Goal: Communication & Community: Answer question/provide support

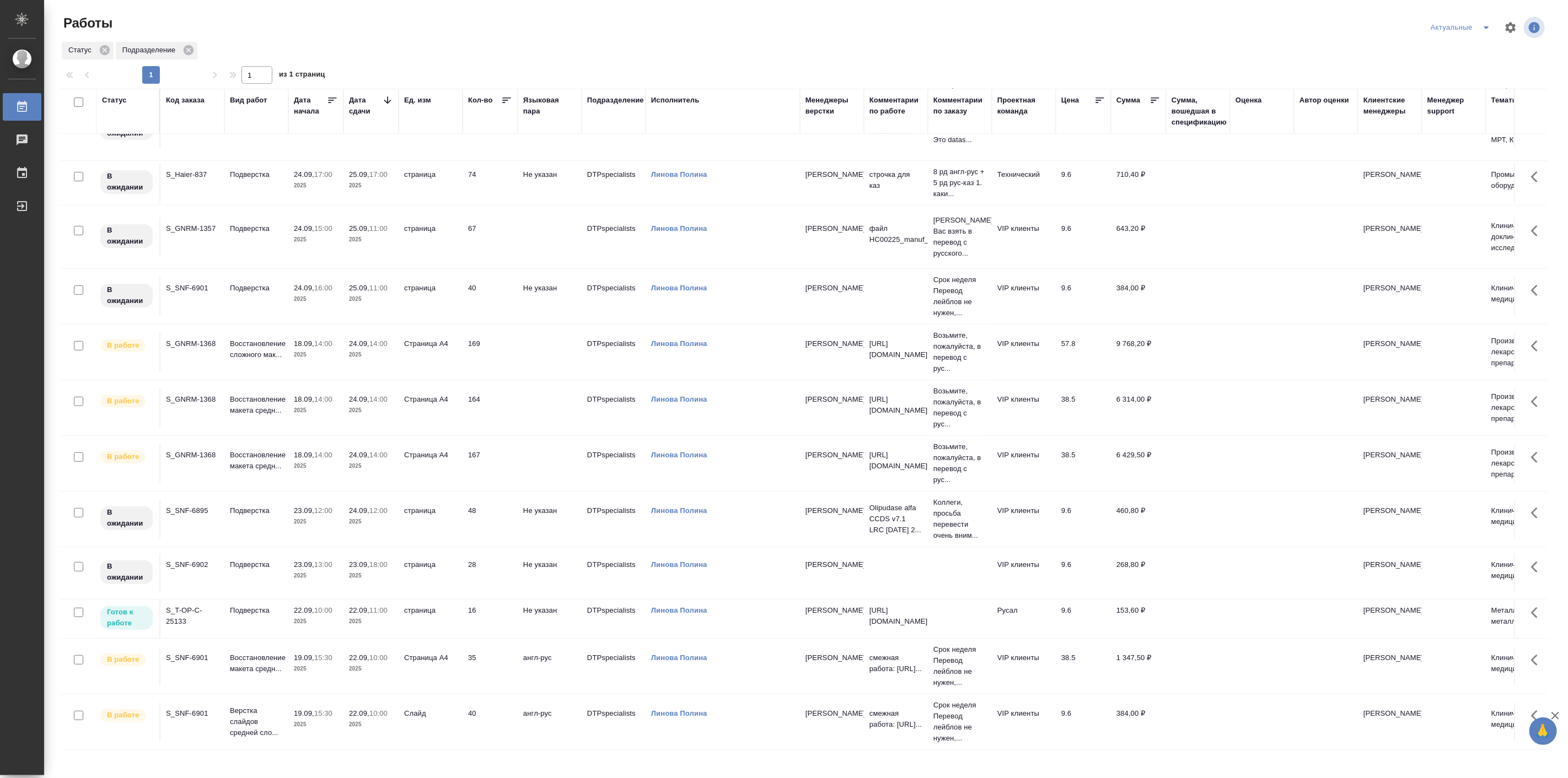
scroll to position [219, 0]
click at [356, 708] on span "22.09, 10:00" at bounding box center [371, 713] width 44 height 11
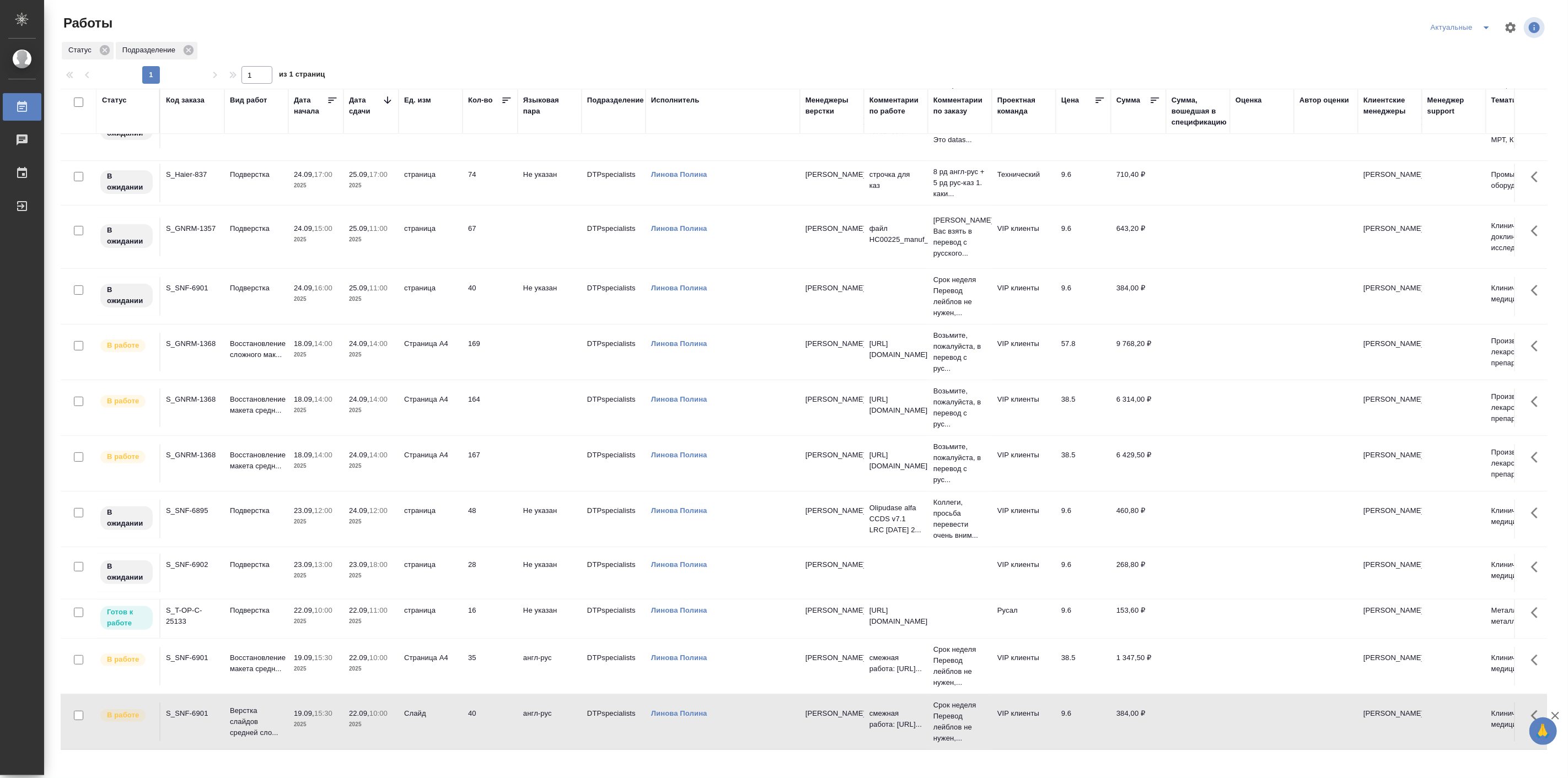
click at [356, 708] on span "22.09, 10:00" at bounding box center [371, 713] width 44 height 11
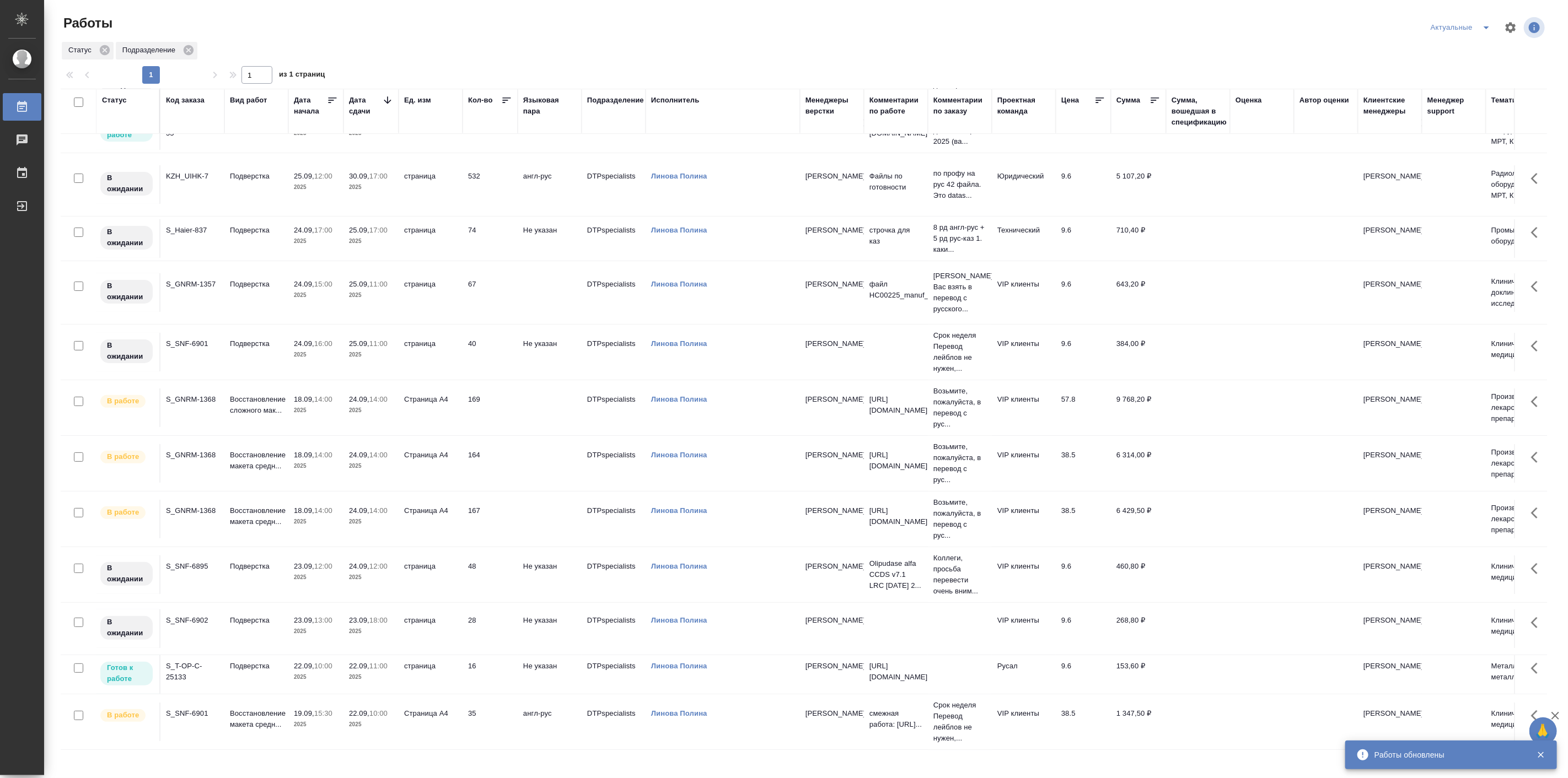
scroll to position [164, 0]
click at [256, 712] on p "Восстановление макета средн..." at bounding box center [257, 719] width 53 height 22
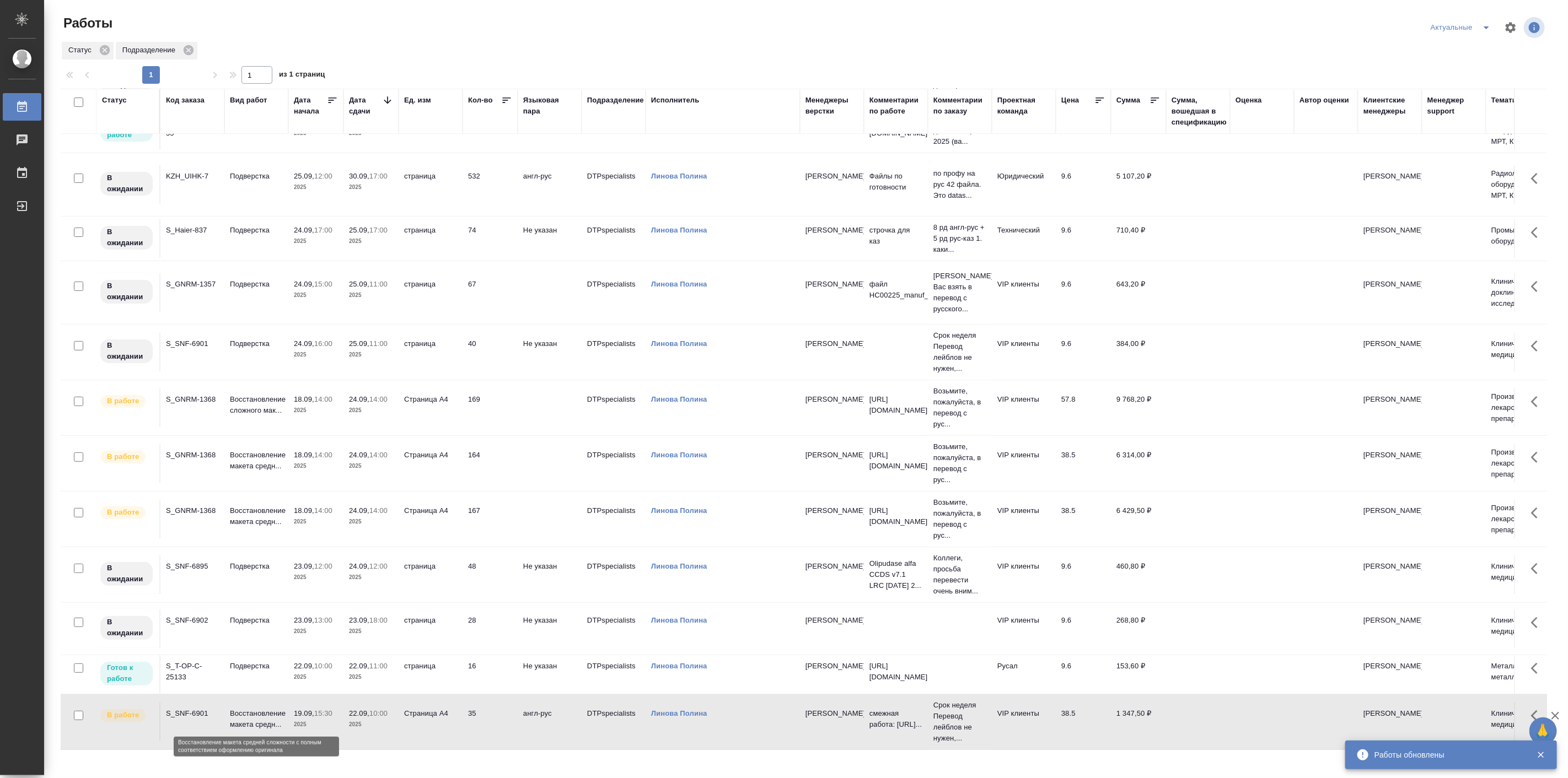
click at [256, 712] on p "Восстановление макета средн..." at bounding box center [257, 719] width 53 height 22
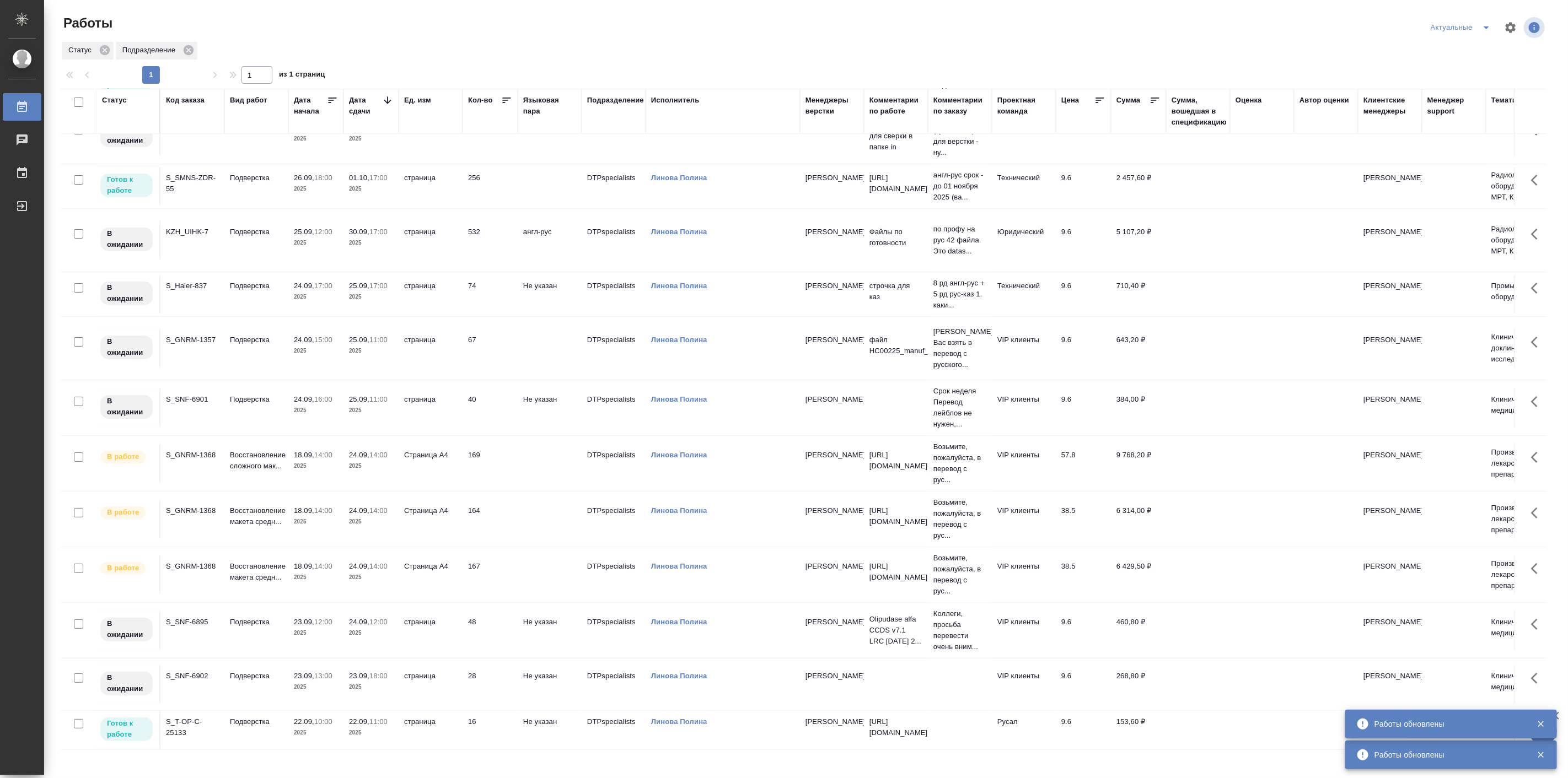
scroll to position [108, 0]
click at [329, 718] on p "10:00" at bounding box center [324, 722] width 18 height 8
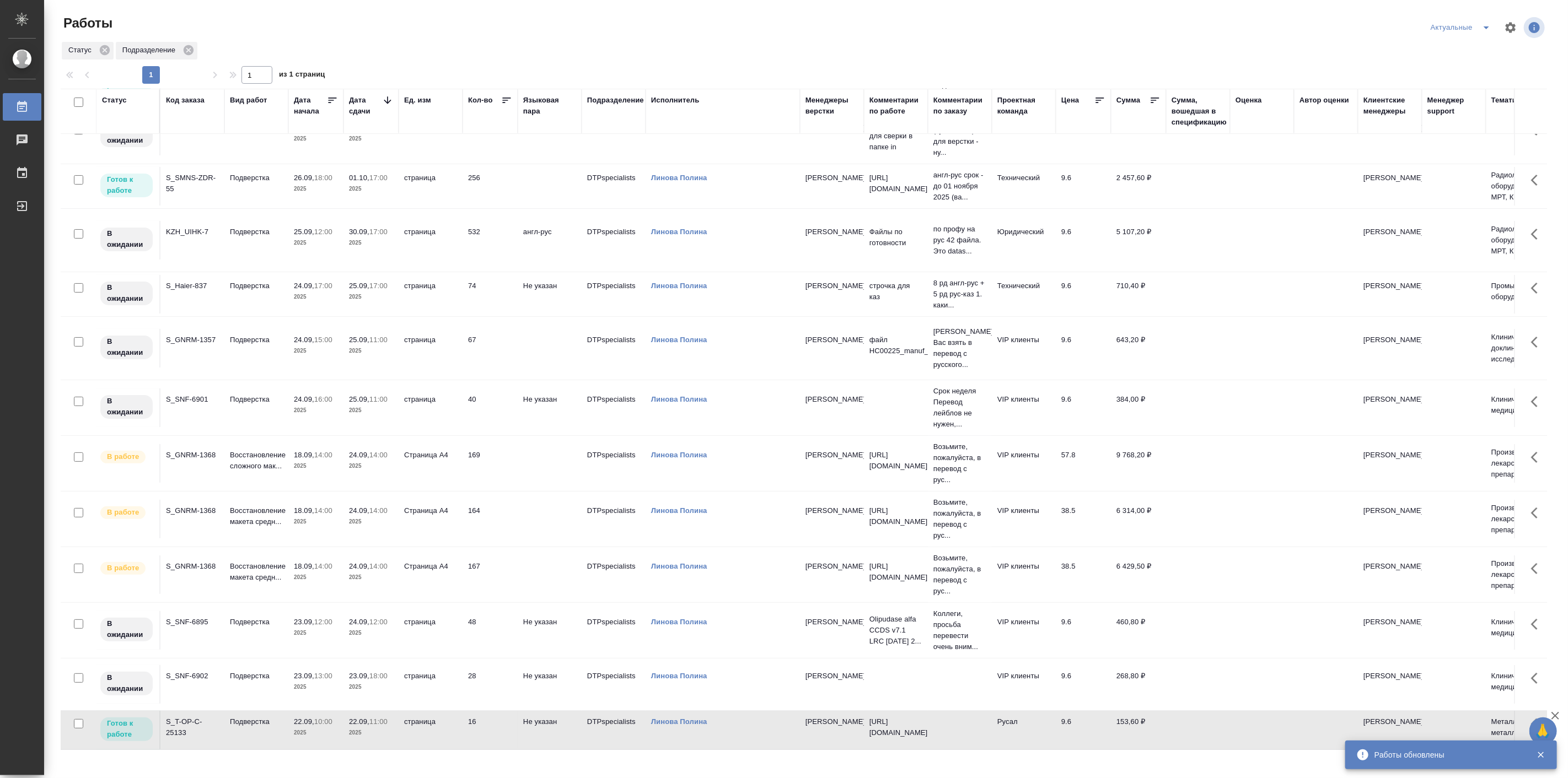
click at [329, 718] on p "10:00" at bounding box center [324, 722] width 18 height 8
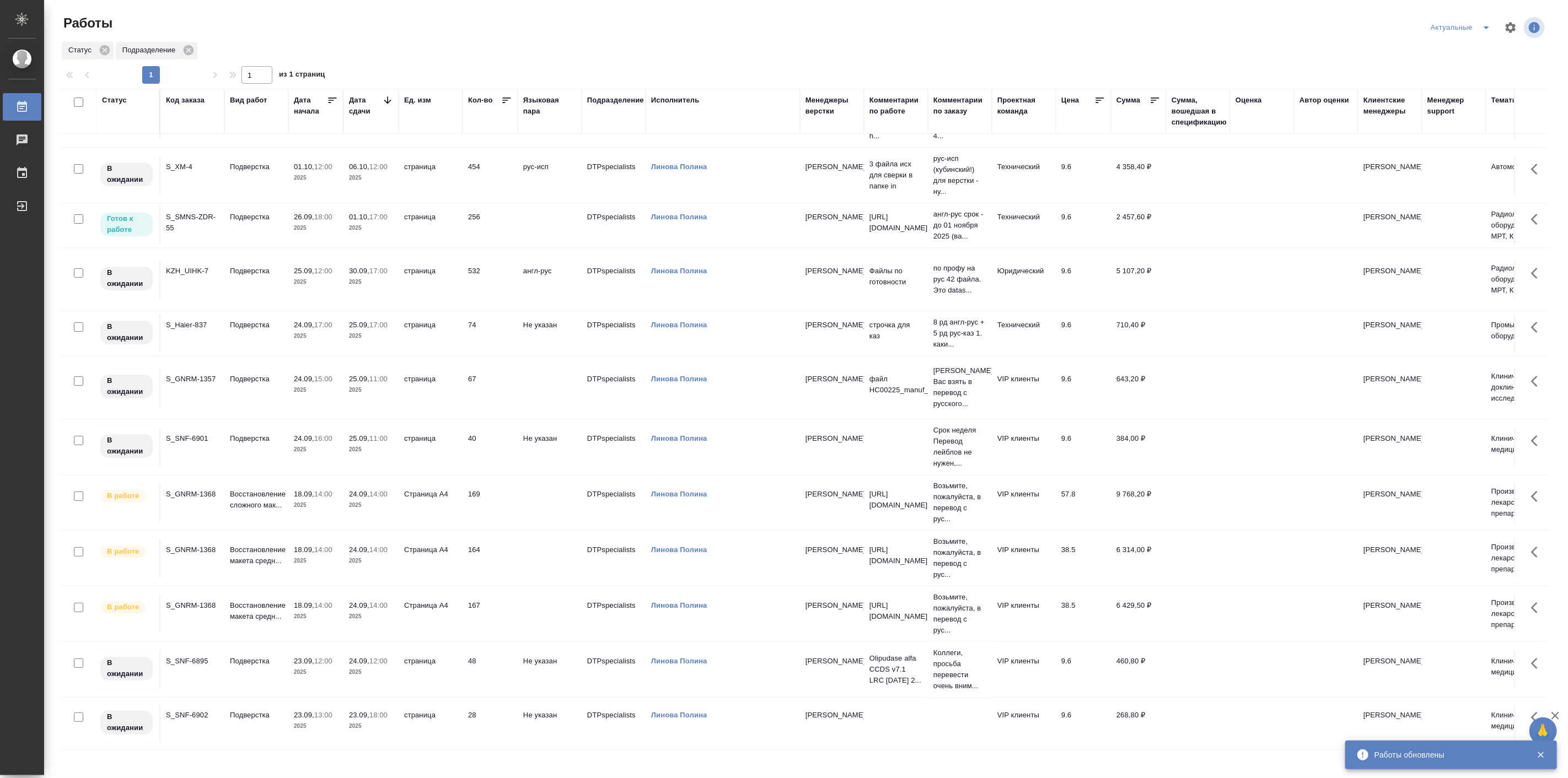
scroll to position [53, 0]
click at [1483, 24] on icon "split button" at bounding box center [1486, 27] width 13 height 13
click at [1455, 81] on li "Мои" at bounding box center [1461, 84] width 72 height 18
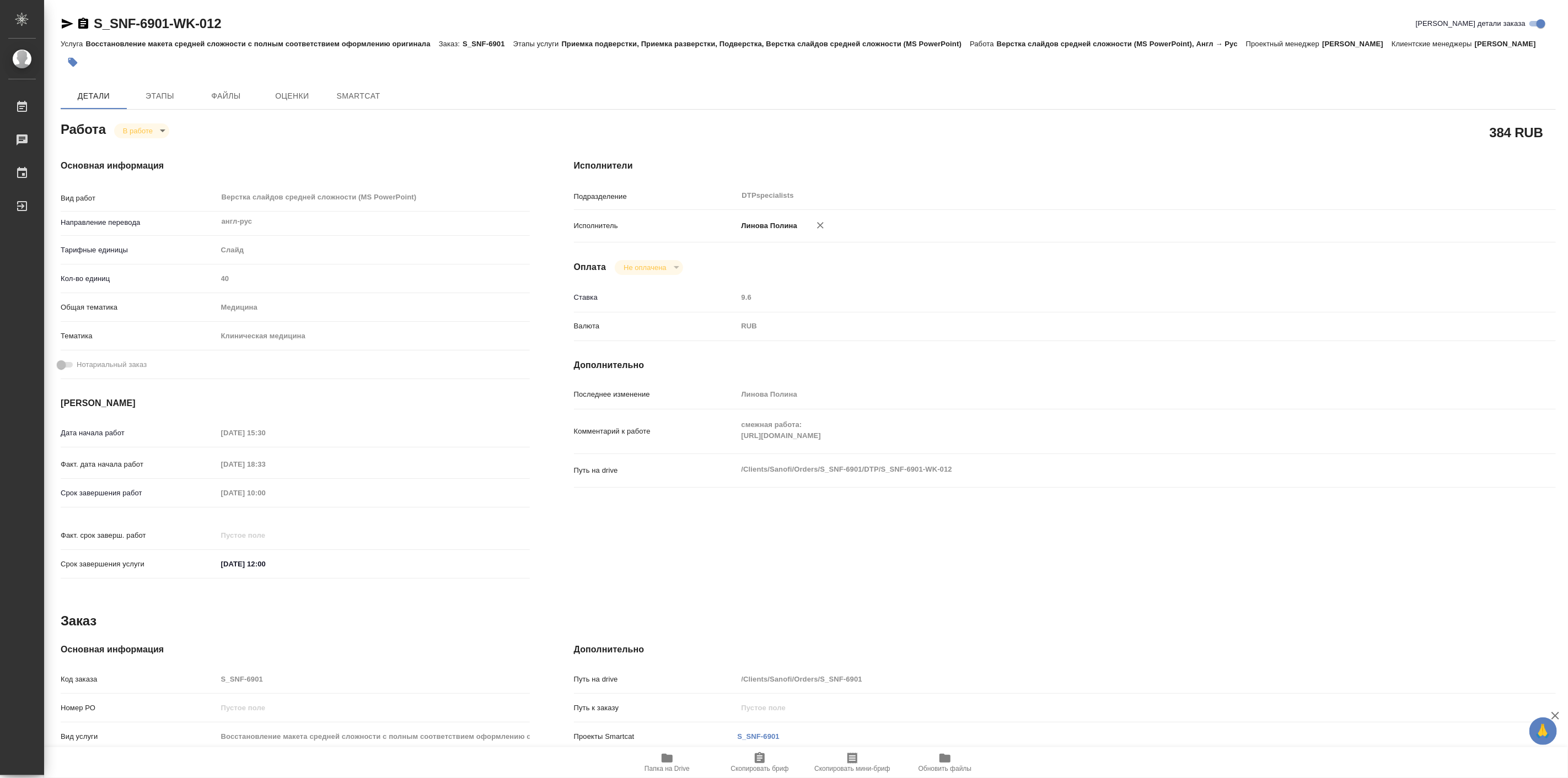
type textarea "x"
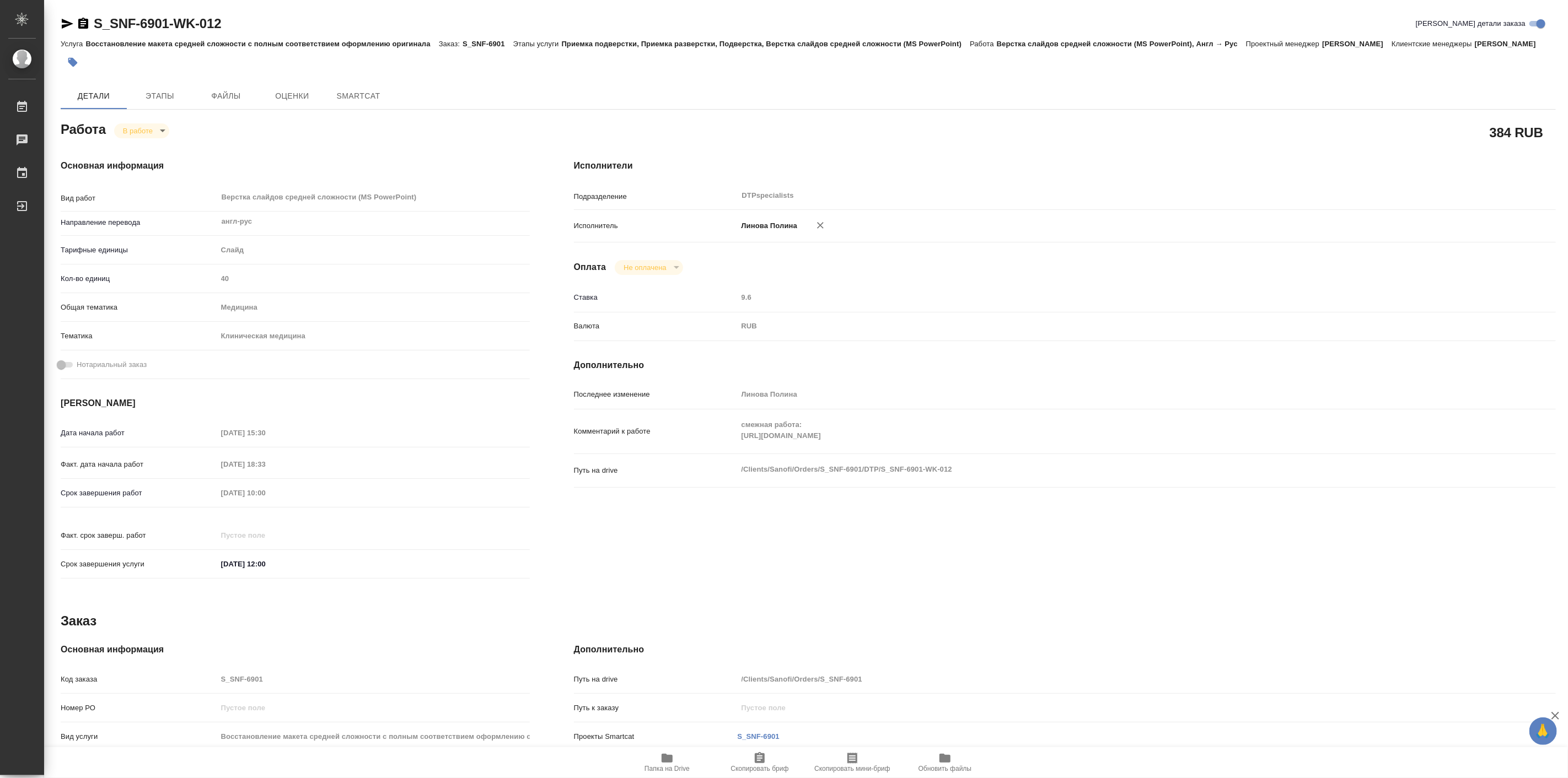
type textarea "x"
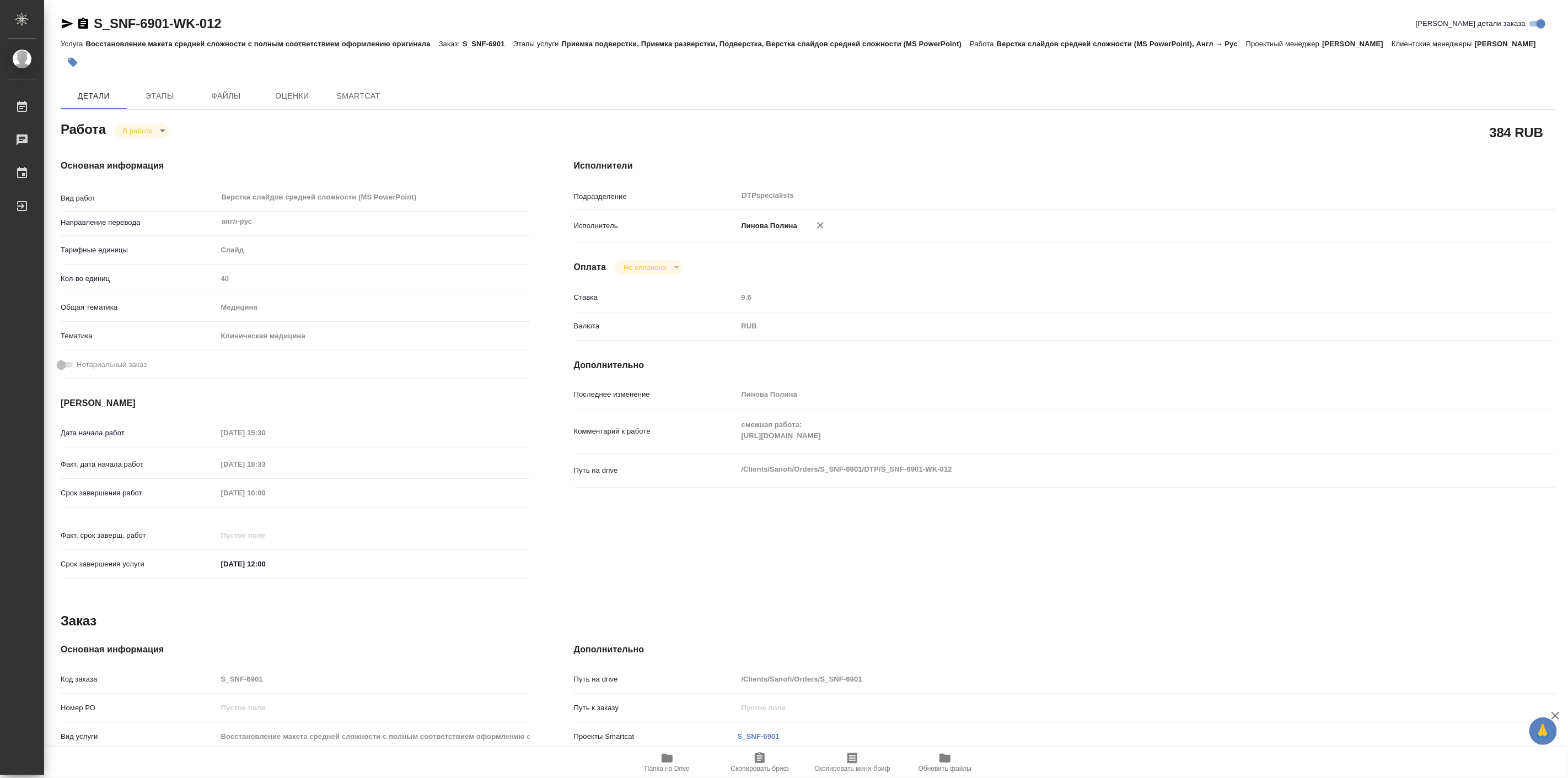
type textarea "x"
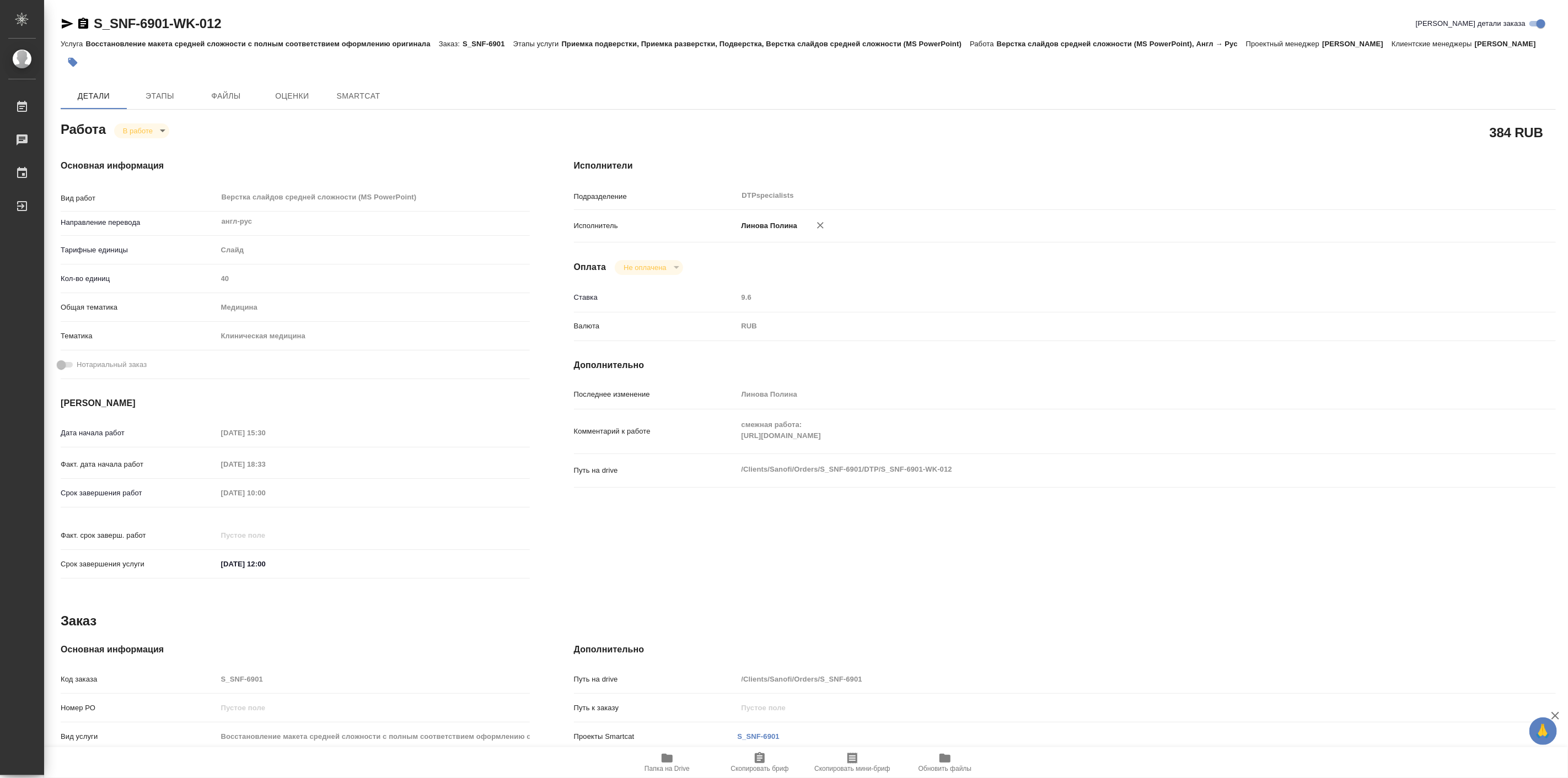
type textarea "x"
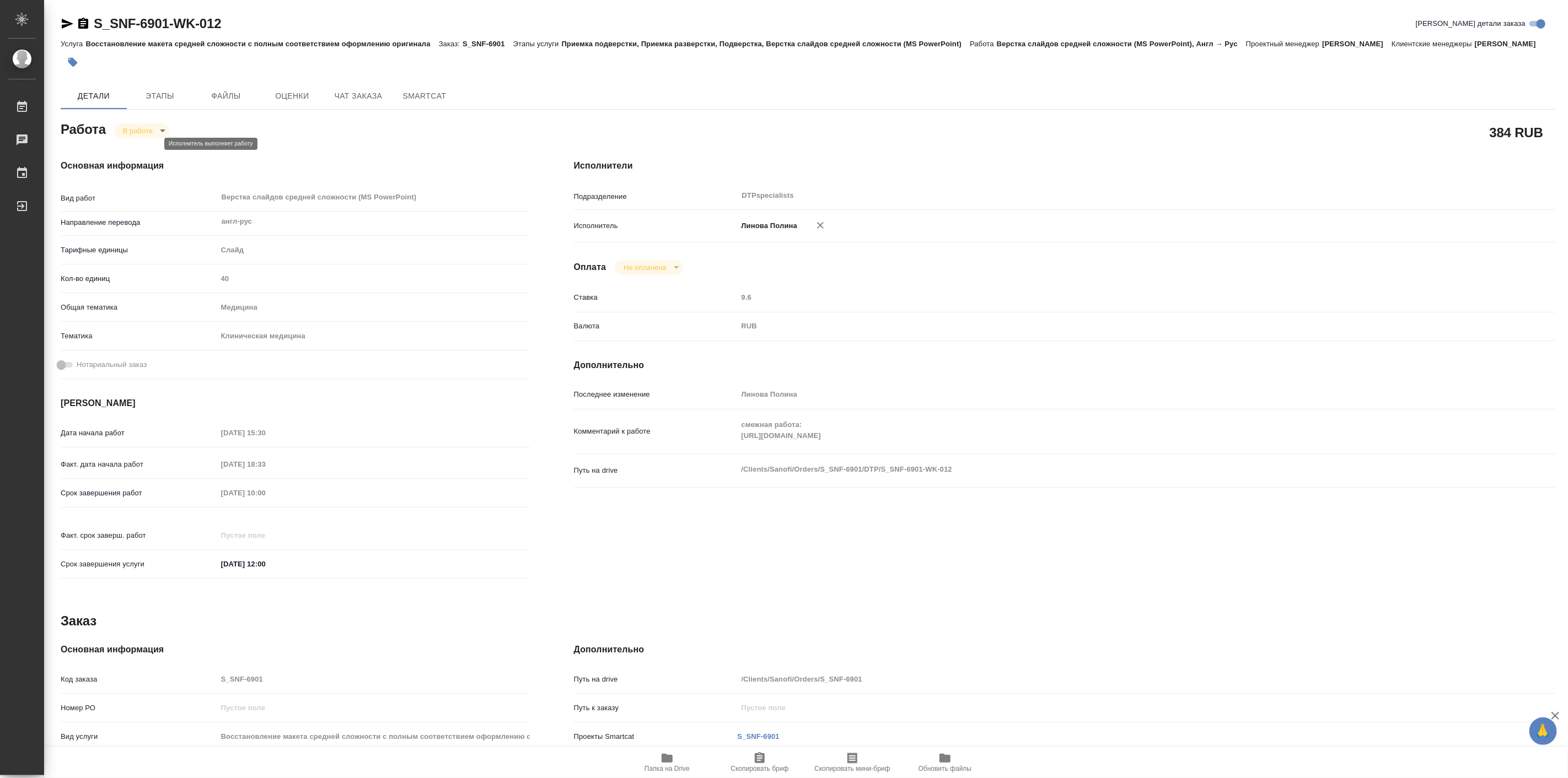
type textarea "x"
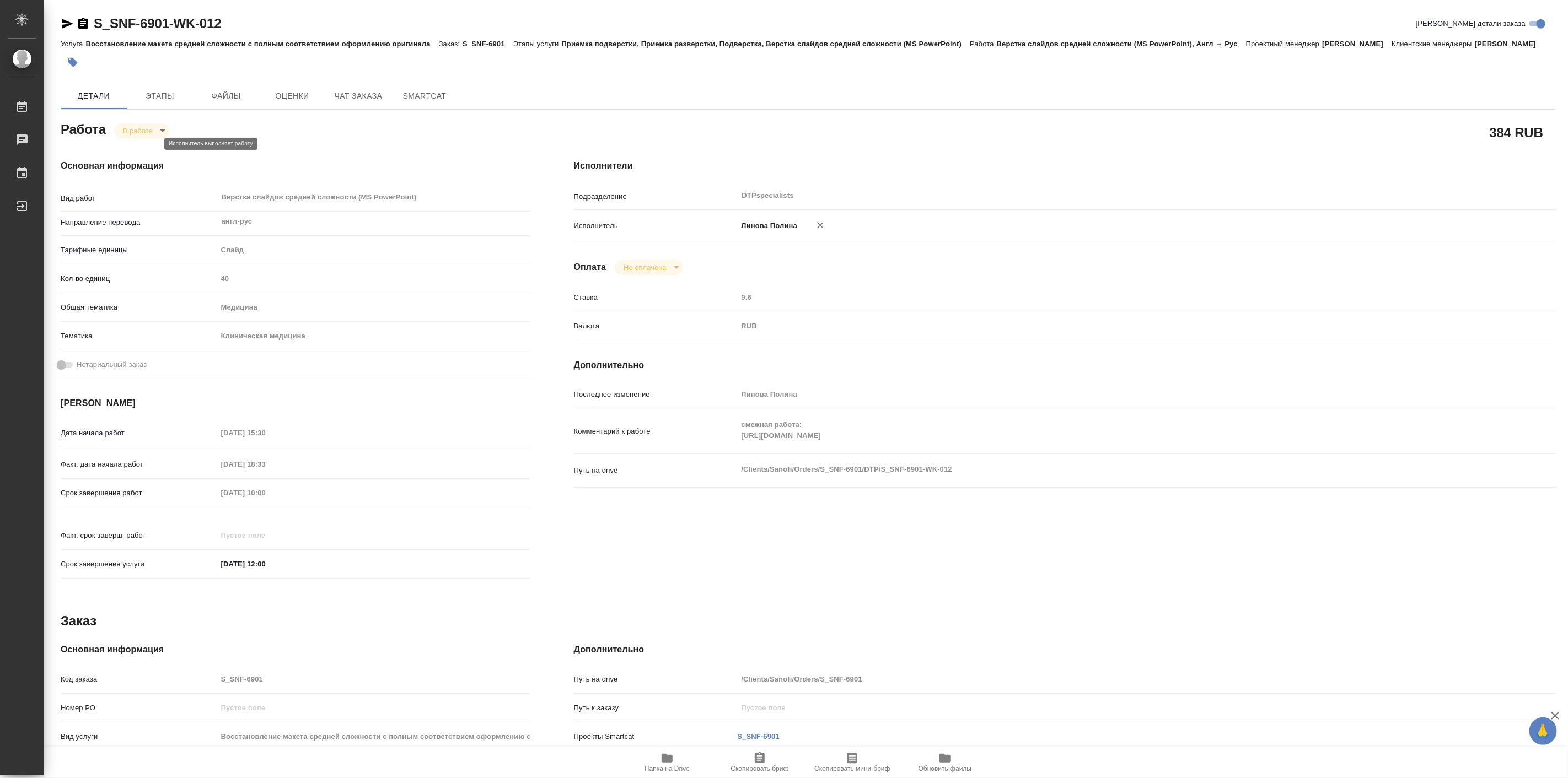
click at [146, 145] on body "🙏 .cls-1 fill:#fff; AWATERA Linova Polina Работы Чаты График Выйти S_SNF-6901-W…" at bounding box center [784, 389] width 1568 height 778
type textarea "x"
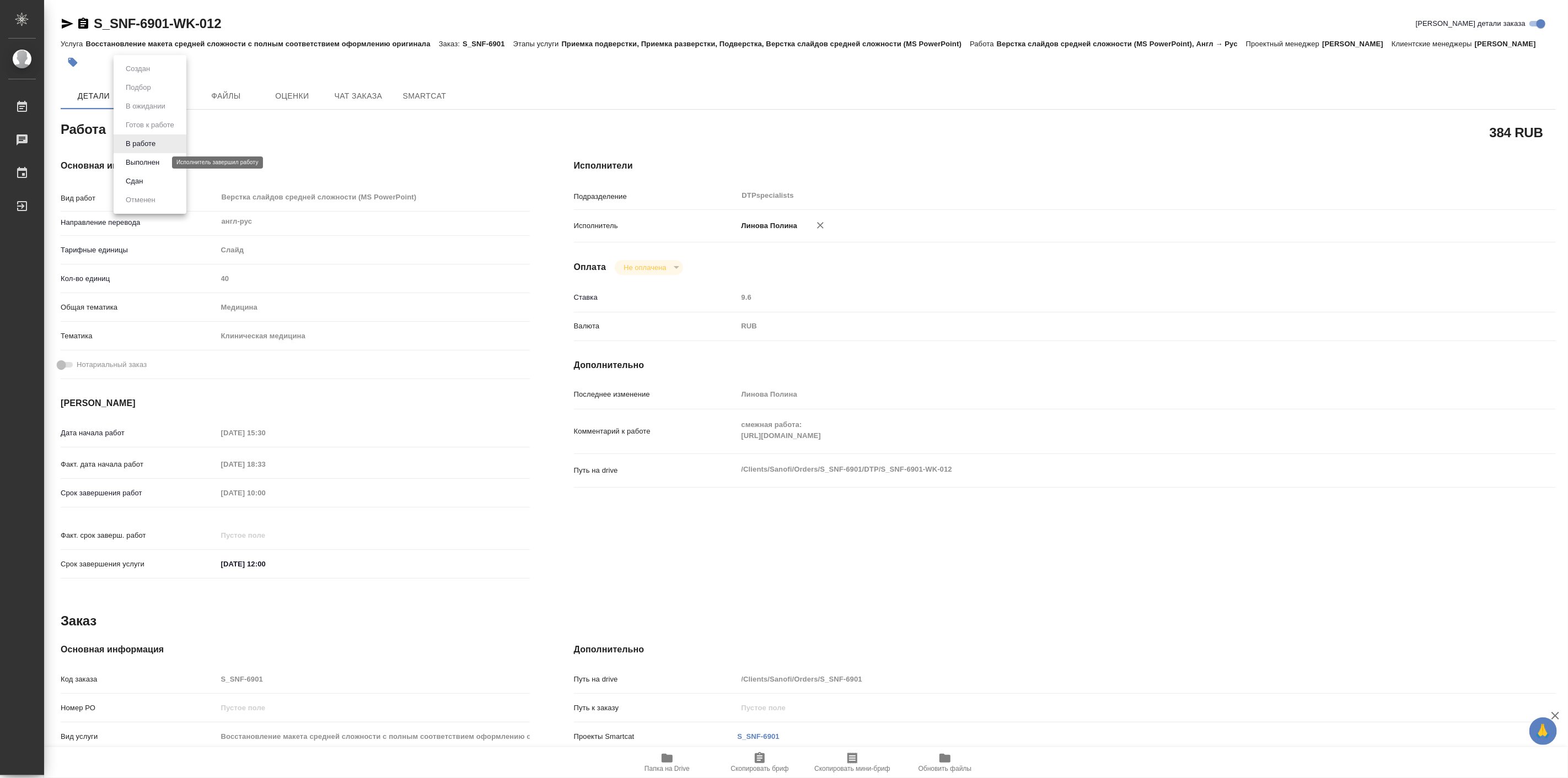
type textarea "x"
click at [158, 156] on button "Выполнен" at bounding box center [143, 162] width 40 height 12
type textarea "x"
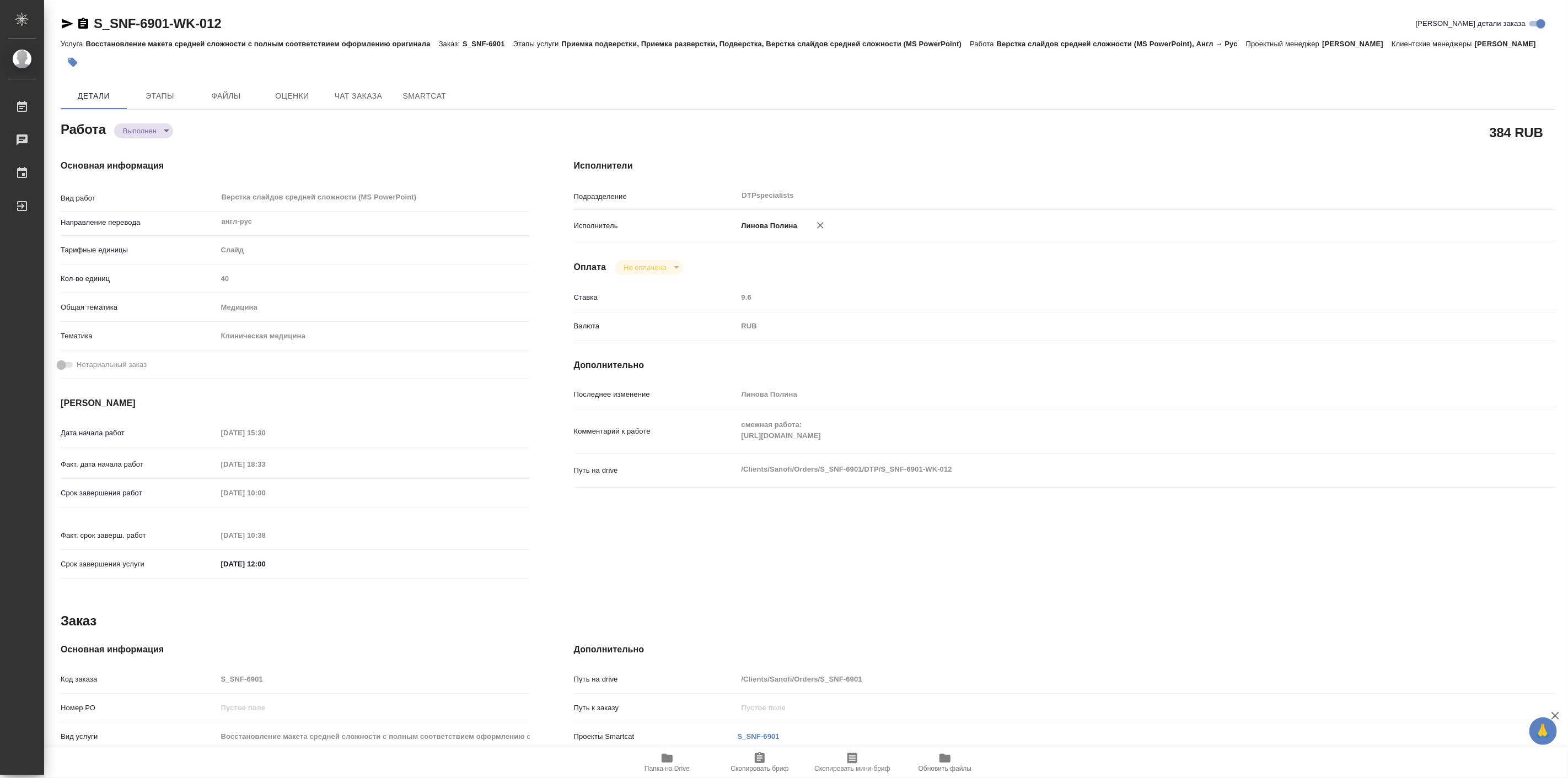
type textarea "x"
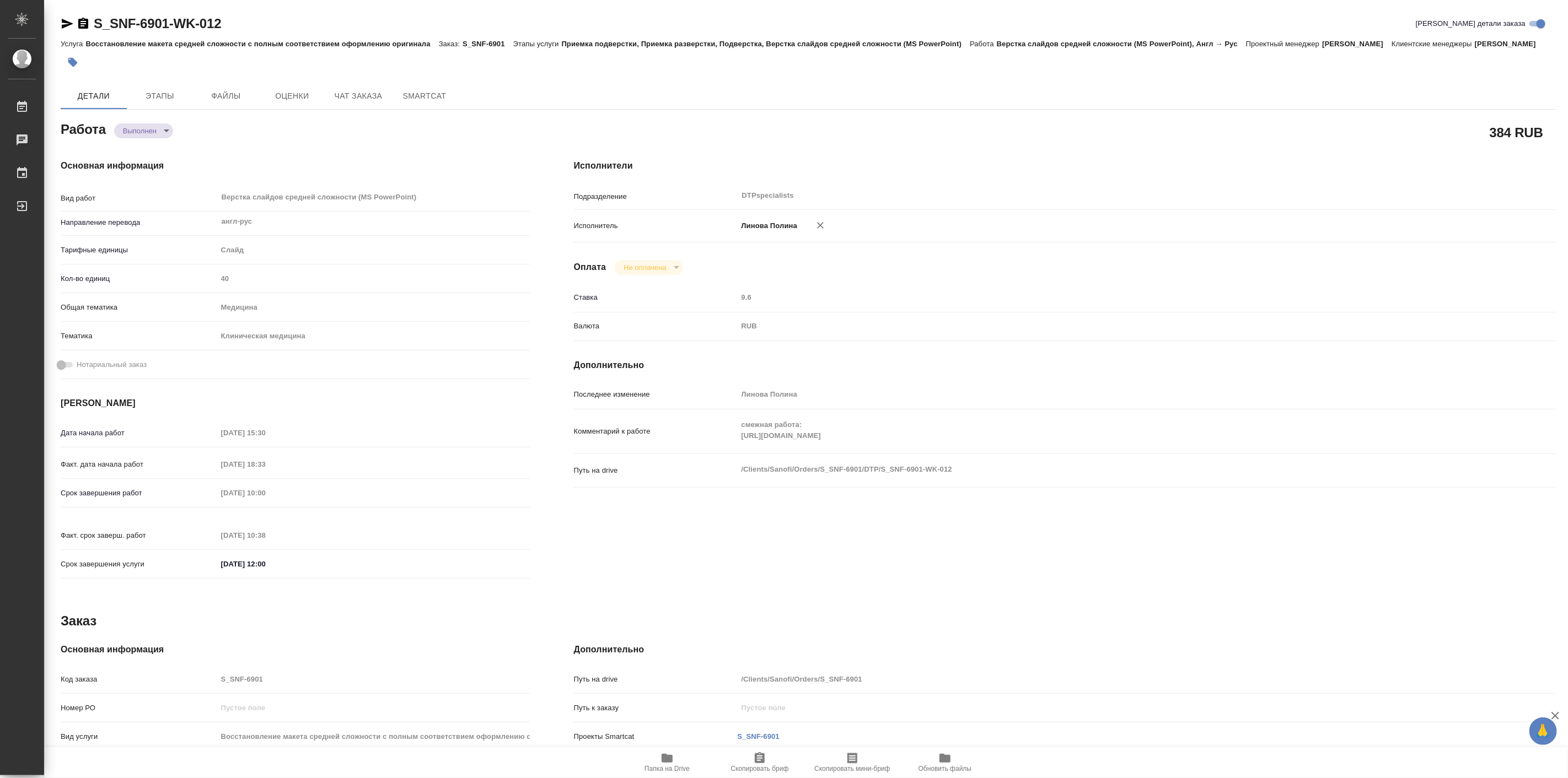
type textarea "x"
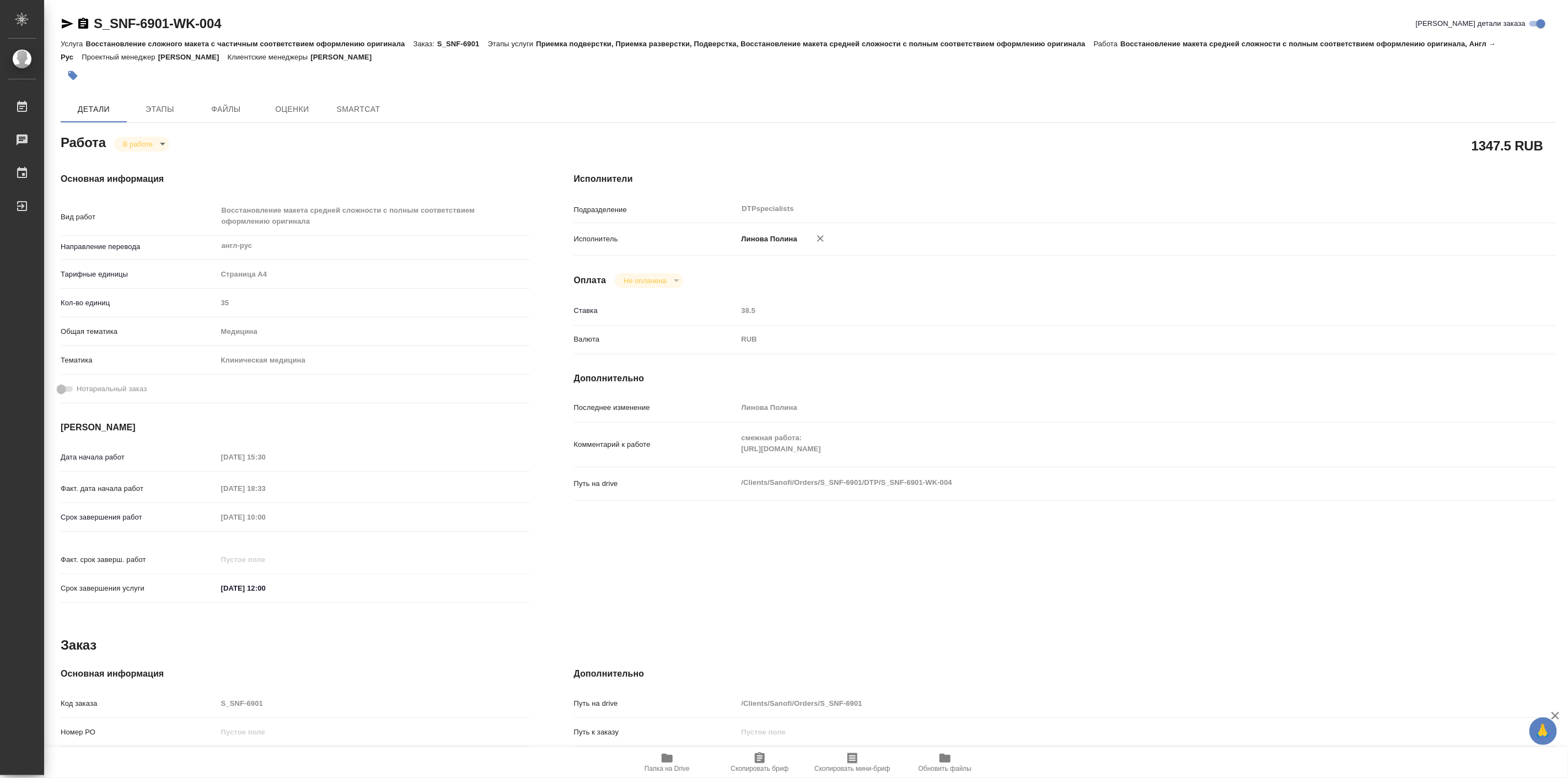
type textarea "x"
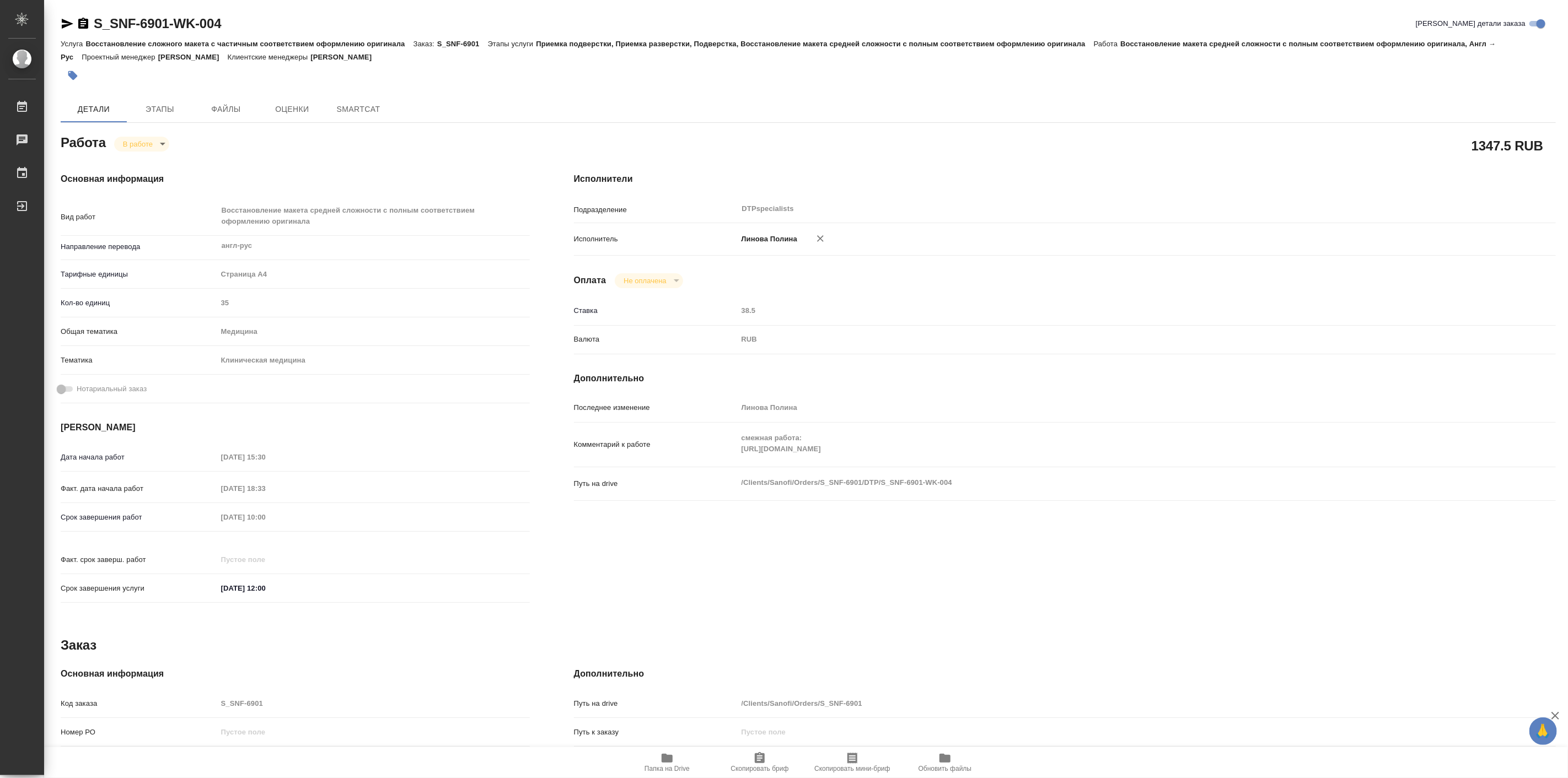
type textarea "x"
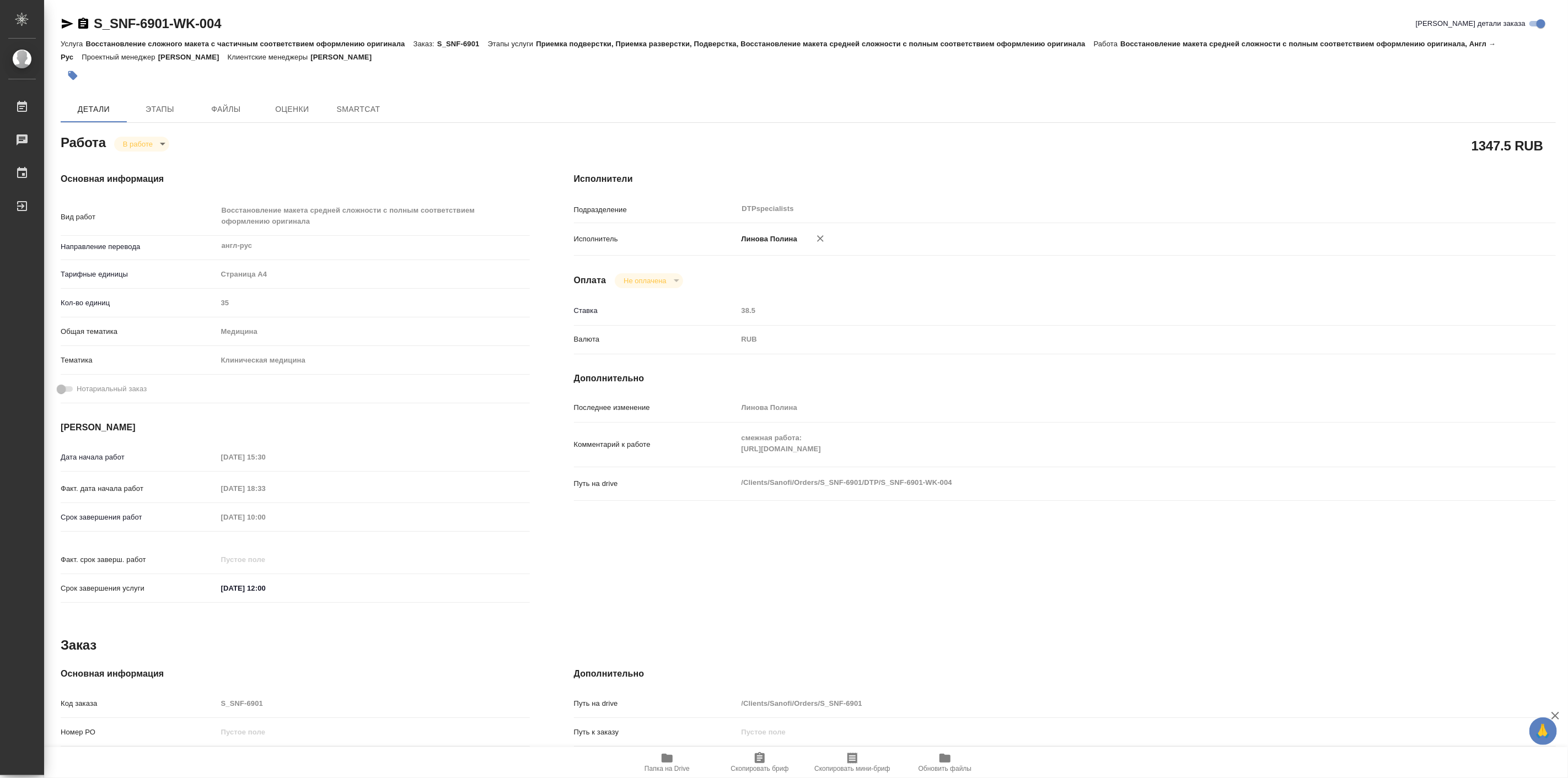
type textarea "x"
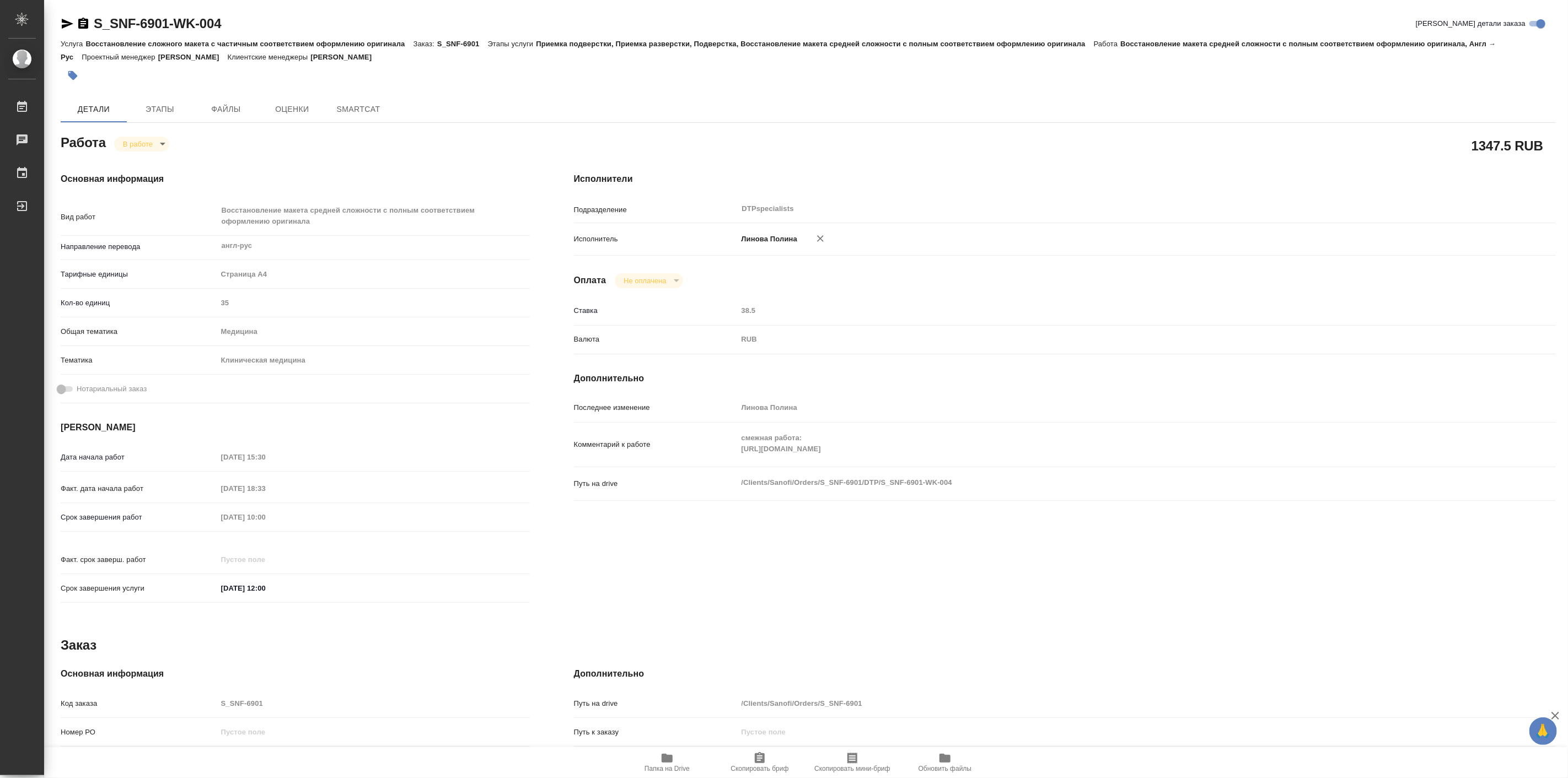
type textarea "x"
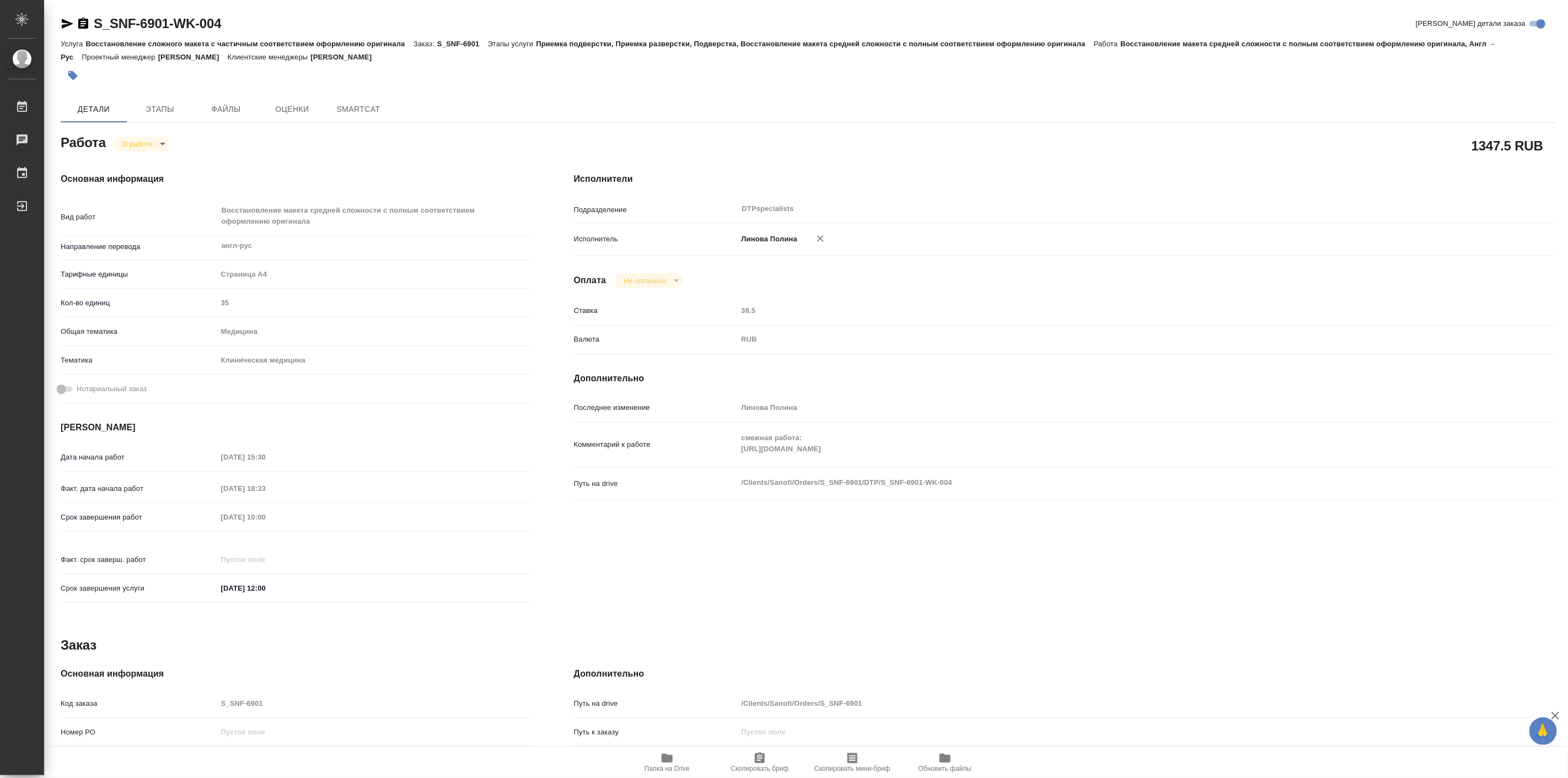
click at [673, 757] on icon "button" at bounding box center [667, 759] width 13 height 13
type textarea "x"
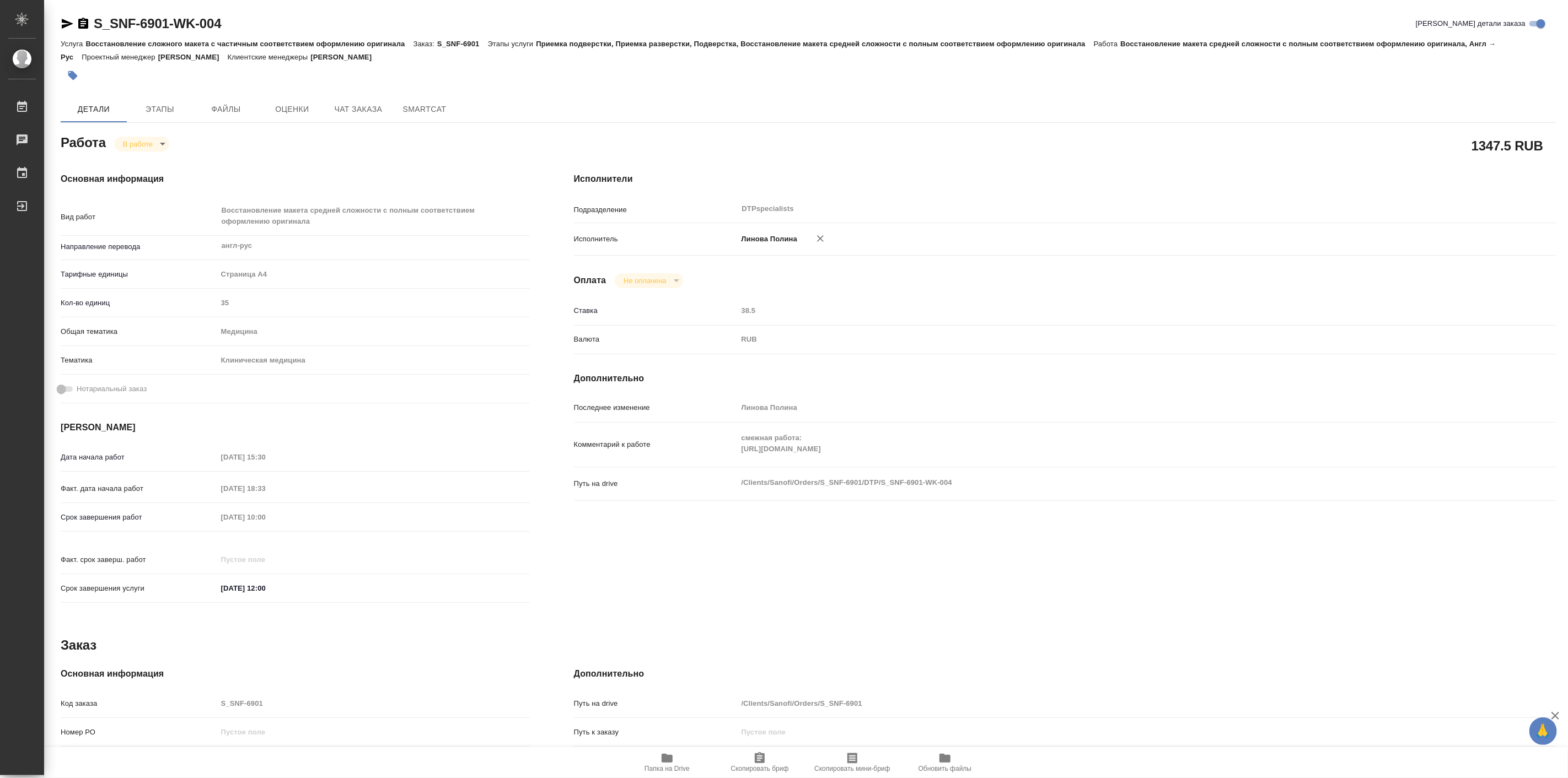
type textarea "x"
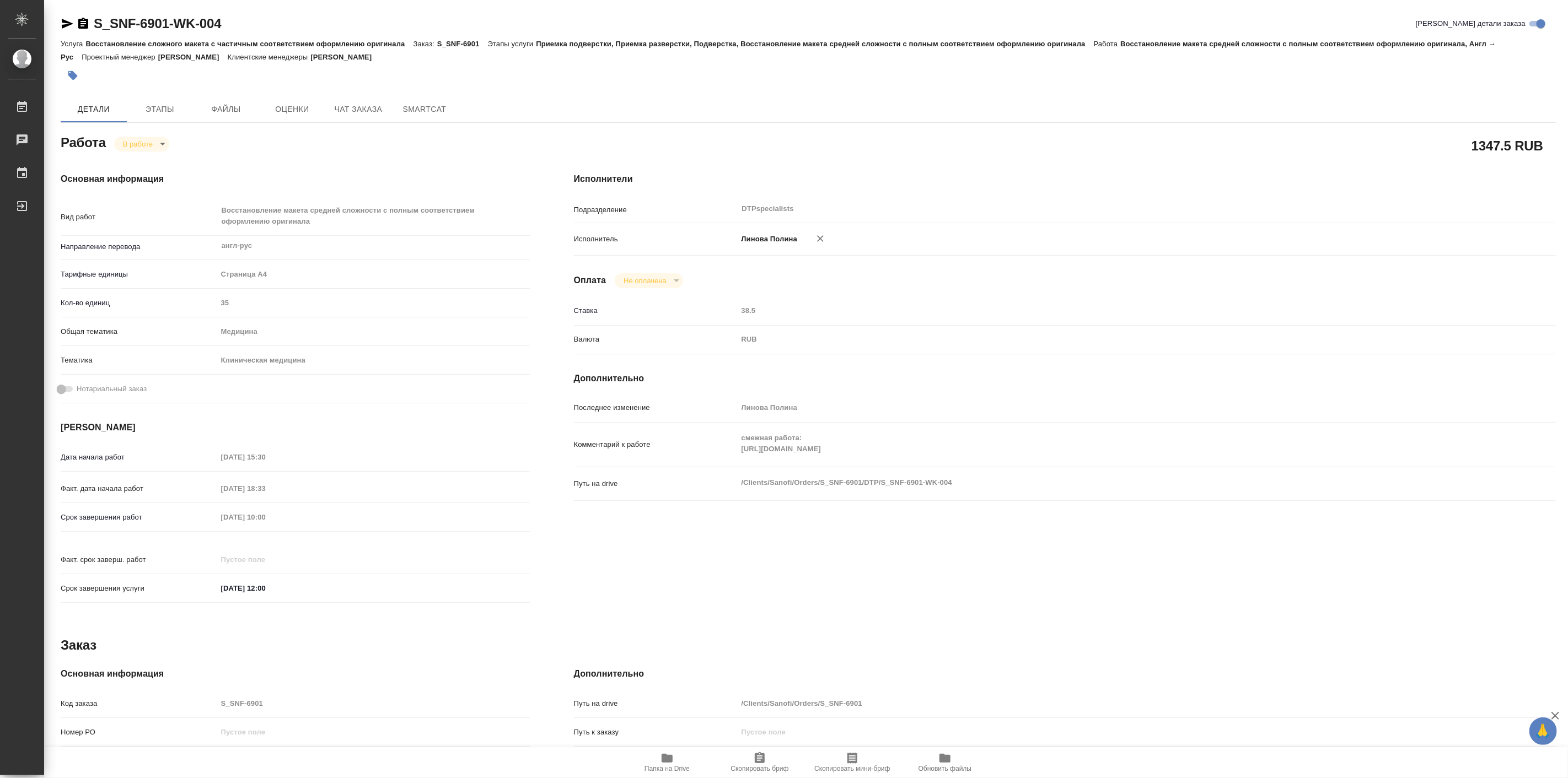
type textarea "x"
click at [153, 140] on body "🙏 .cls-1 fill:#fff; AWATERA Linova Polina Работы 0 Чаты График Выйти S_SNF-6901…" at bounding box center [784, 389] width 1568 height 778
click at [160, 167] on button "Выполнен" at bounding box center [143, 162] width 40 height 12
type textarea "x"
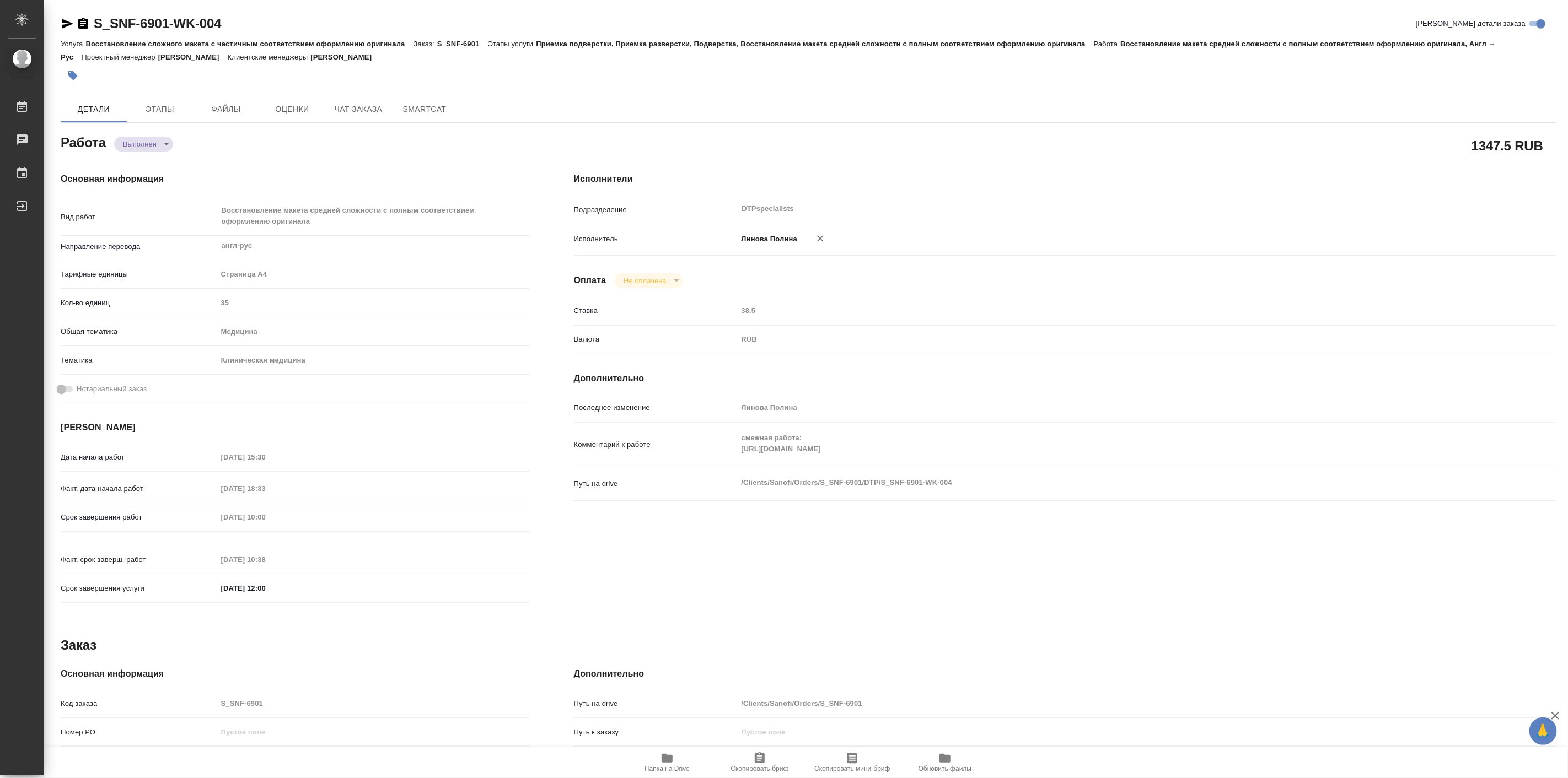
type textarea "x"
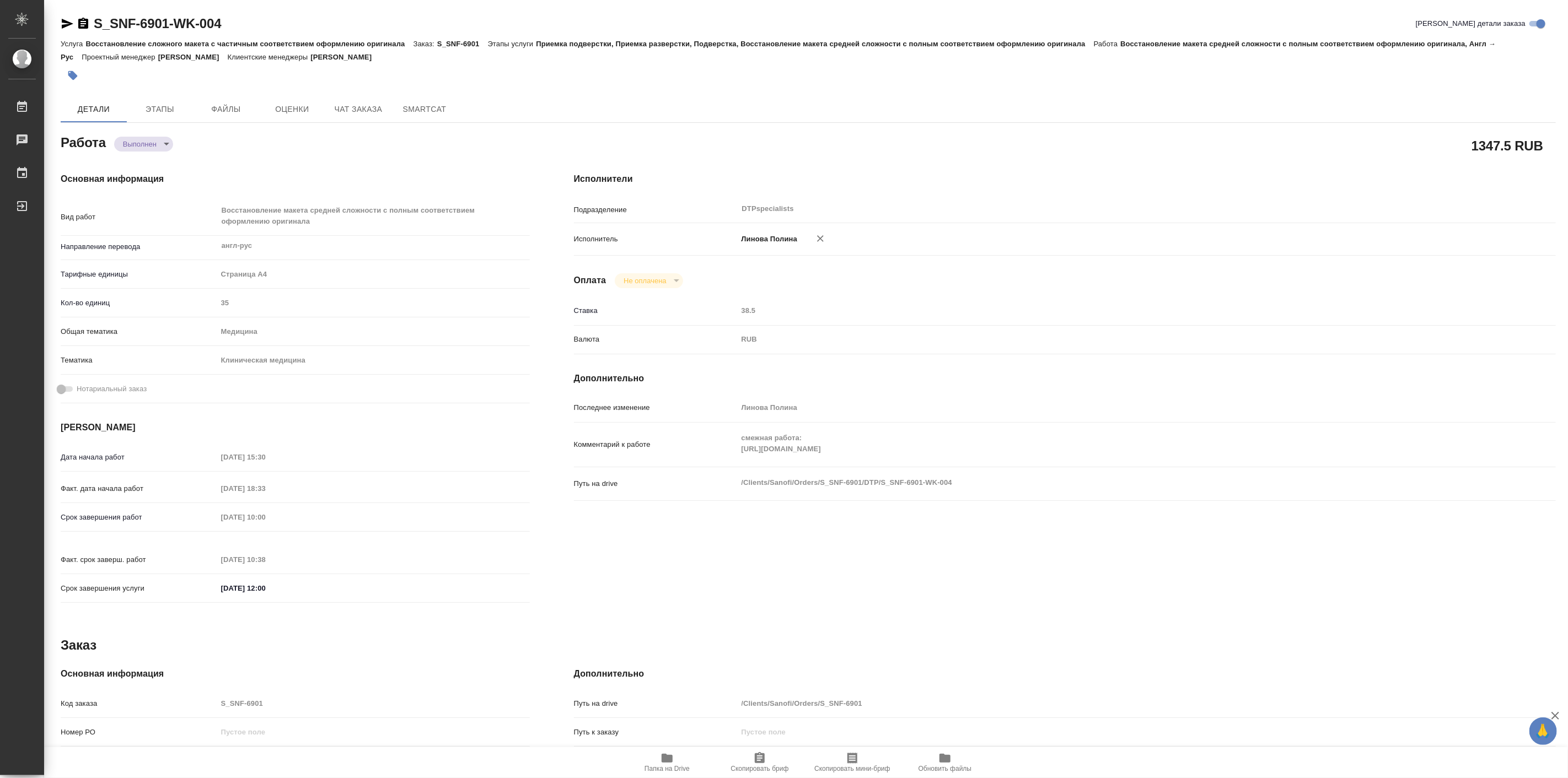
type textarea "x"
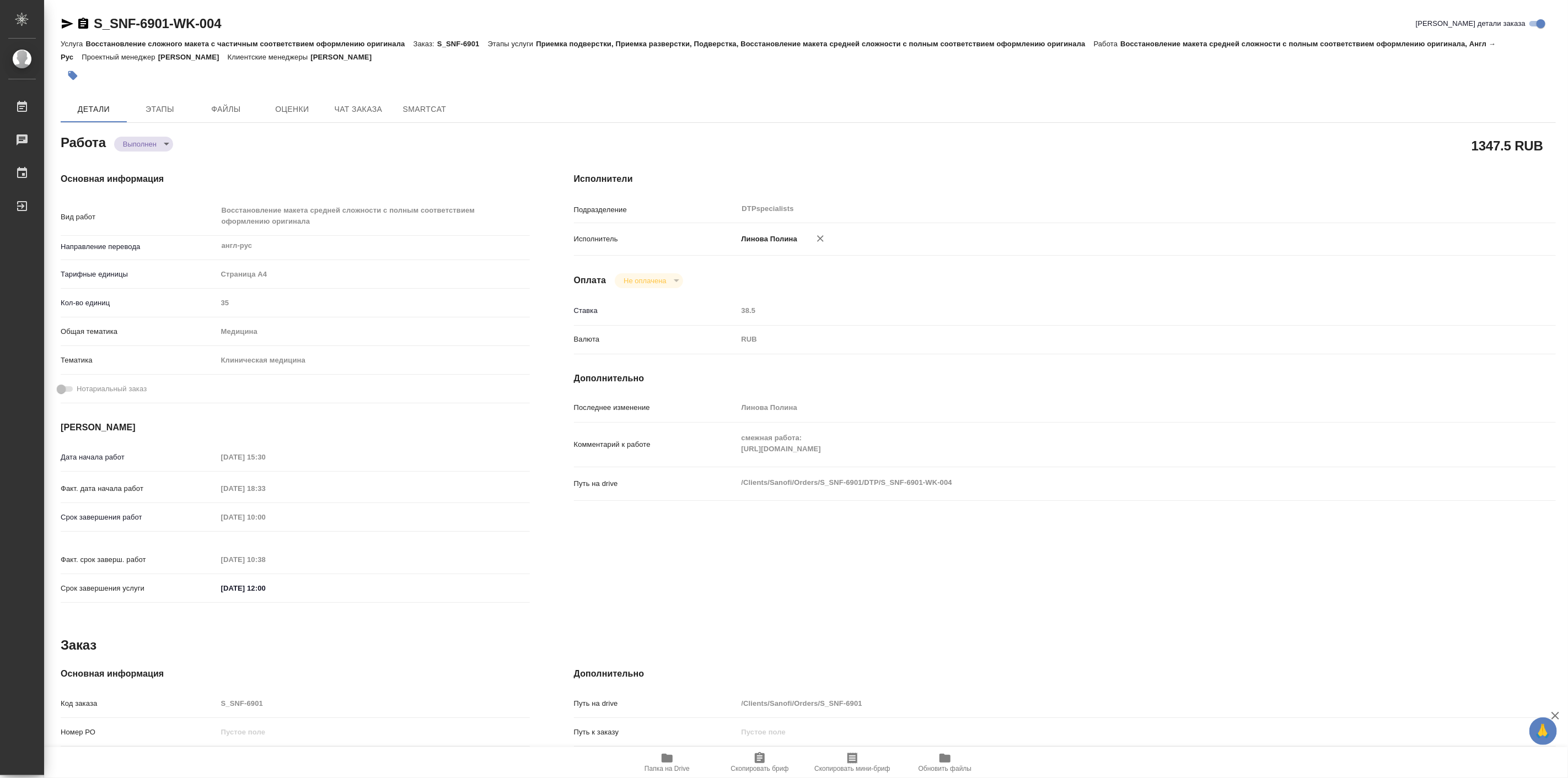
type textarea "x"
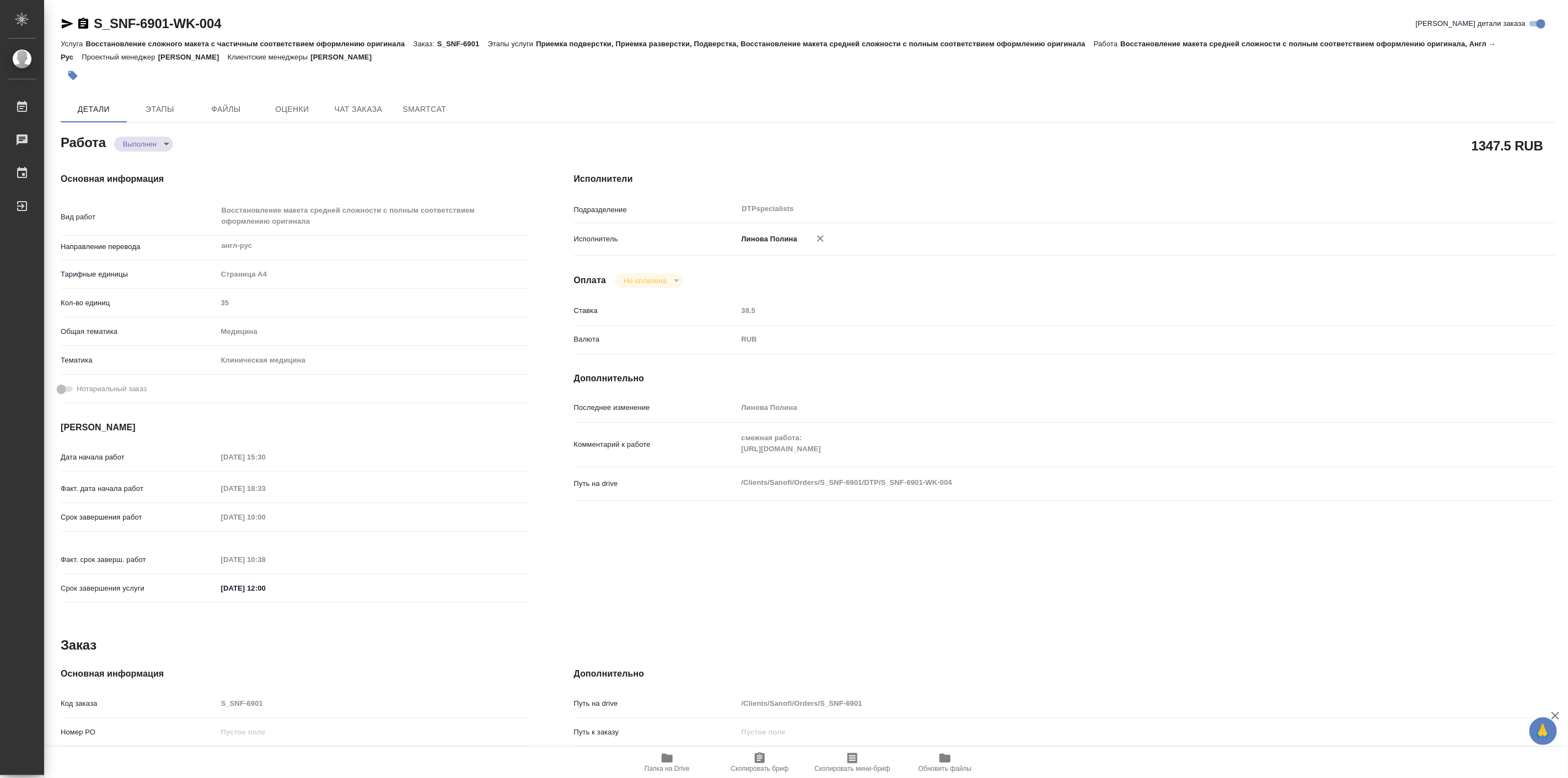
type textarea "x"
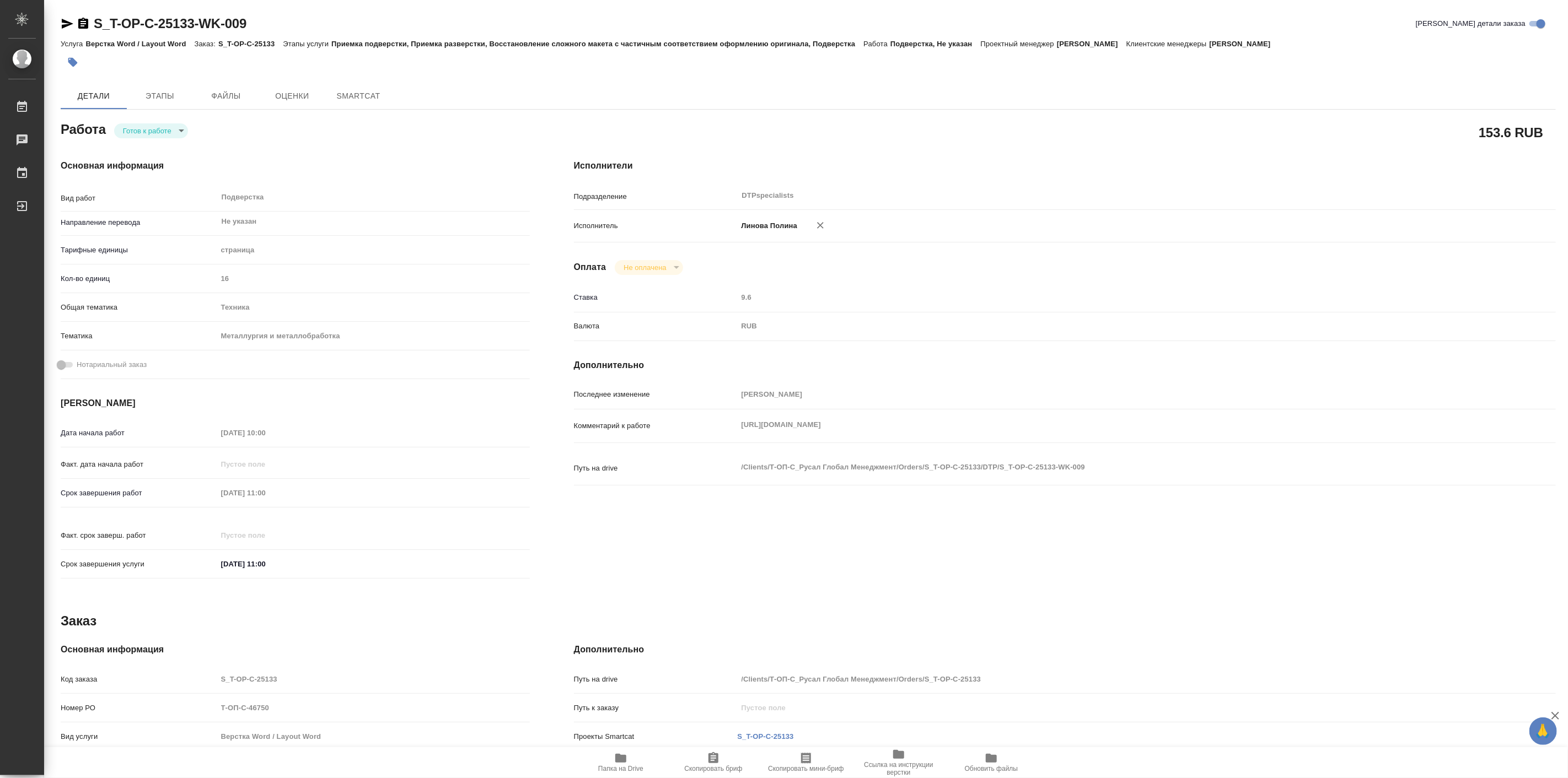
type textarea "x"
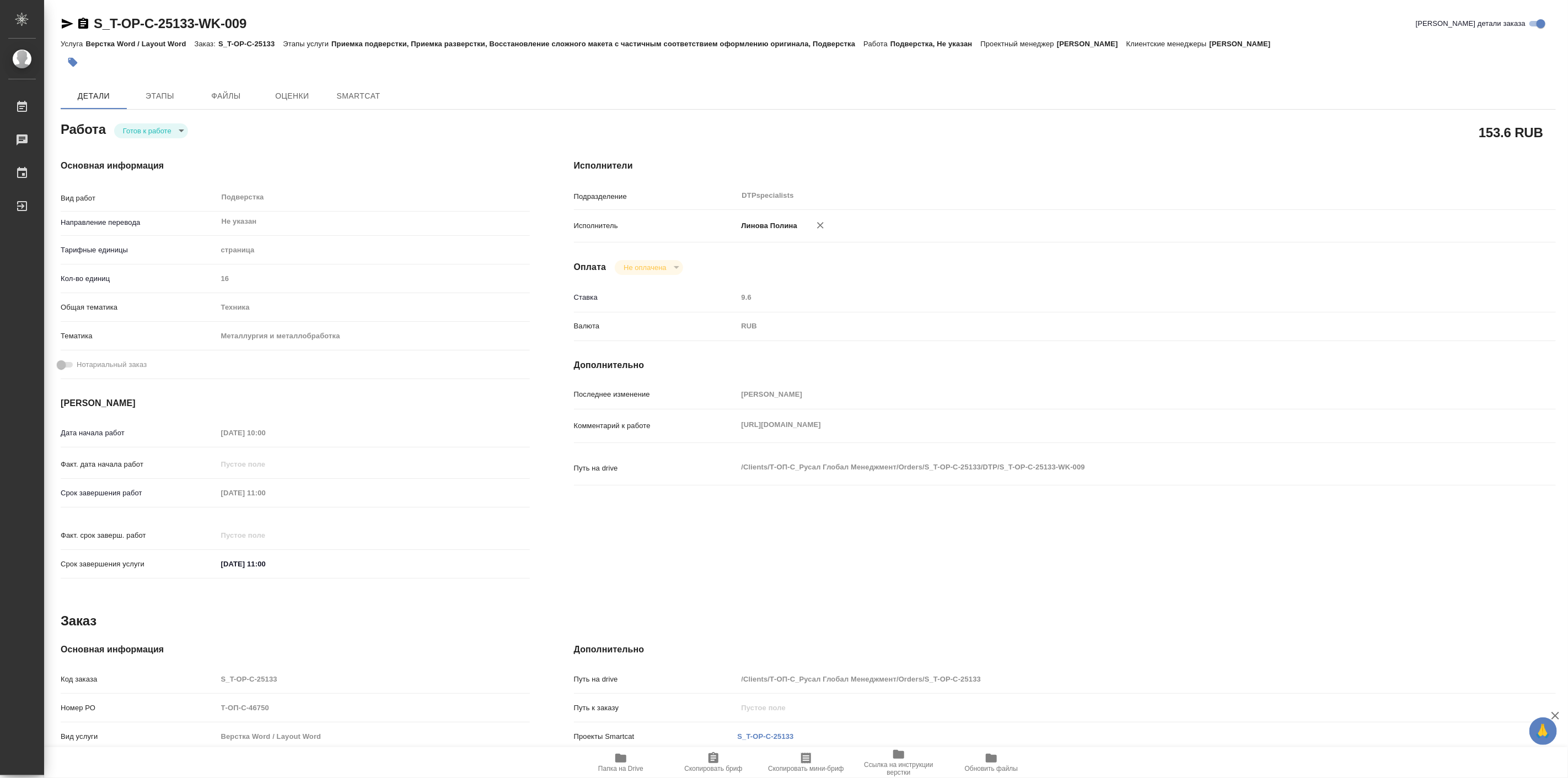
type textarea "x"
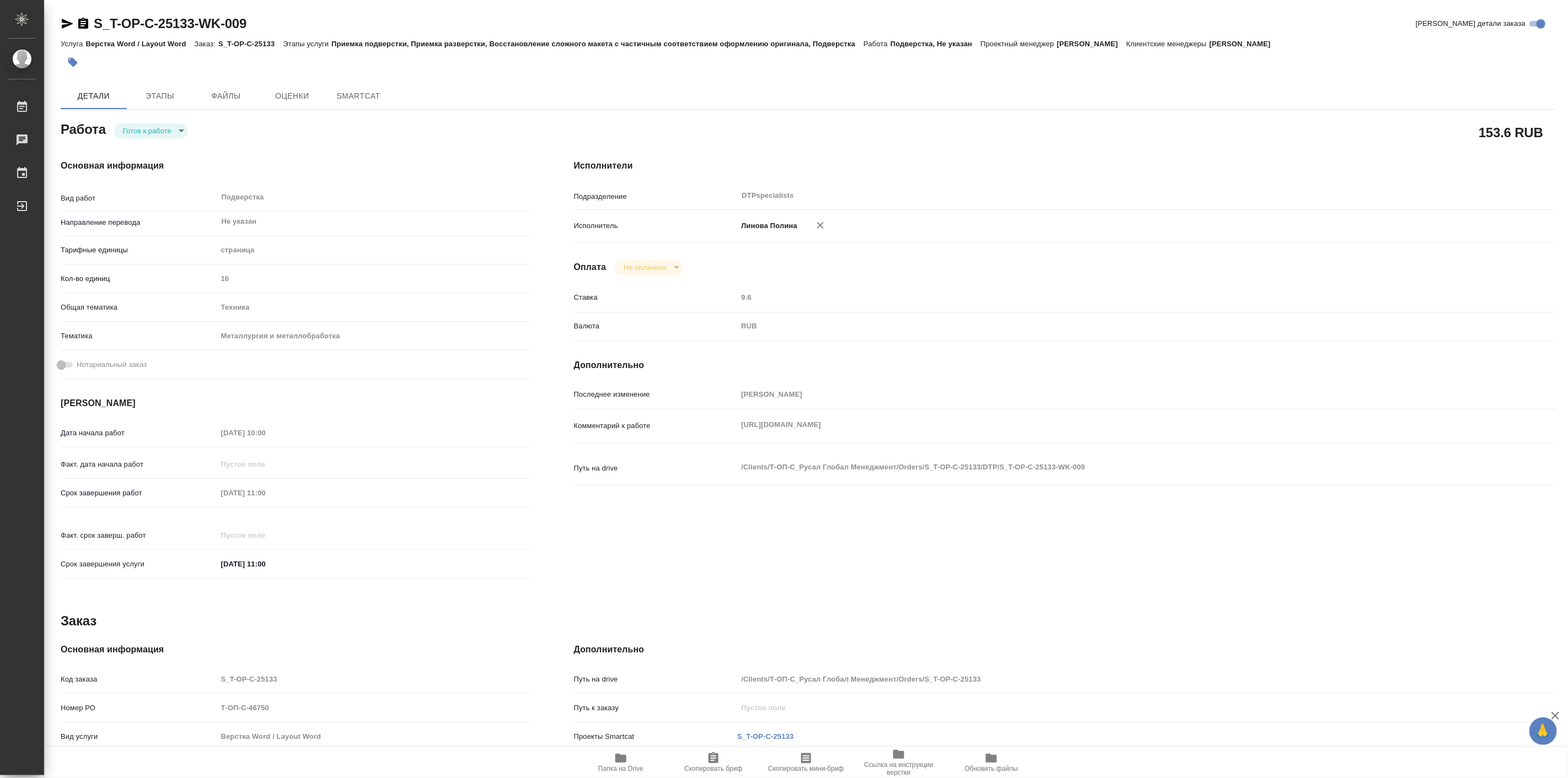
type textarea "x"
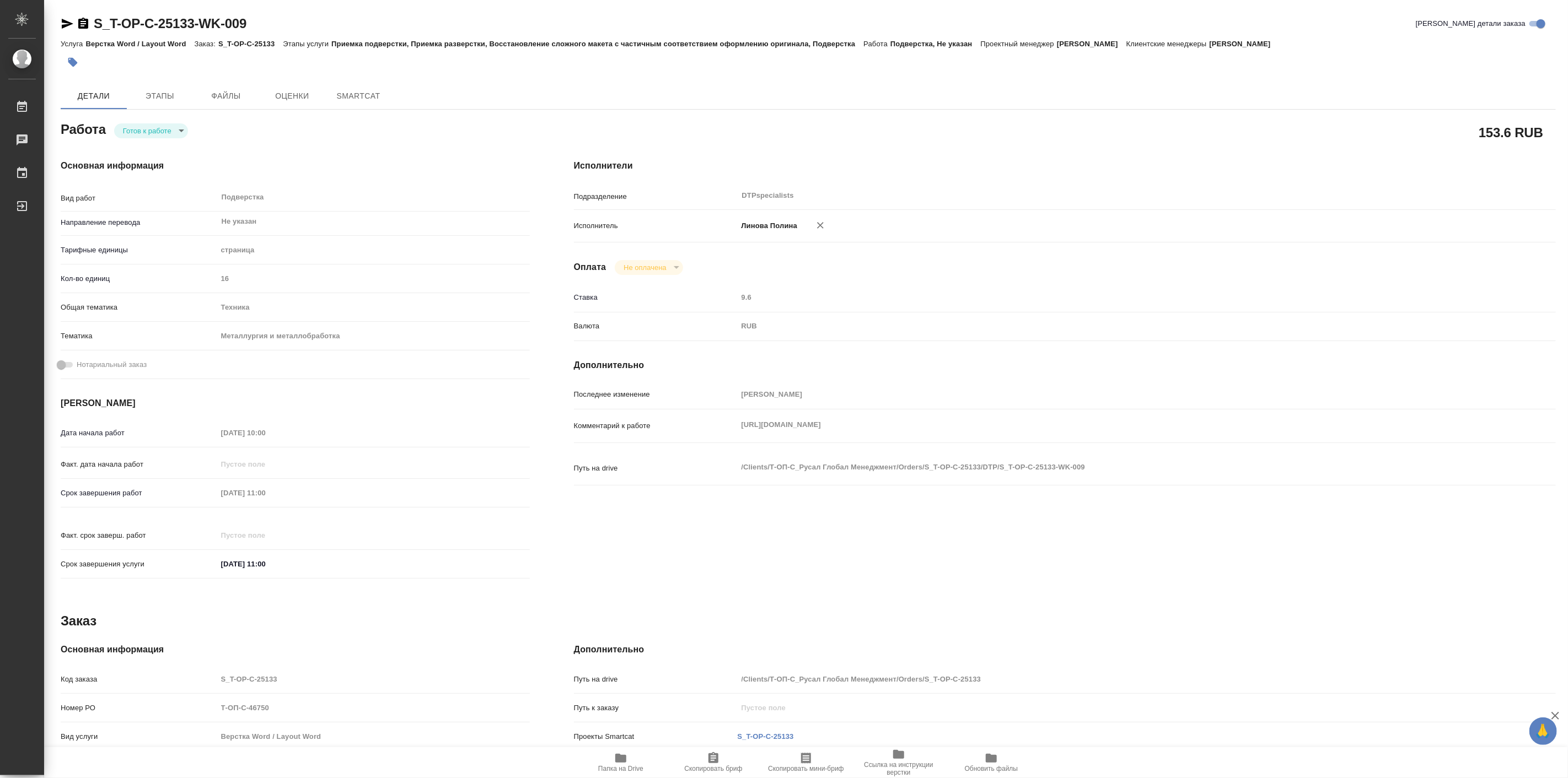
type textarea "x"
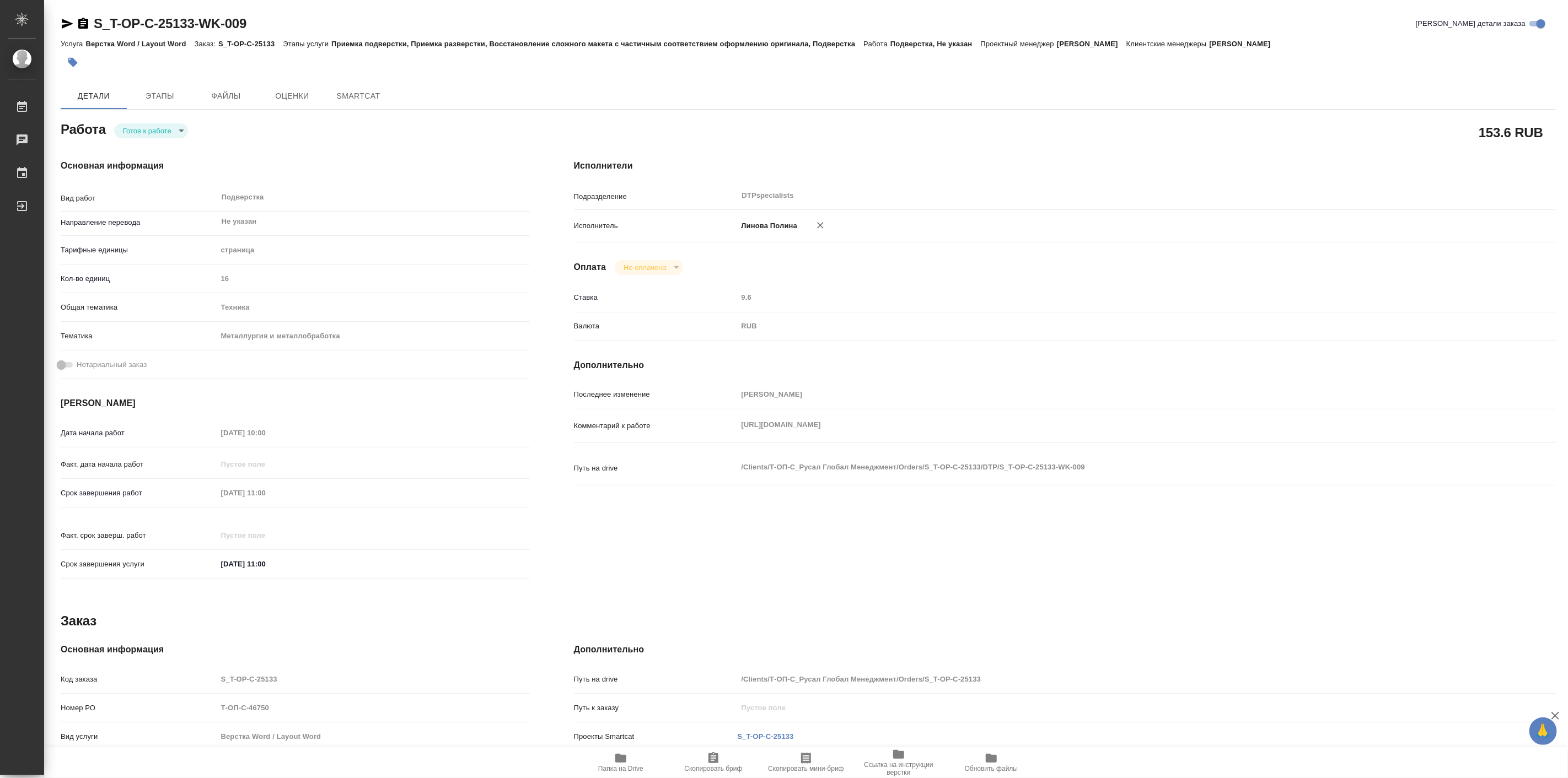
type textarea "x"
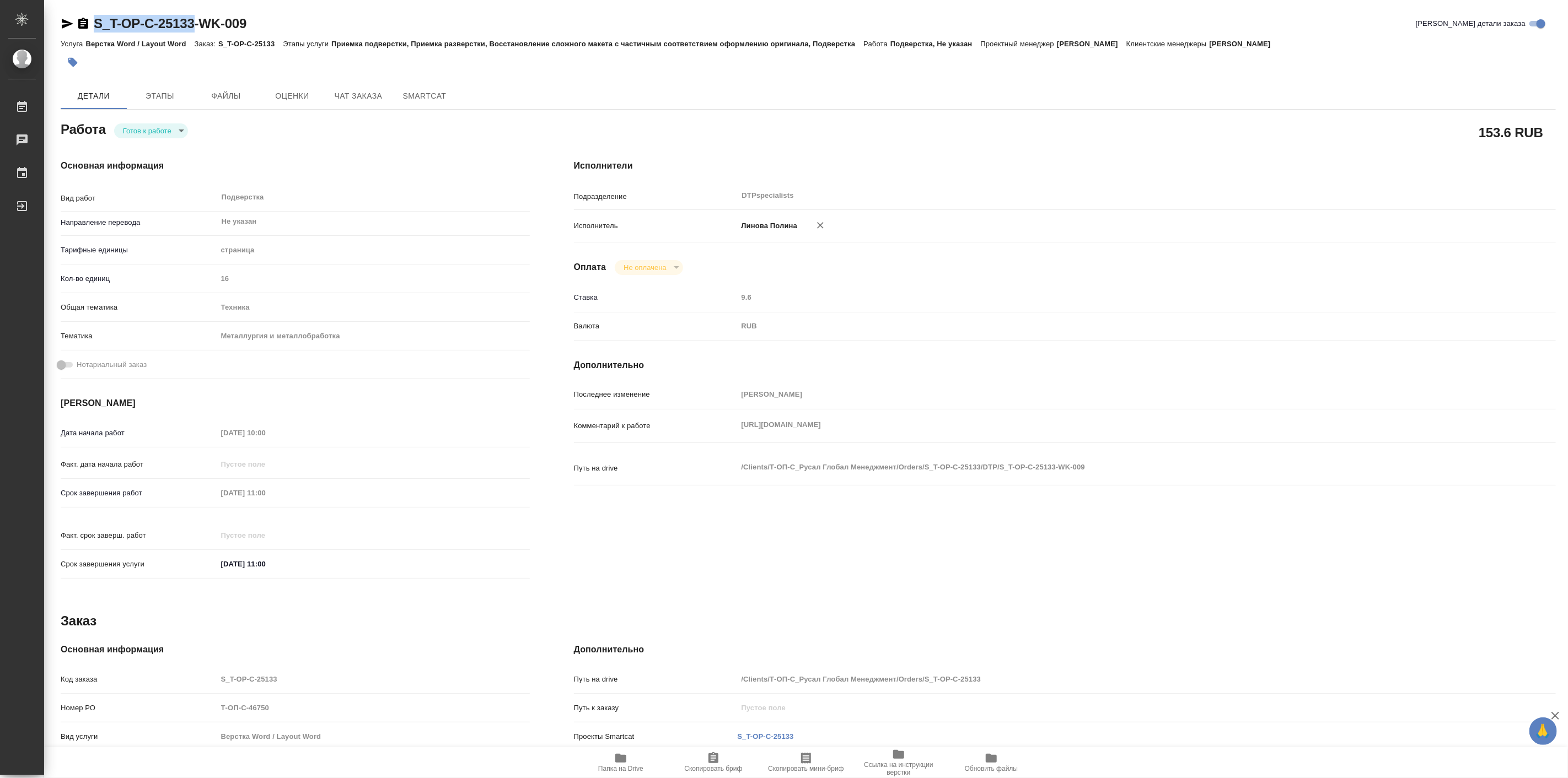
type textarea "x"
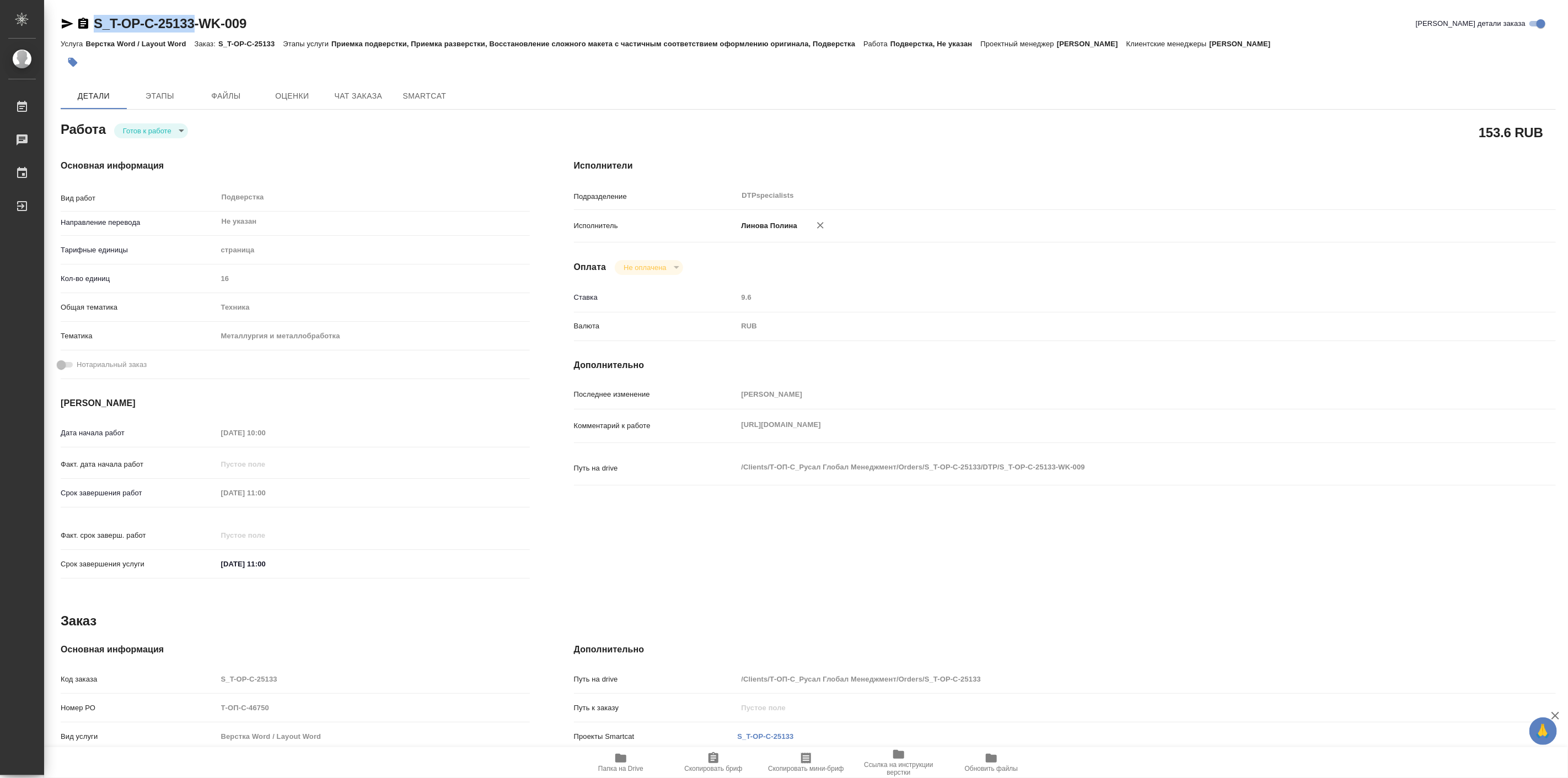
drag, startPoint x: 92, startPoint y: 8, endPoint x: 198, endPoint y: 28, distance: 107.9
click at [198, 28] on div "S_T-OP-C-25133-WK-009 Кратко детали заказа Услуга Верстка Word / Layout Word За…" at bounding box center [808, 469] width 1507 height 938
copy link "S_T-OP-C-25133"
click at [169, 127] on body "🙏 .cls-1 fill:#fff; AWATERA Linova Polina Работы Чаты График Выйти S_T-OP-C-251…" at bounding box center [784, 389] width 1568 height 778
type textarea "x"
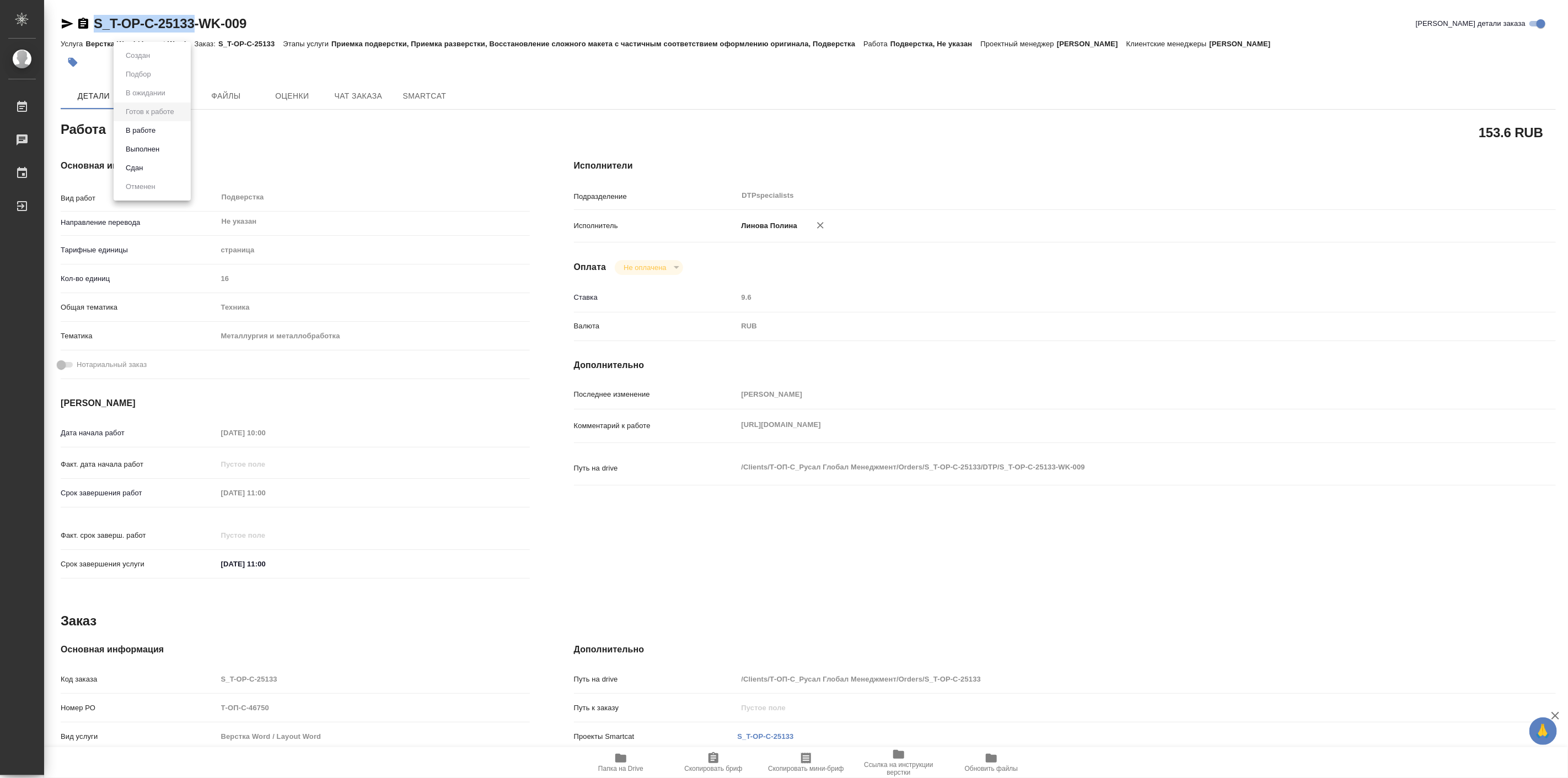
type textarea "x"
click at [161, 133] on li "В работе" at bounding box center [152, 130] width 77 height 19
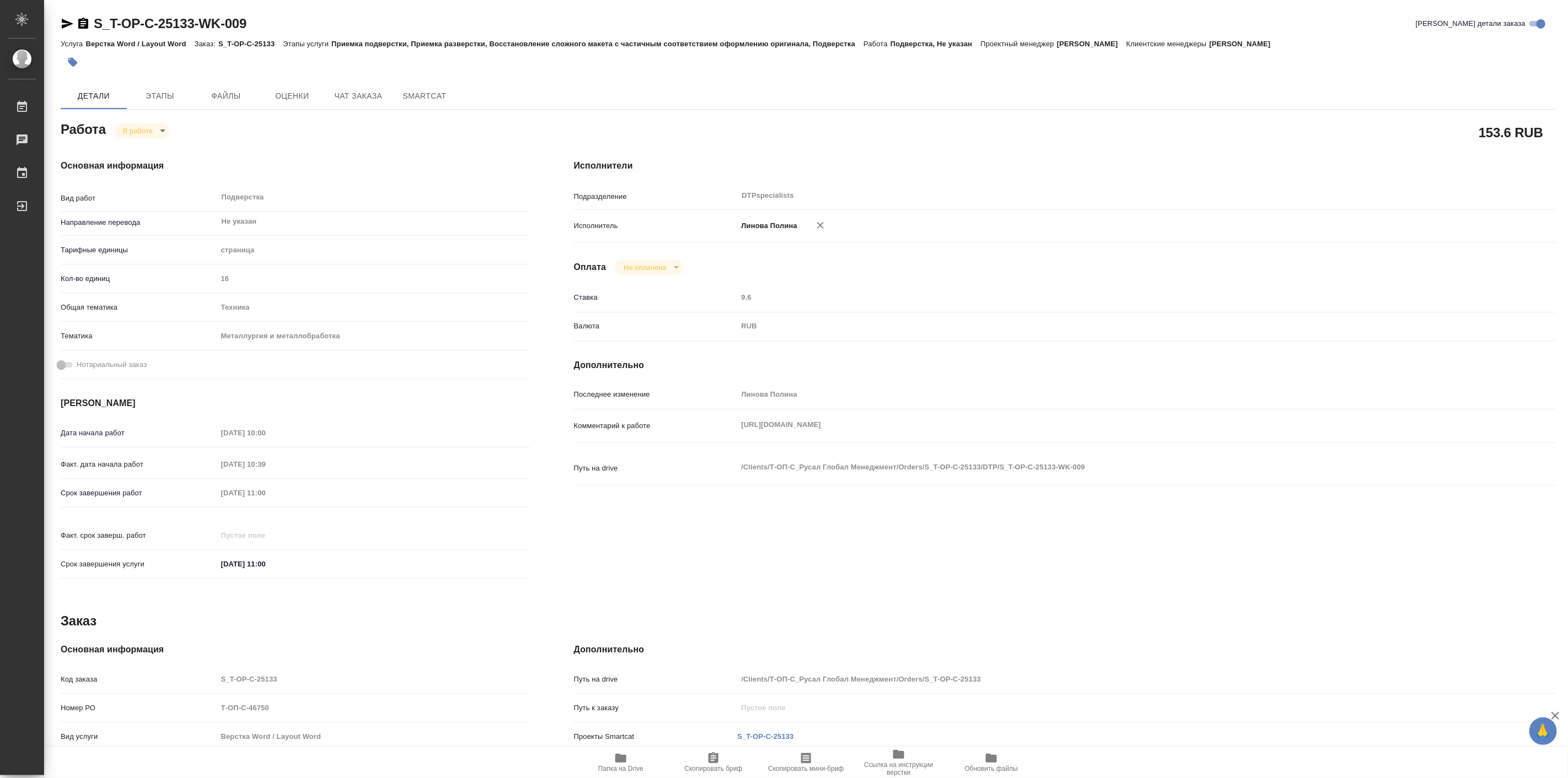
type textarea "x"
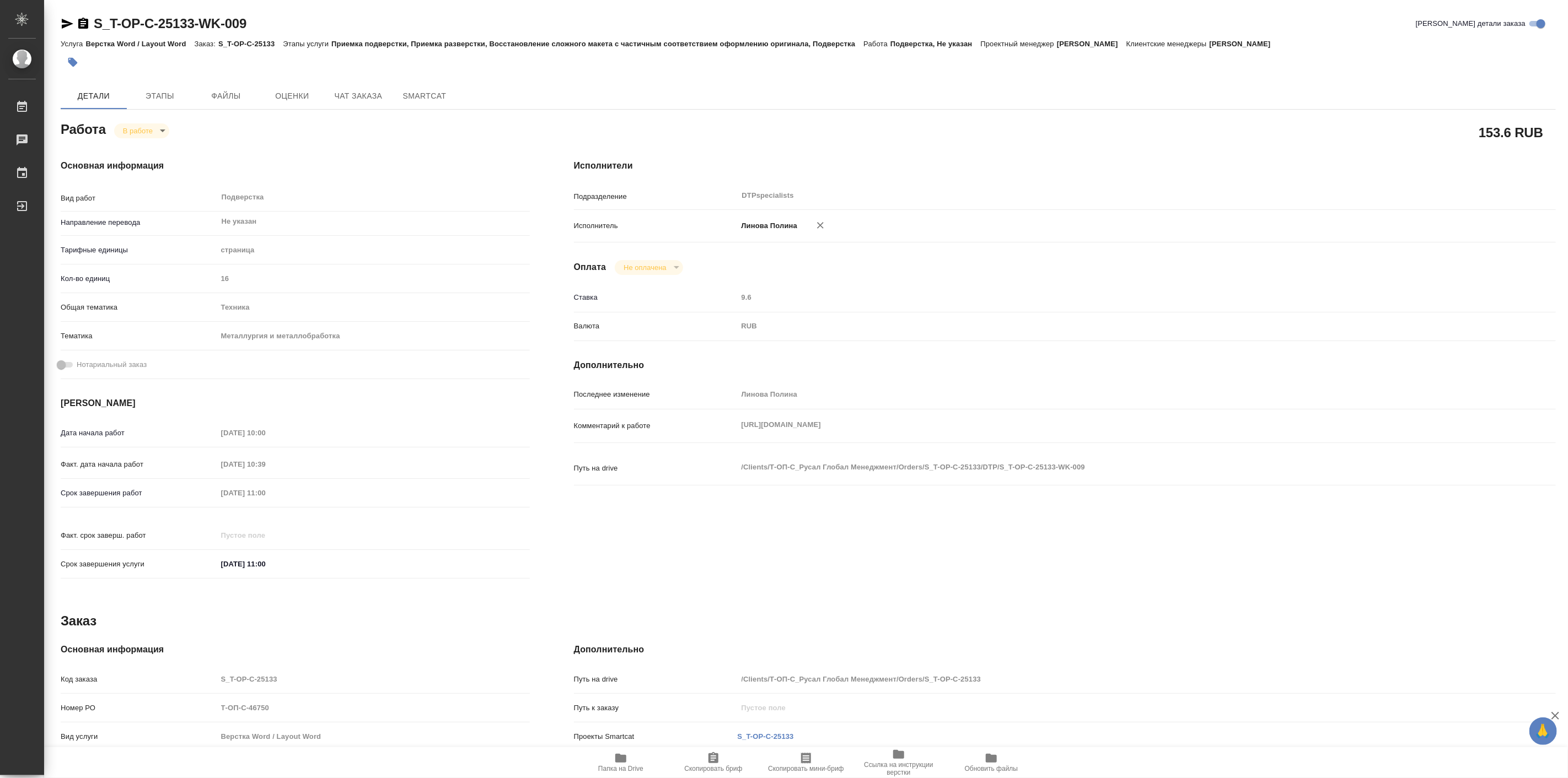
type textarea "x"
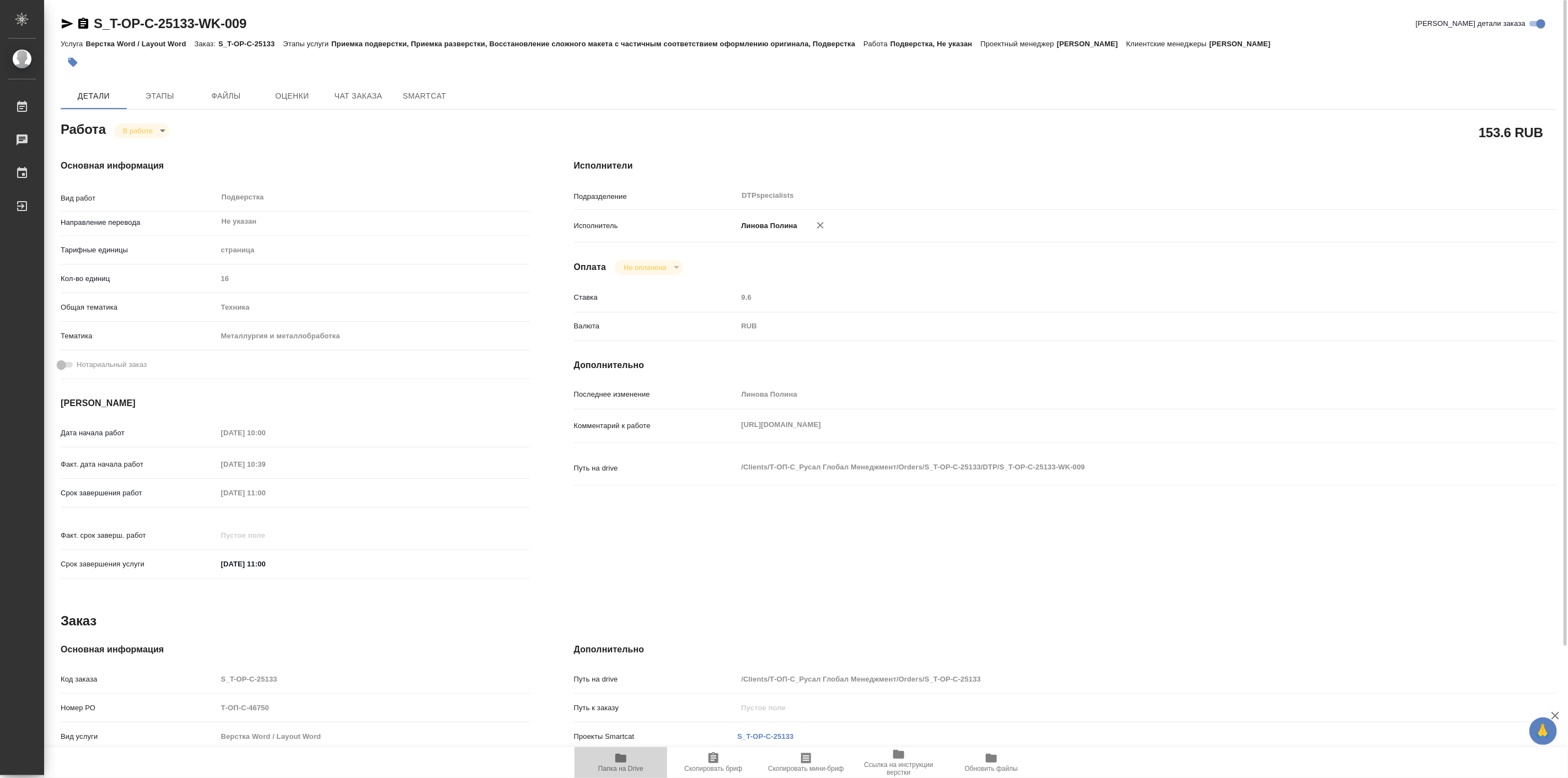
click at [619, 771] on span "Папка на Drive" at bounding box center [621, 769] width 45 height 8
click at [146, 135] on body "🙏 .cls-1 fill:#fff; AWATERA Linova Polina Работы 0 Чаты График Выйти S_T-OP-C-2…" at bounding box center [784, 389] width 1568 height 778
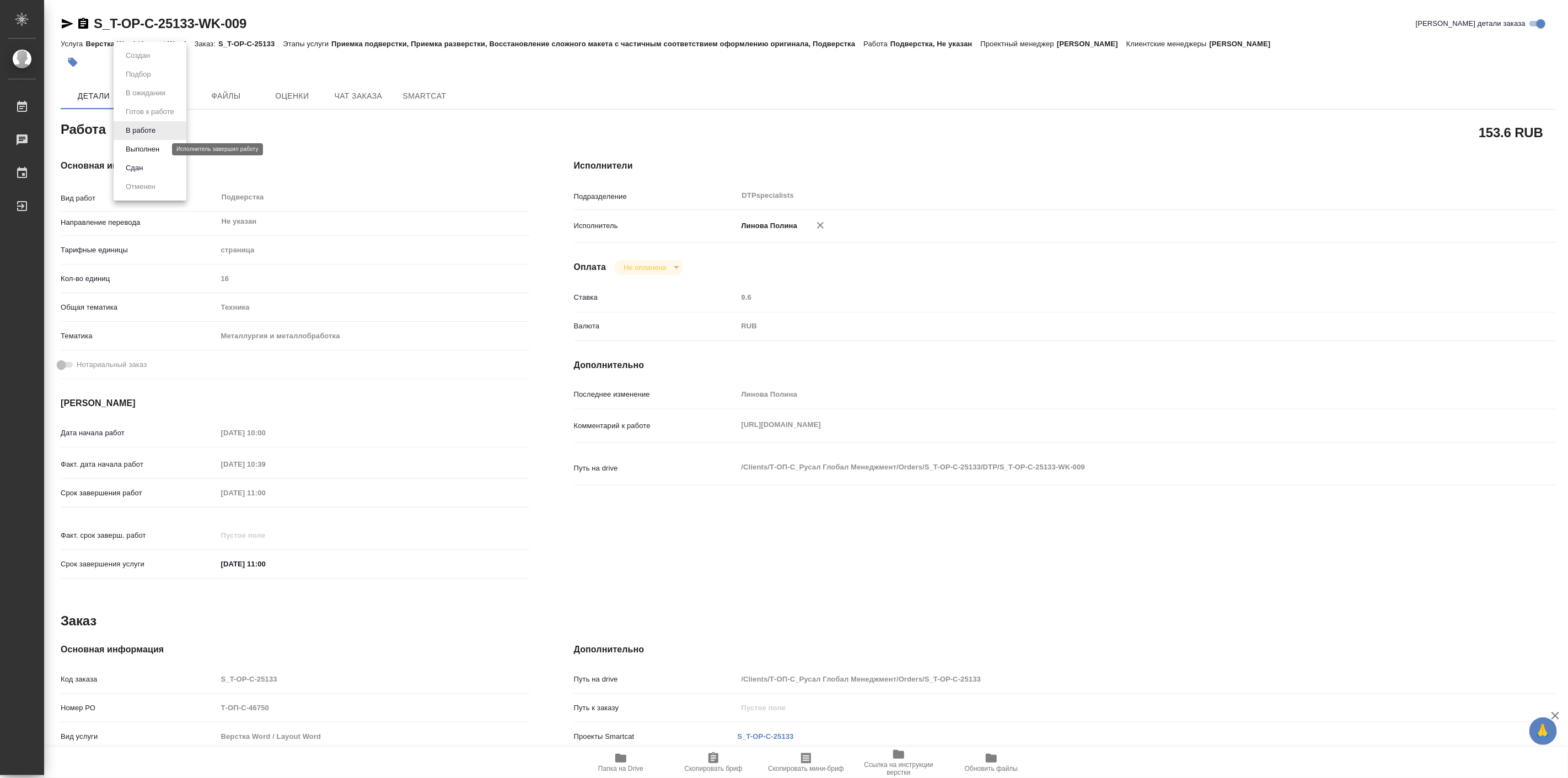
click at [151, 152] on button "Выполнен" at bounding box center [143, 149] width 40 height 12
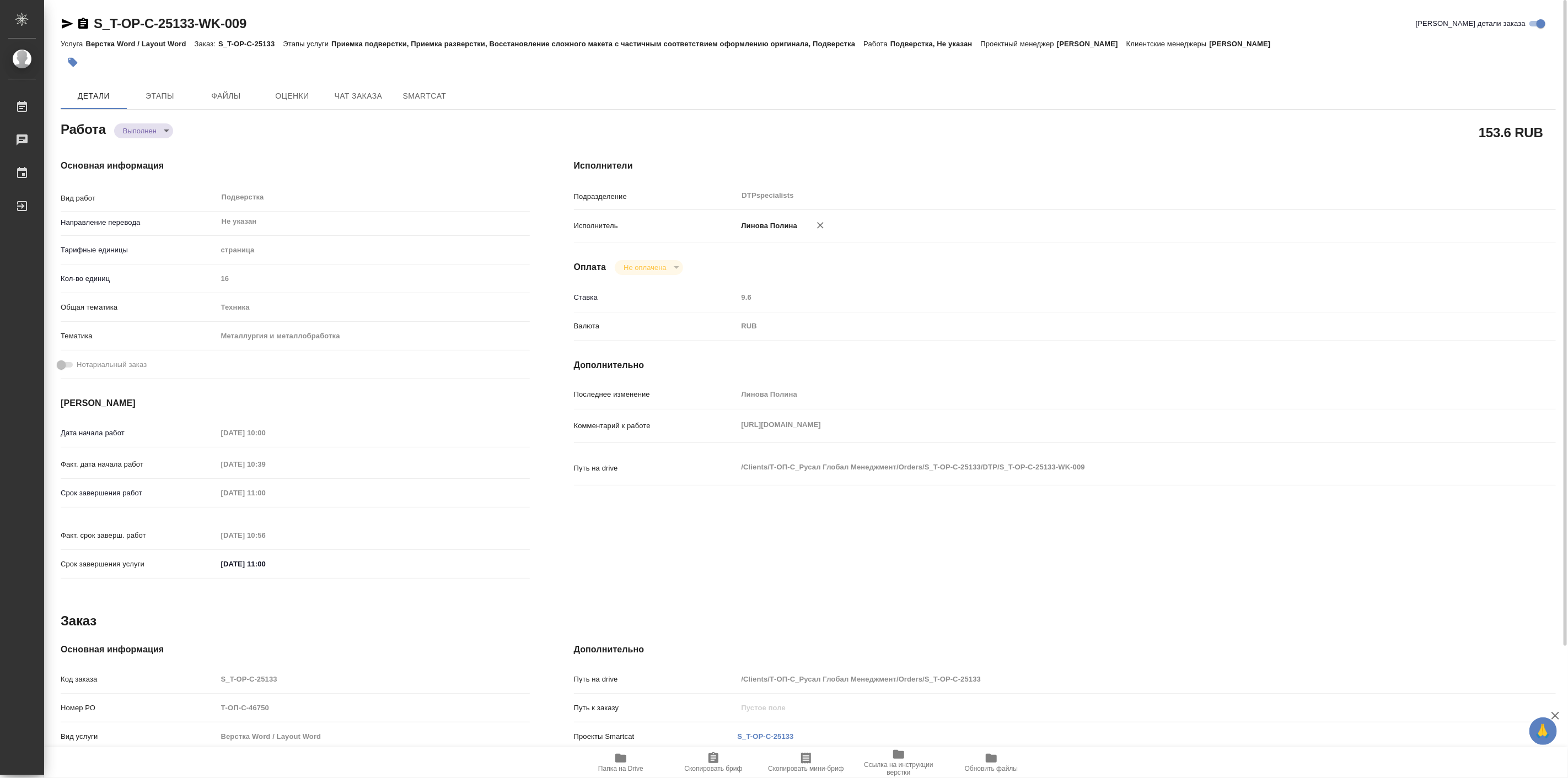
type textarea "x"
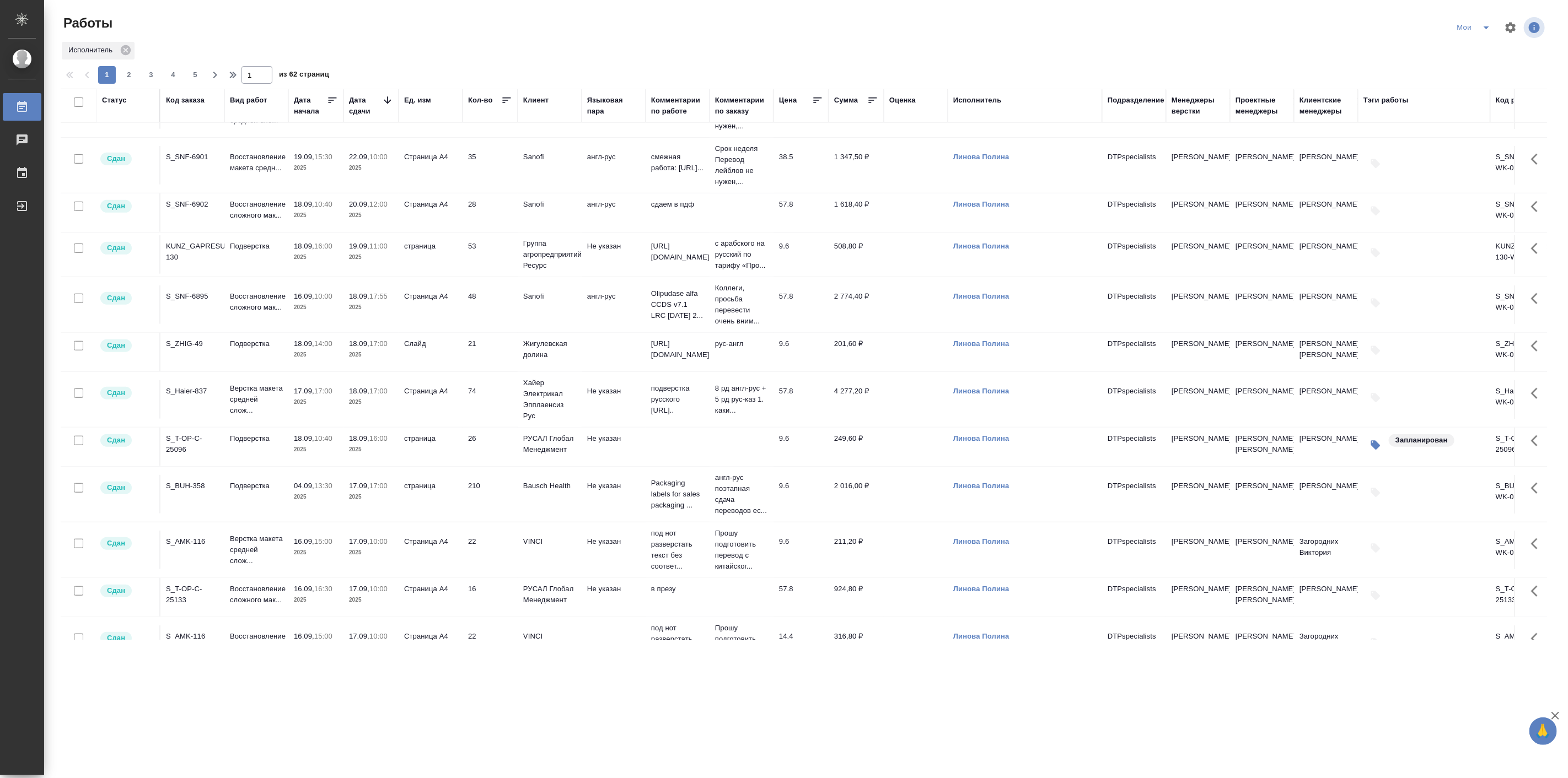
scroll to position [714, 0]
click at [246, 412] on p "Верстка макета средней слож..." at bounding box center [257, 395] width 53 height 33
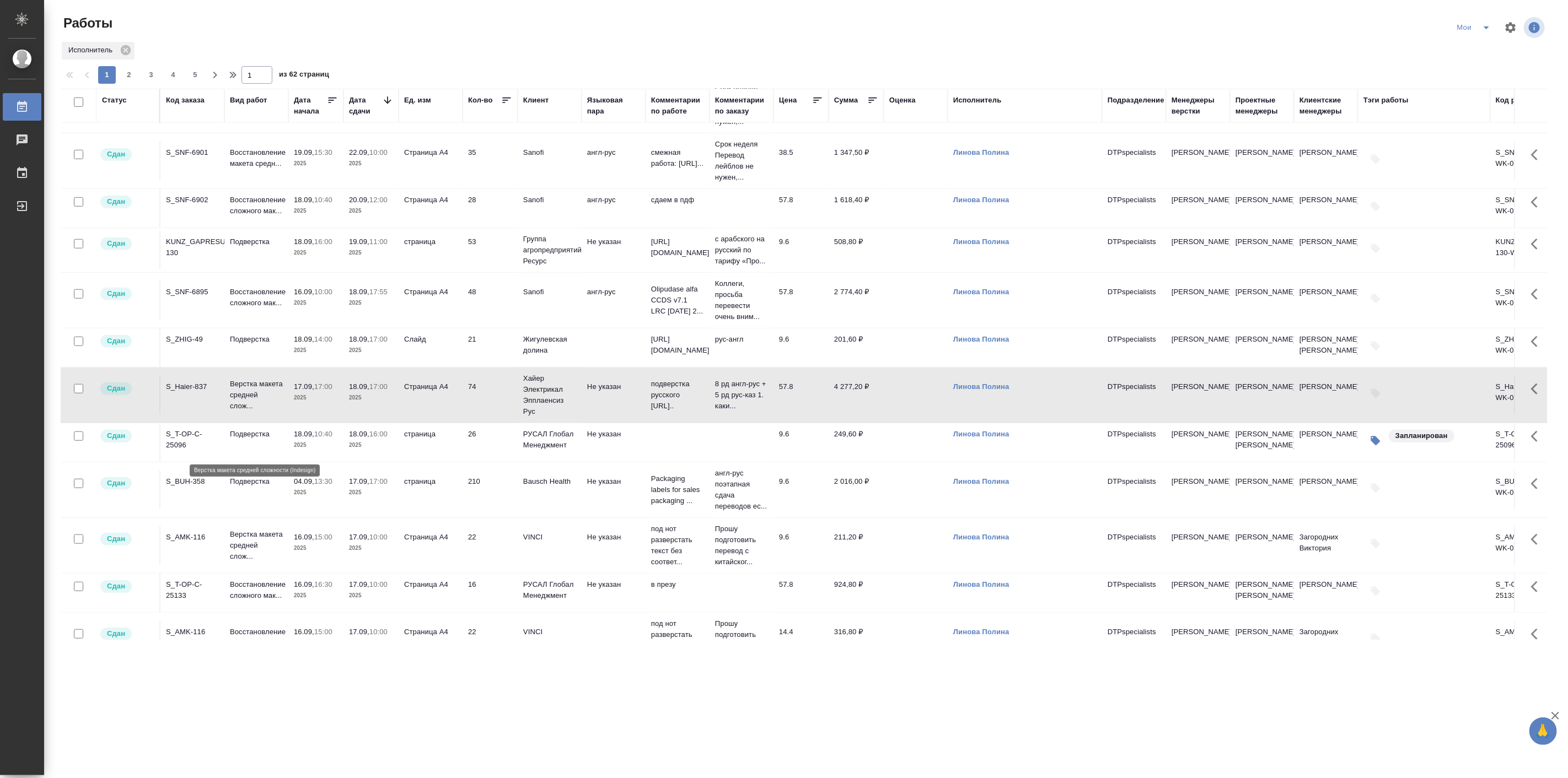
click at [246, 412] on p "Верстка макета средней слож..." at bounding box center [257, 395] width 53 height 33
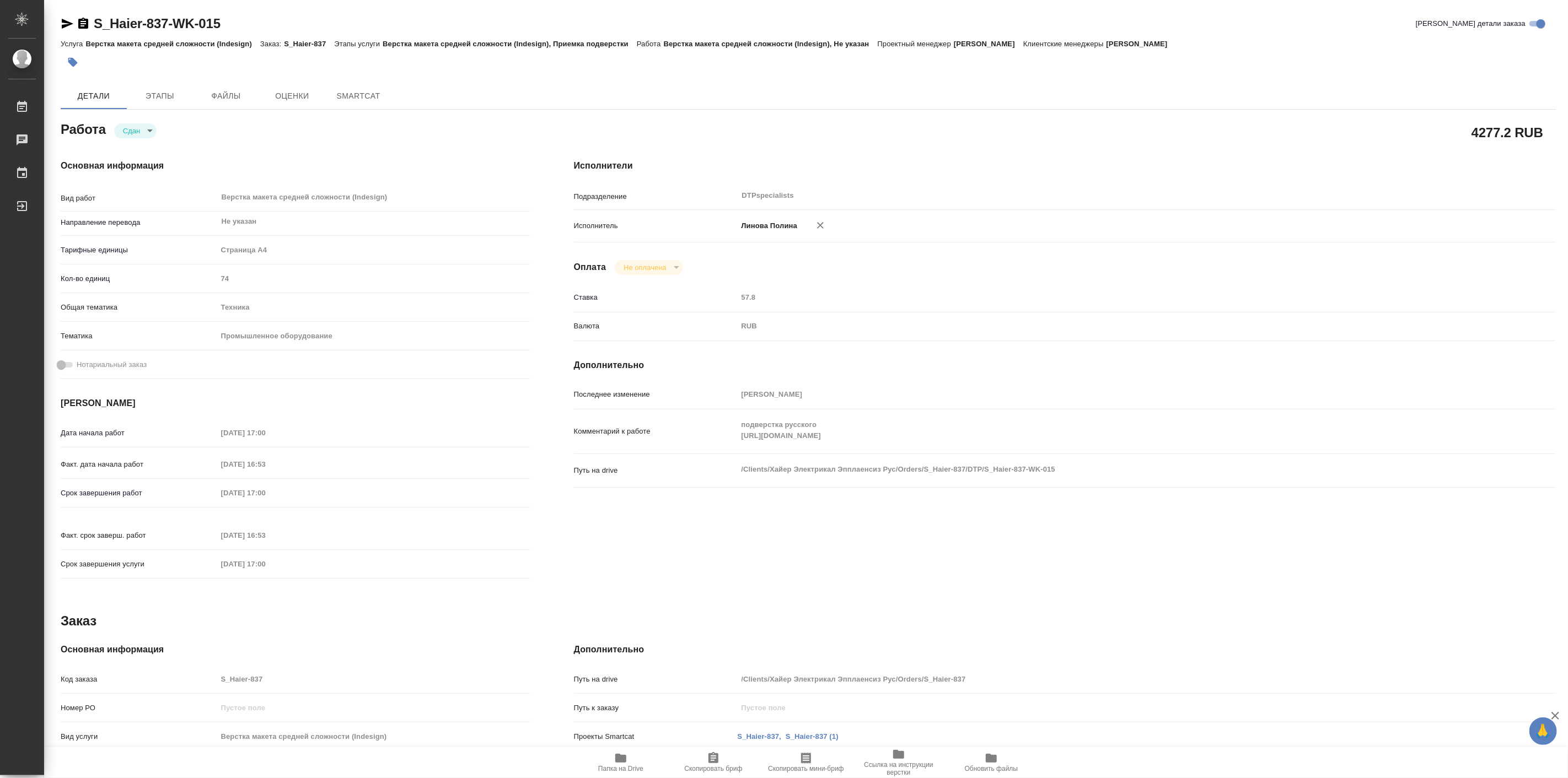
type textarea "x"
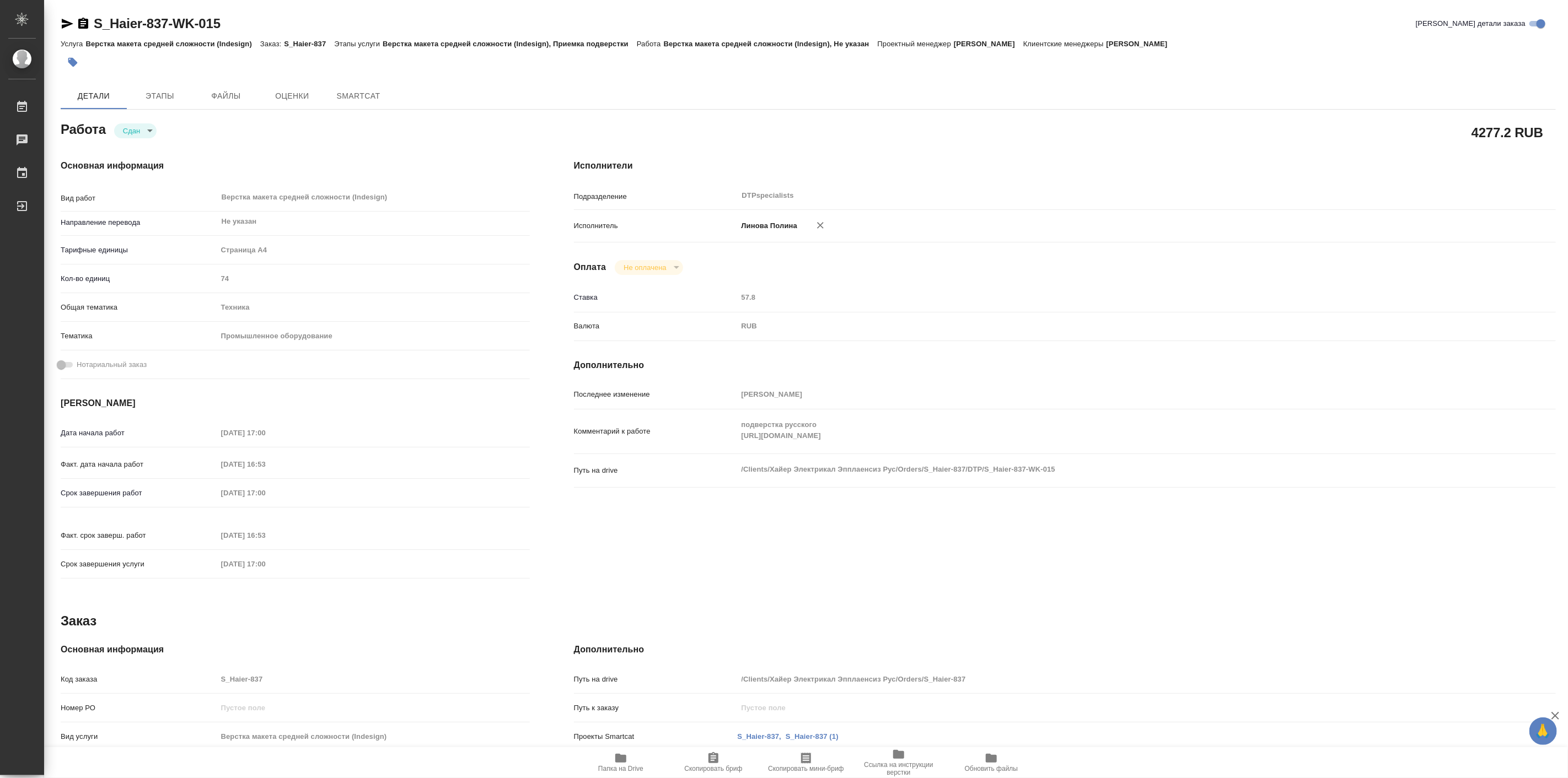
type textarea "x"
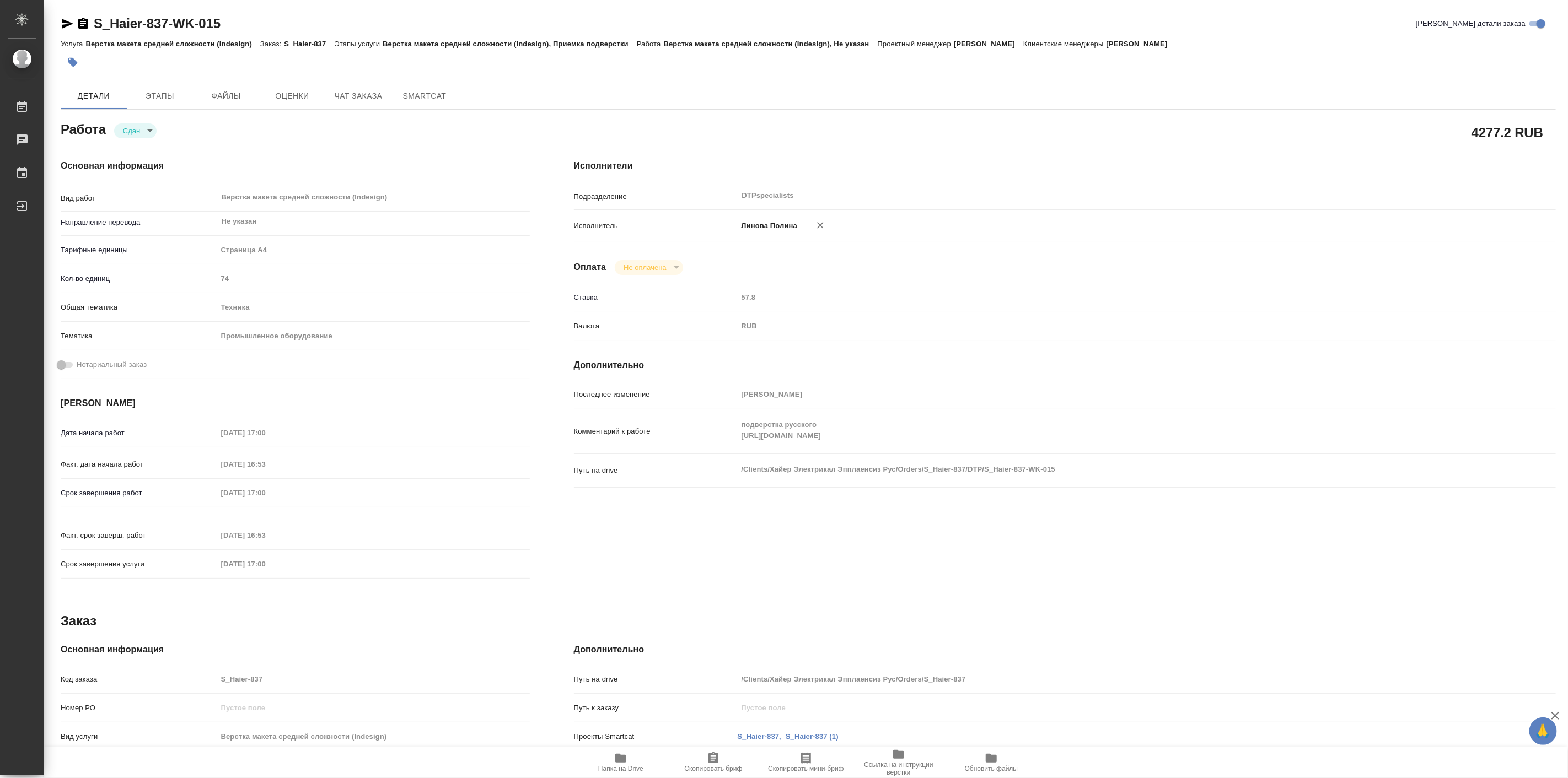
type textarea "x"
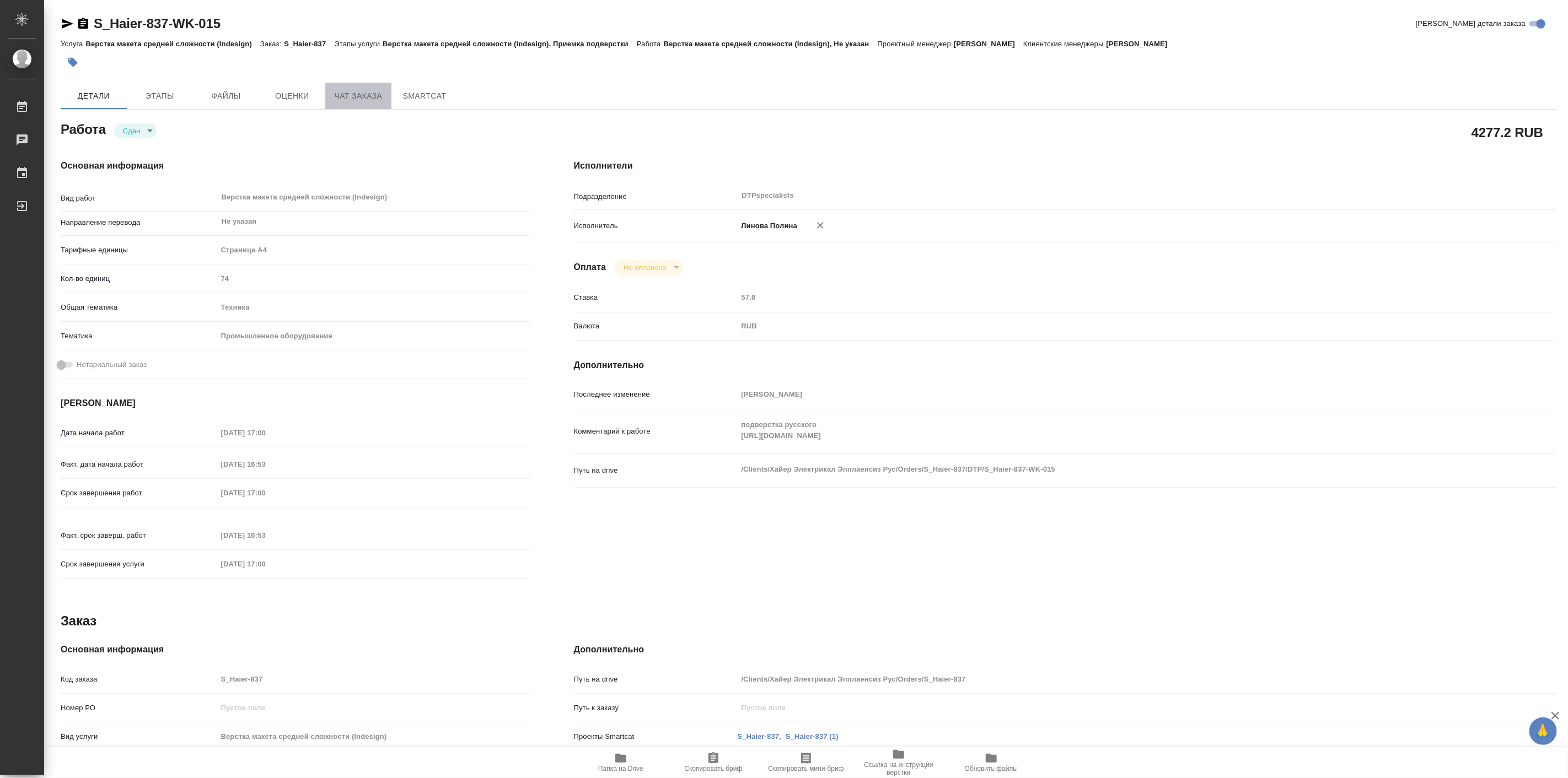
click at [368, 83] on button "Чат заказа" at bounding box center [359, 96] width 66 height 27
type textarea "x"
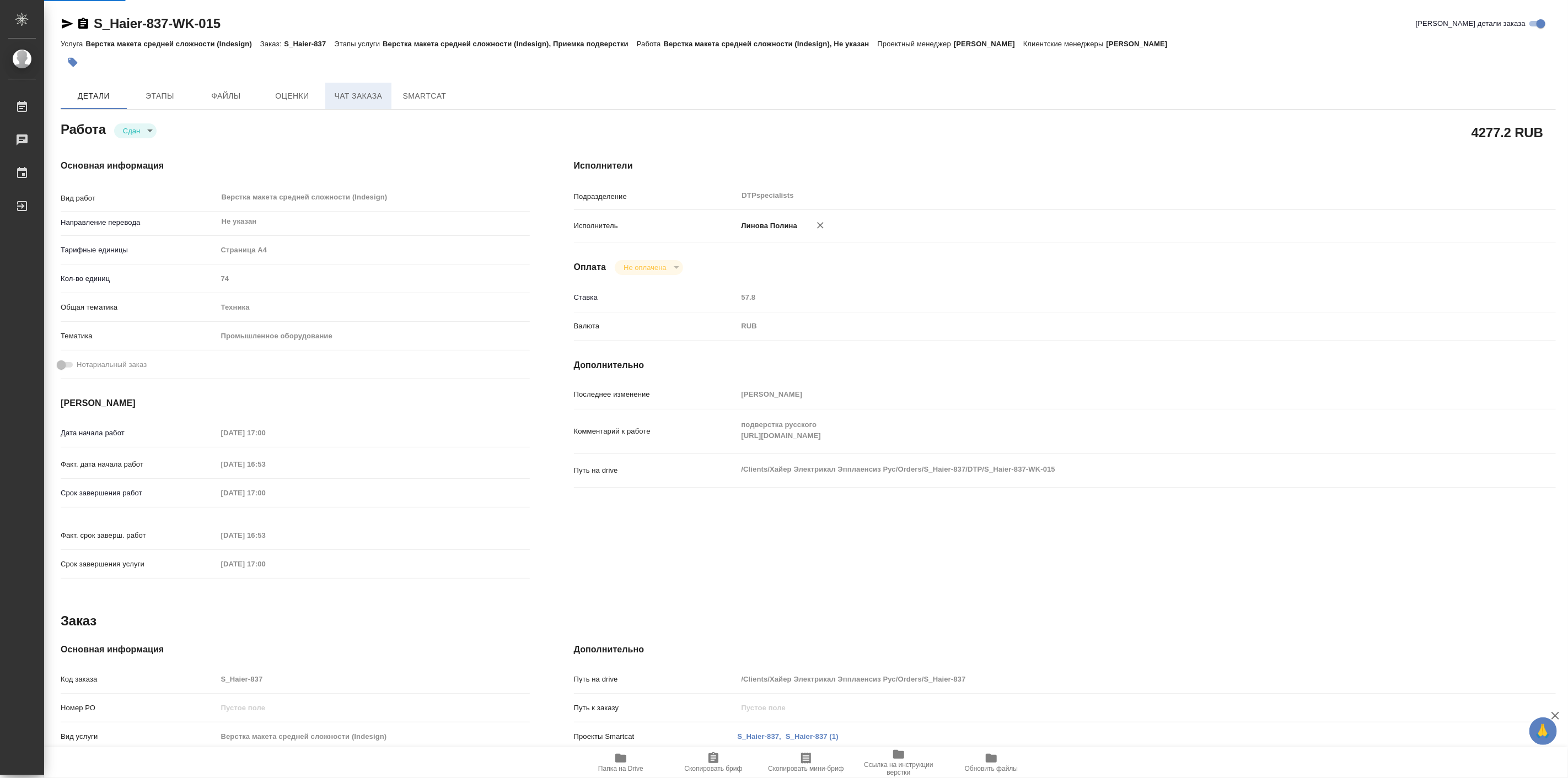
type textarea "x"
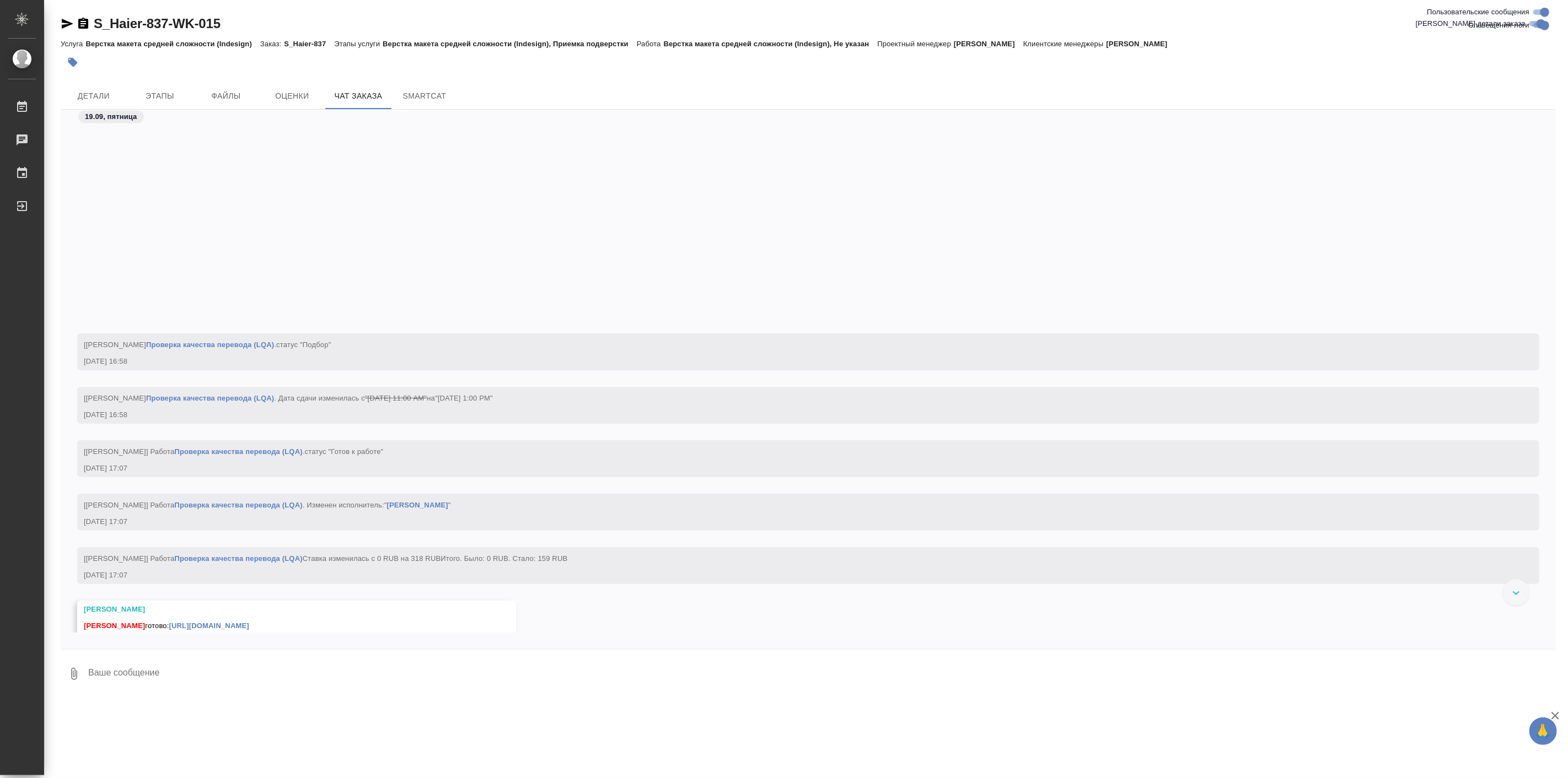
scroll to position [19034, 0]
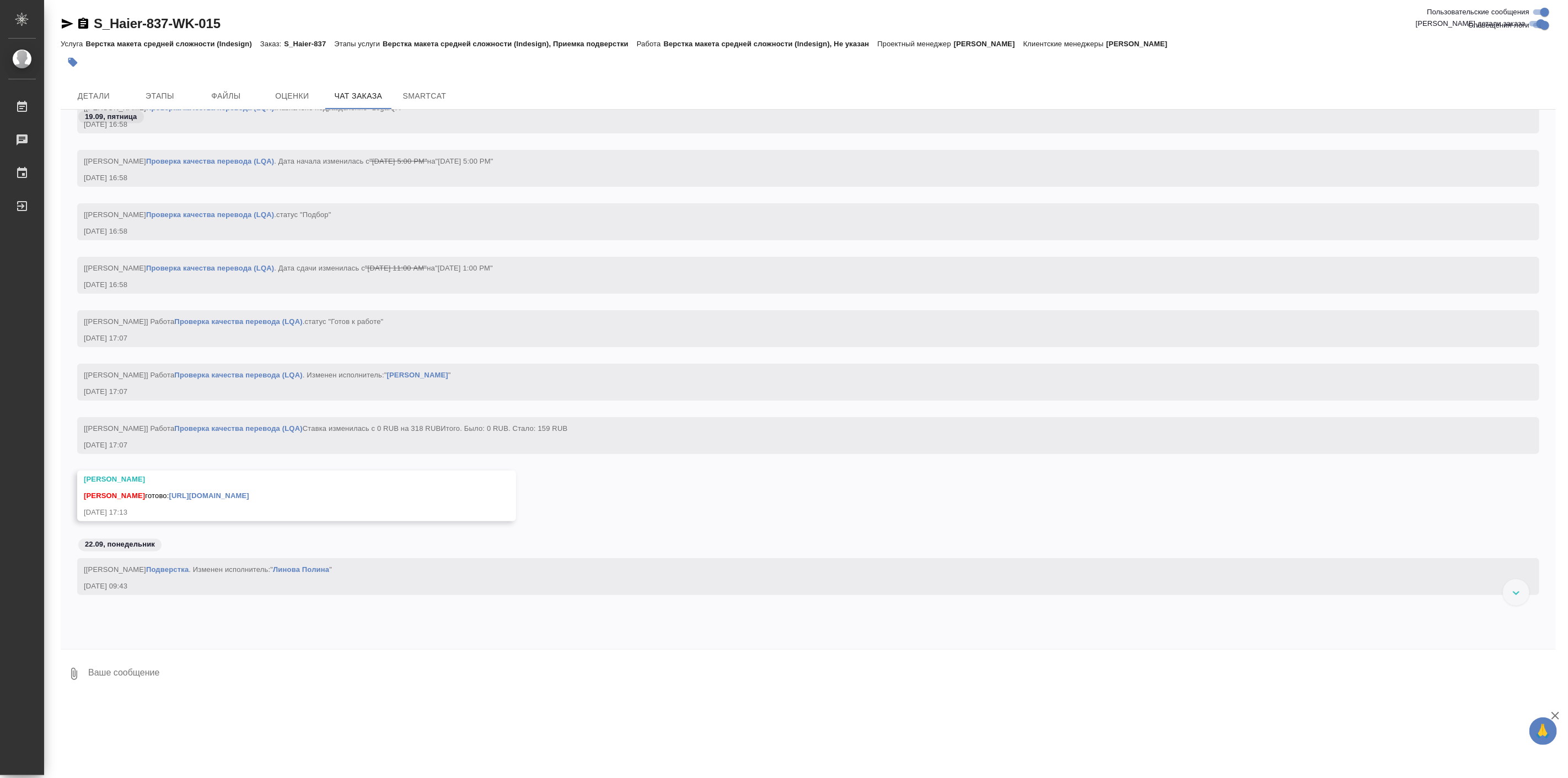
click at [249, 500] on link "[URL][DOMAIN_NAME]" at bounding box center [209, 495] width 80 height 8
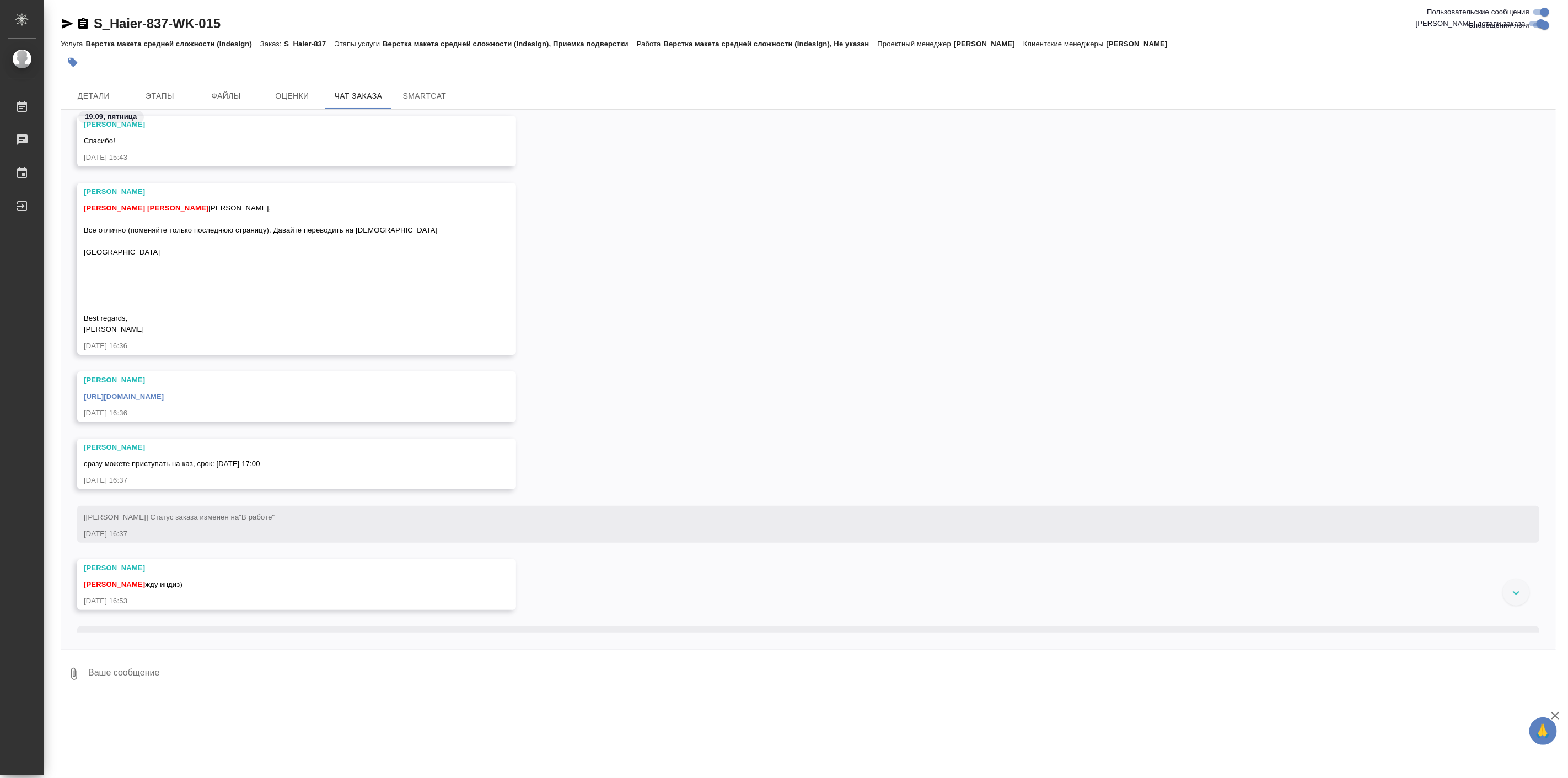
scroll to position [17674, 0]
click at [164, 403] on link "[URL][DOMAIN_NAME]" at bounding box center [123, 403] width 80 height 8
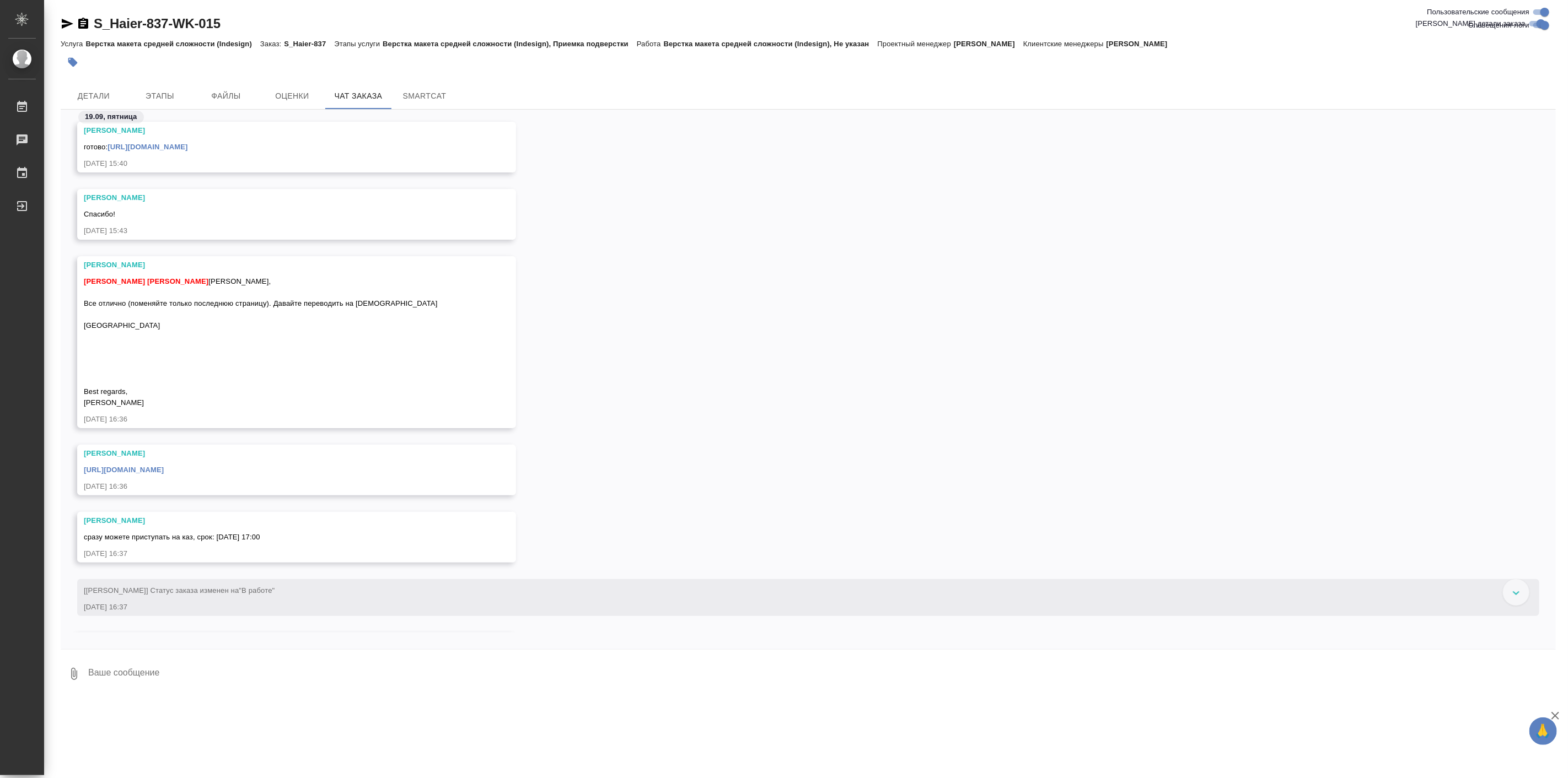
scroll to position [17571, 0]
click at [156, 153] on link "[URL][DOMAIN_NAME]" at bounding box center [147, 149] width 80 height 8
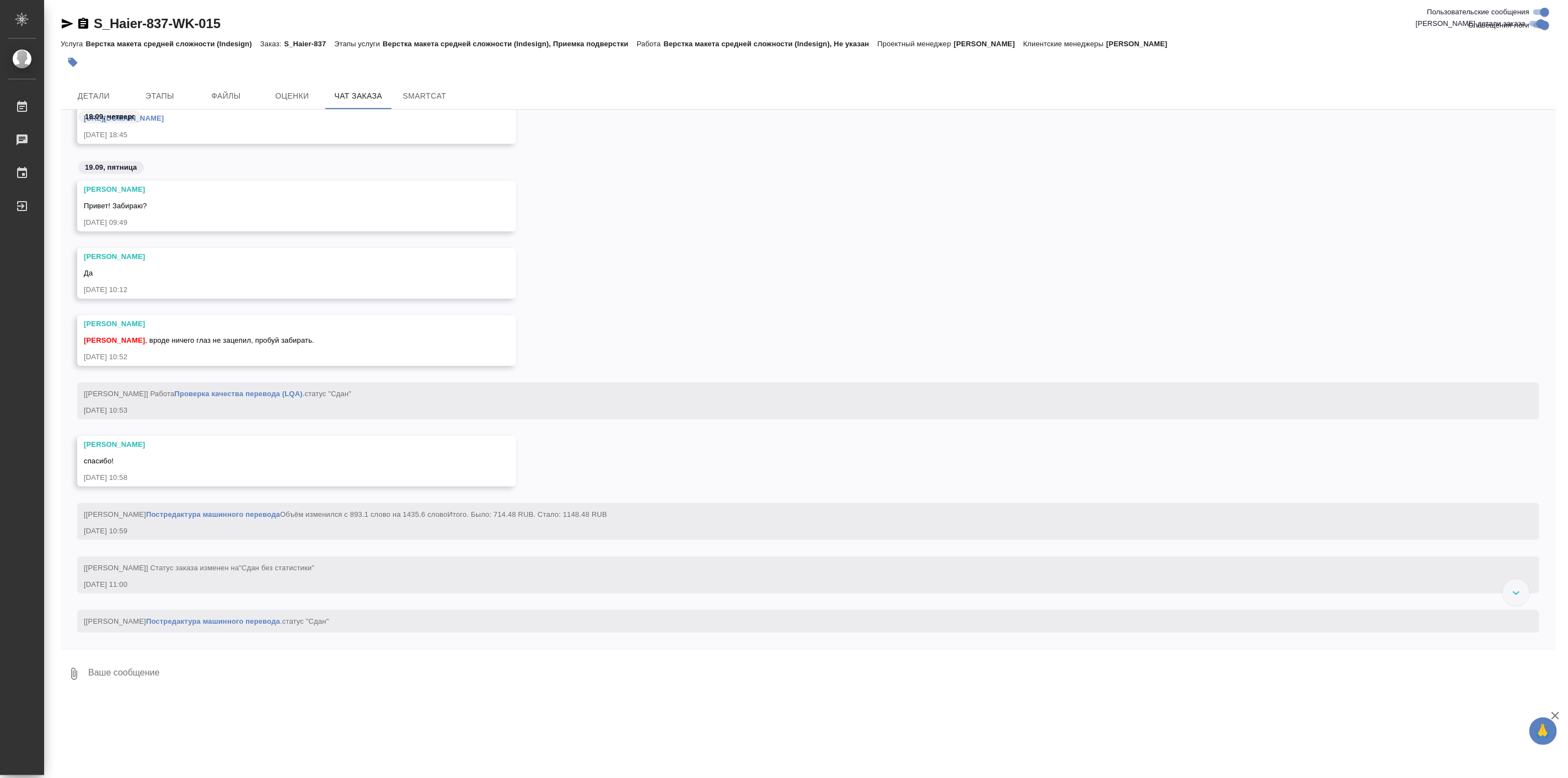
scroll to position [15315, 0]
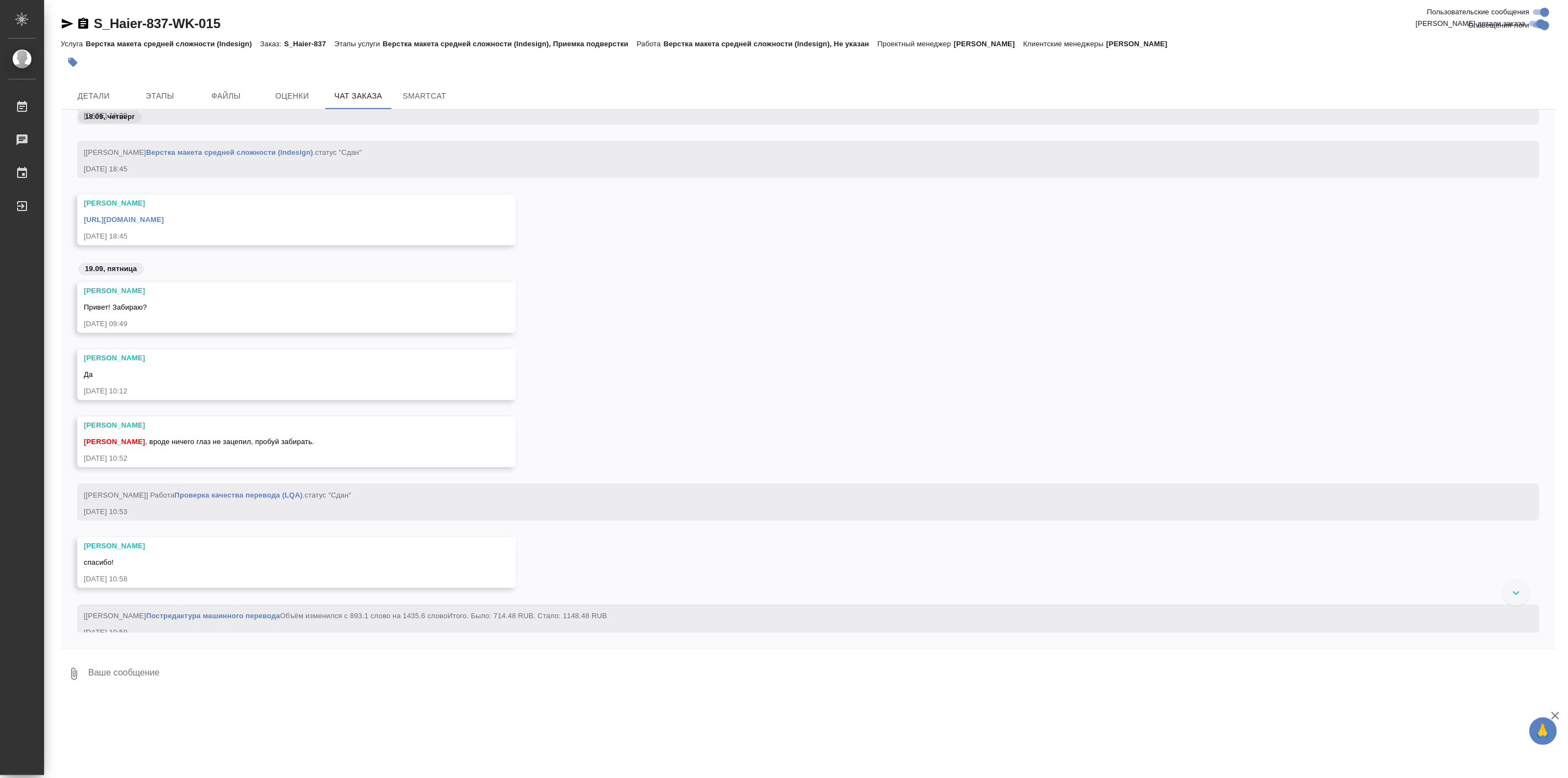
click at [164, 224] on link "https://drive.awatera.com/apps/files/files/10325914?dir=/Shares/%D0%A5%D0%B0%D0…" at bounding box center [123, 219] width 80 height 8
click at [276, 569] on div "спасибо!" at bounding box center [280, 561] width 394 height 14
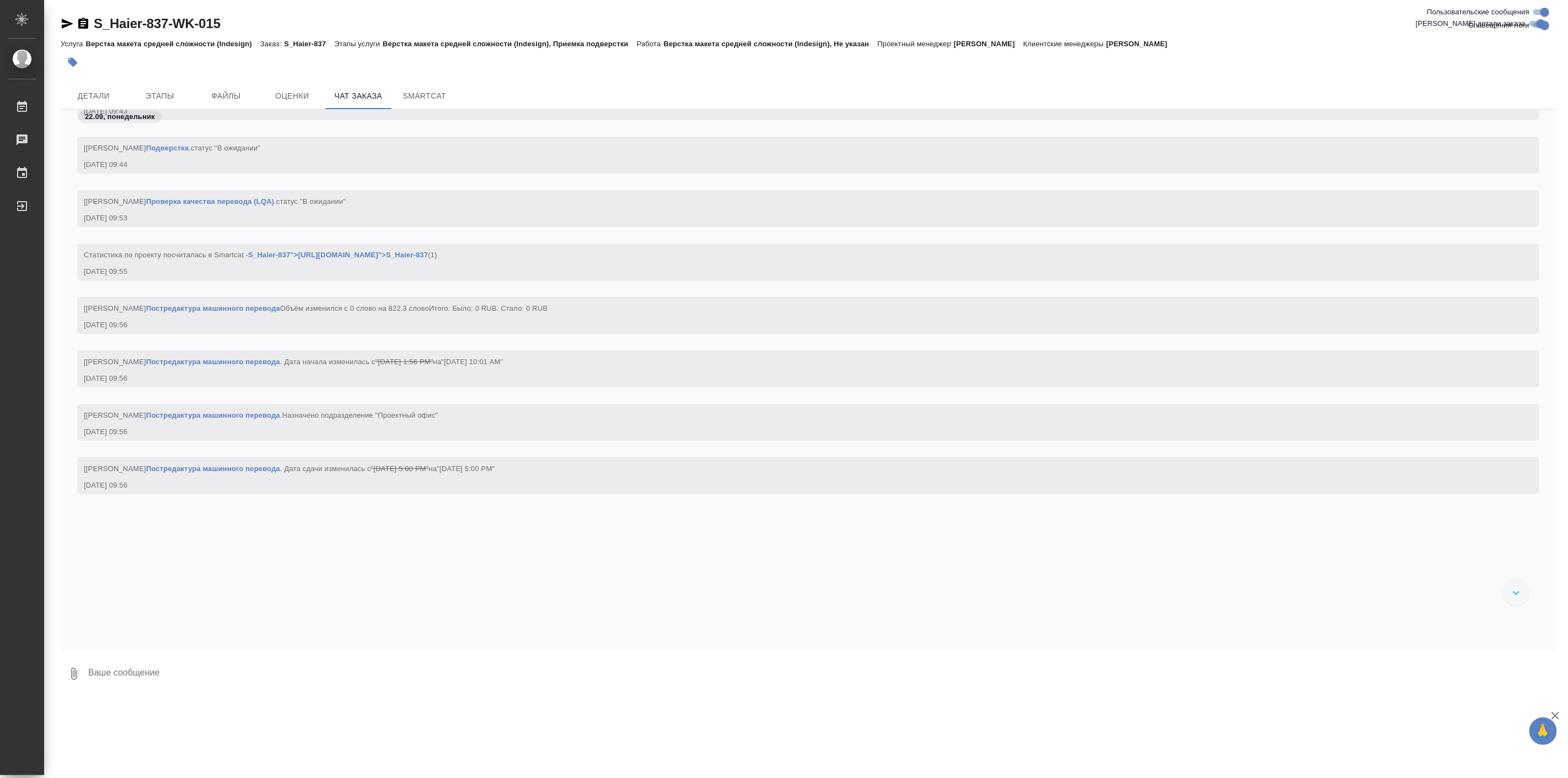
scroll to position [18269, 0]
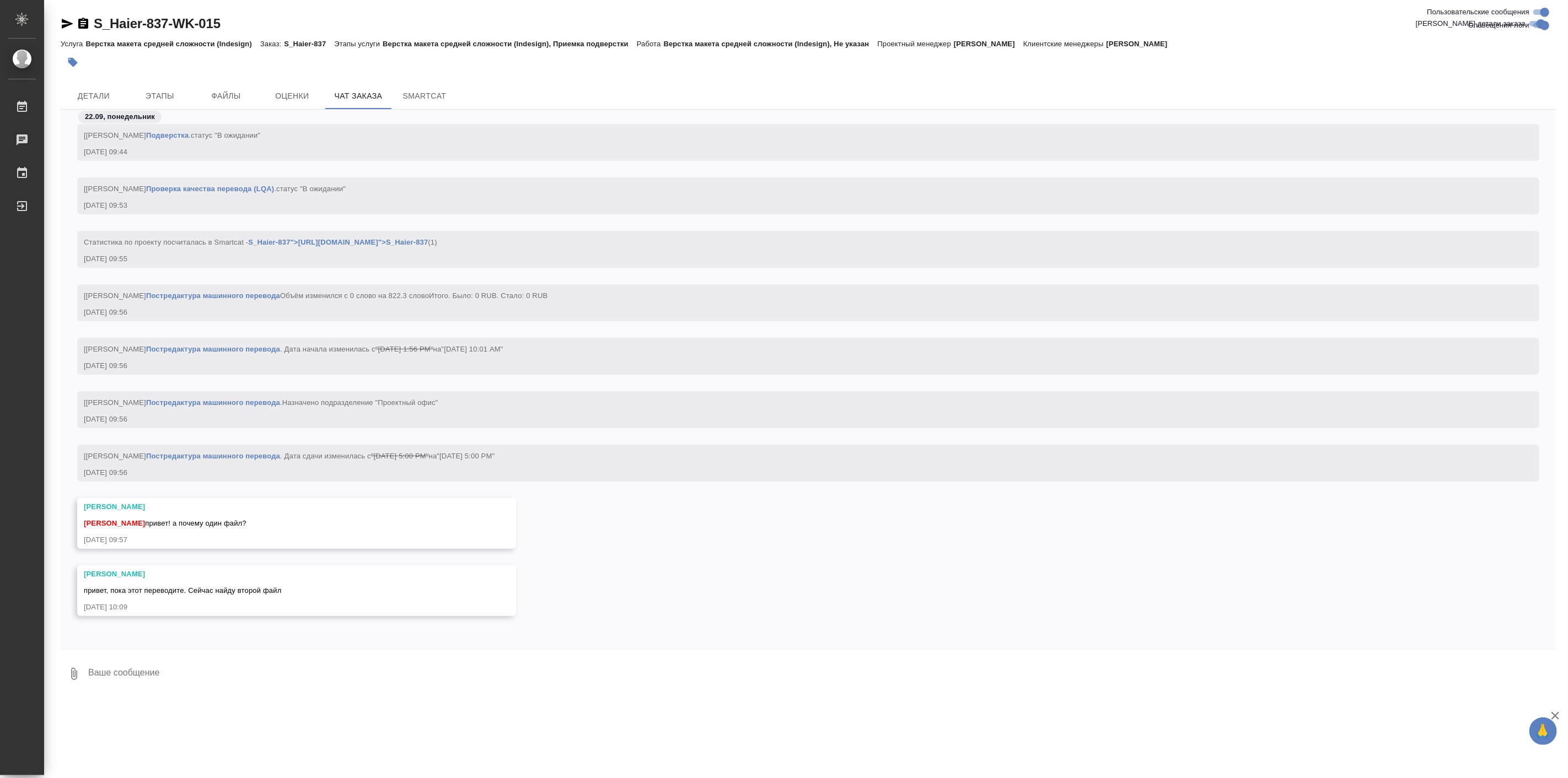
click at [97, 19] on link "S_Haier-837-WK-015" at bounding box center [158, 23] width 127 height 15
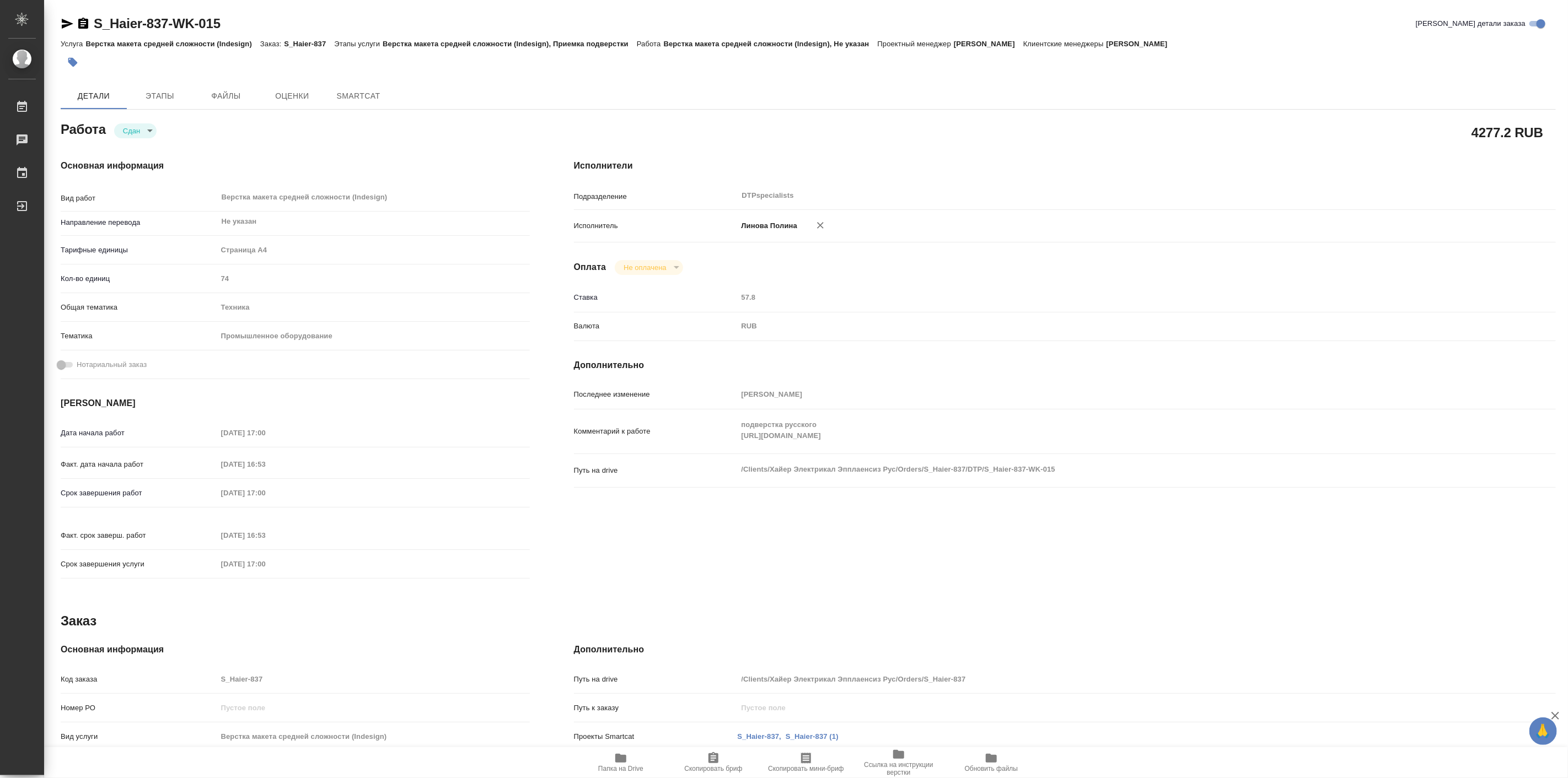
type textarea "x"
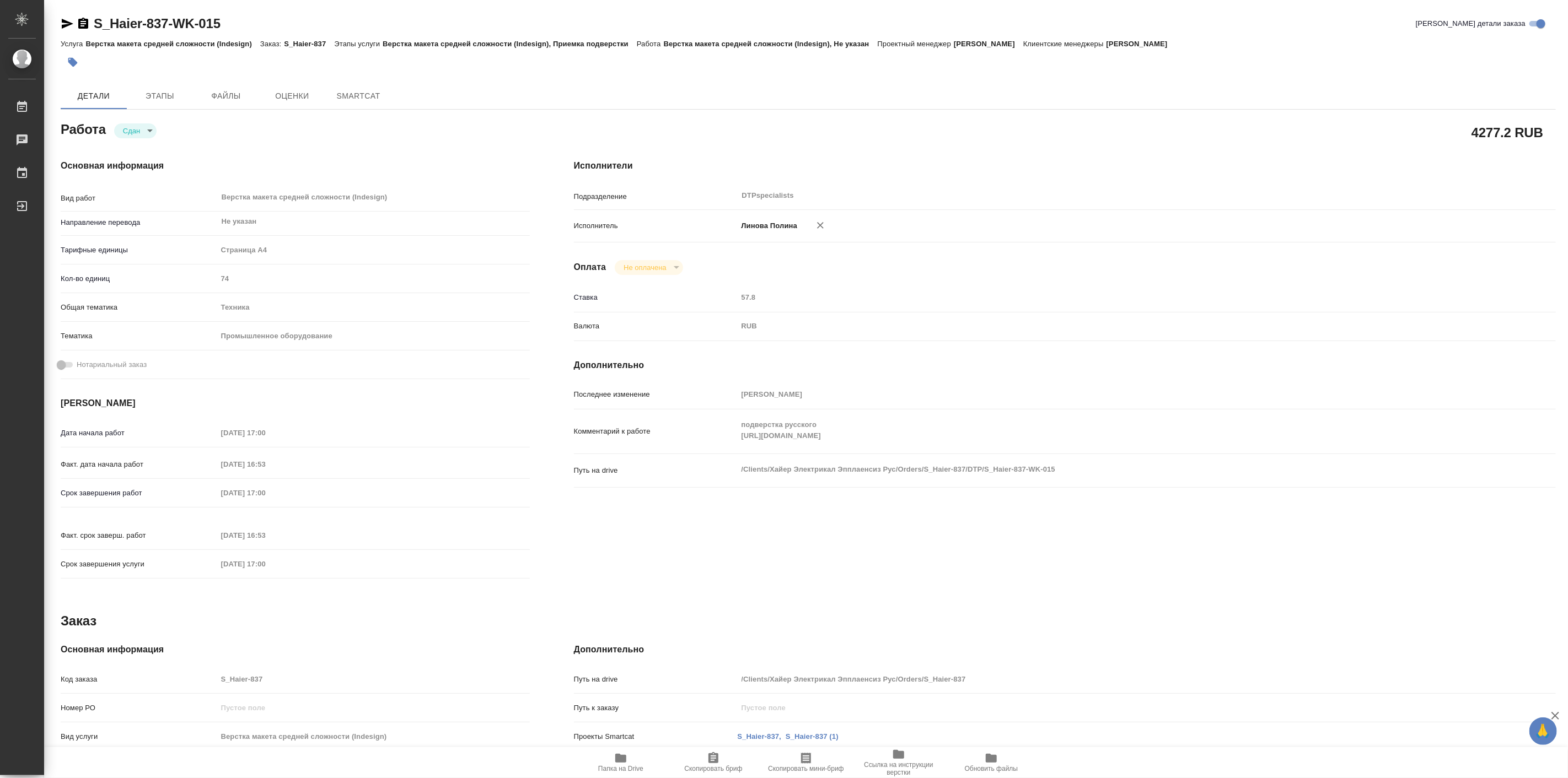
type textarea "x"
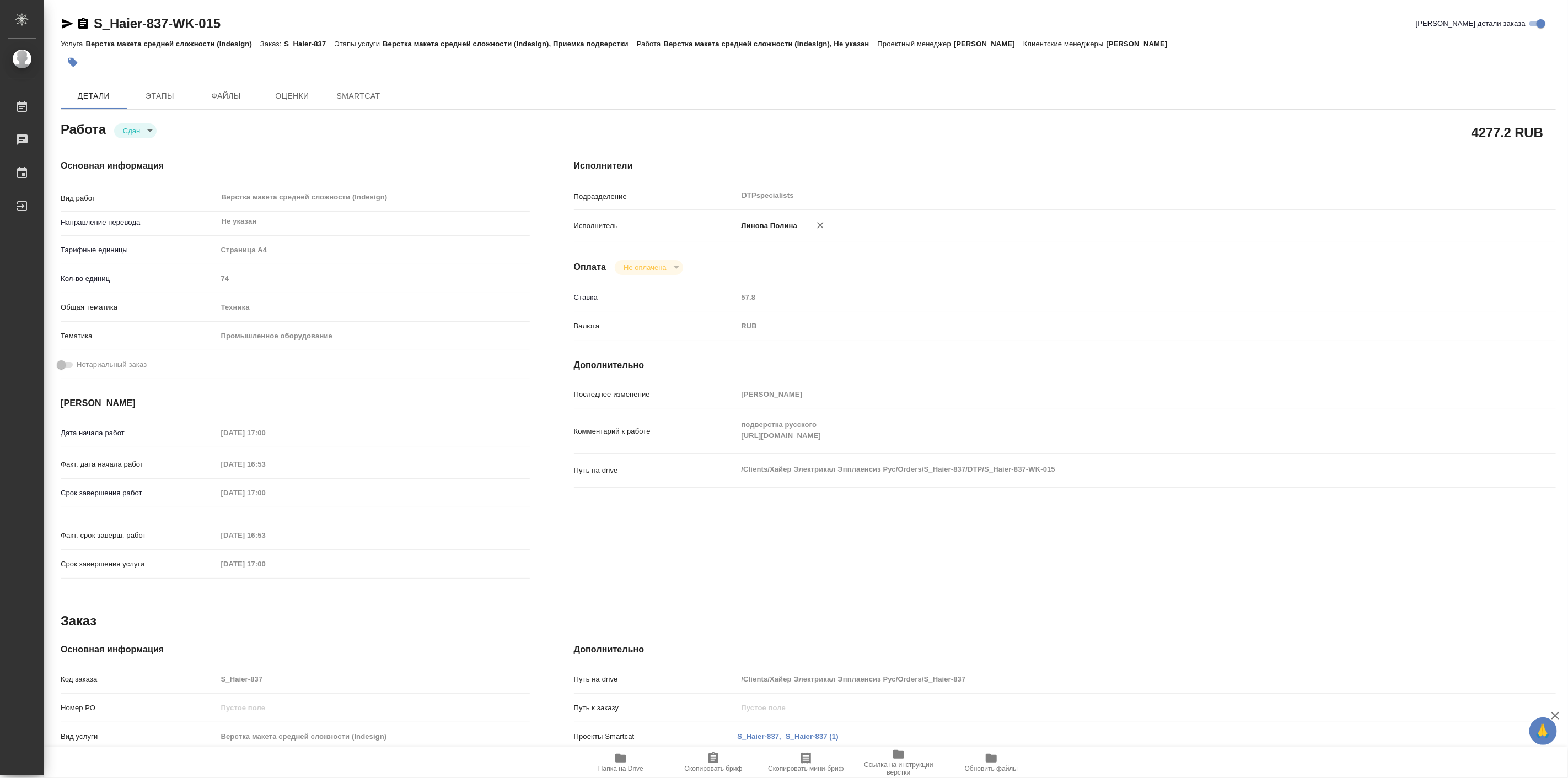
type textarea "x"
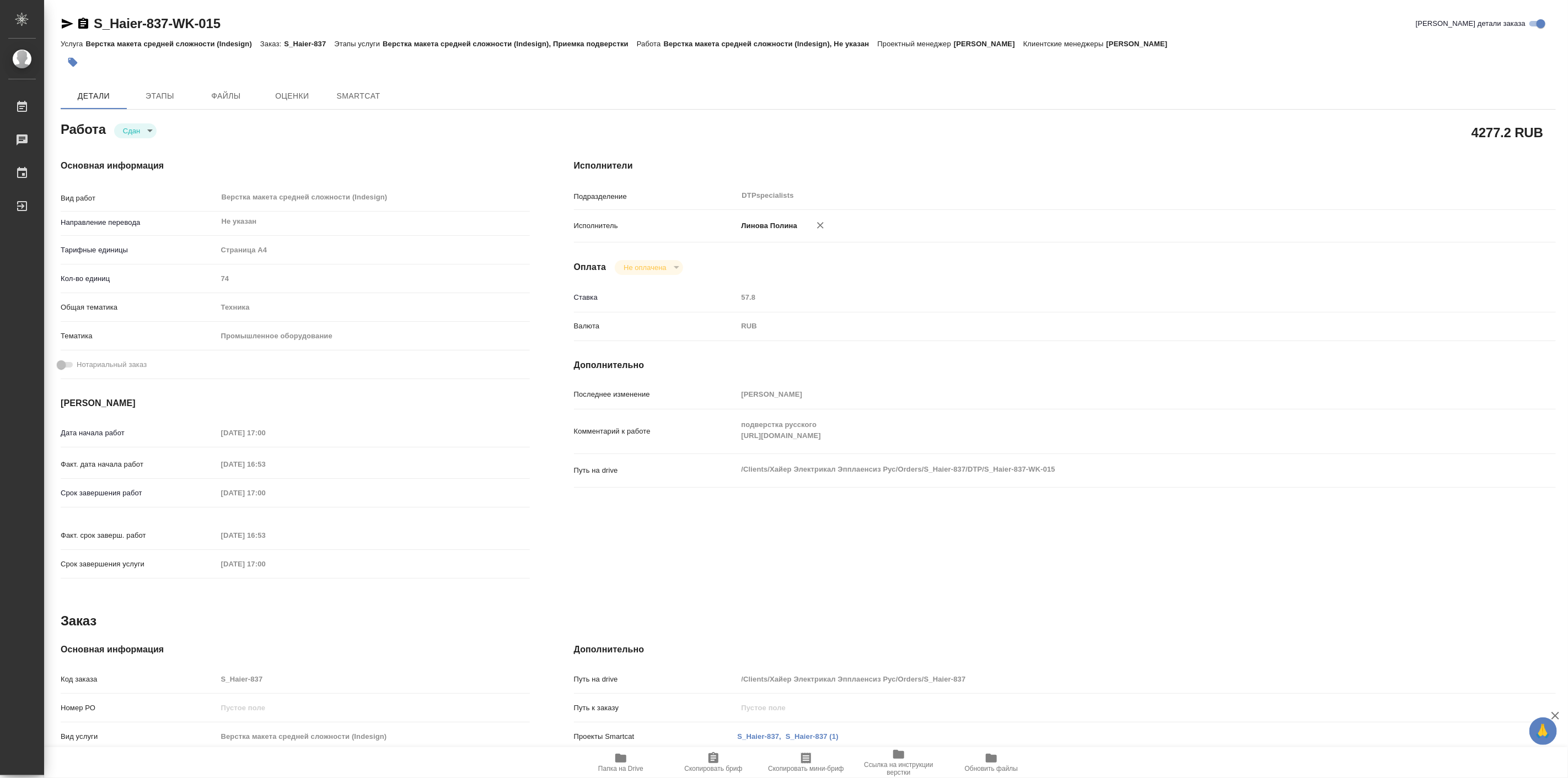
type textarea "x"
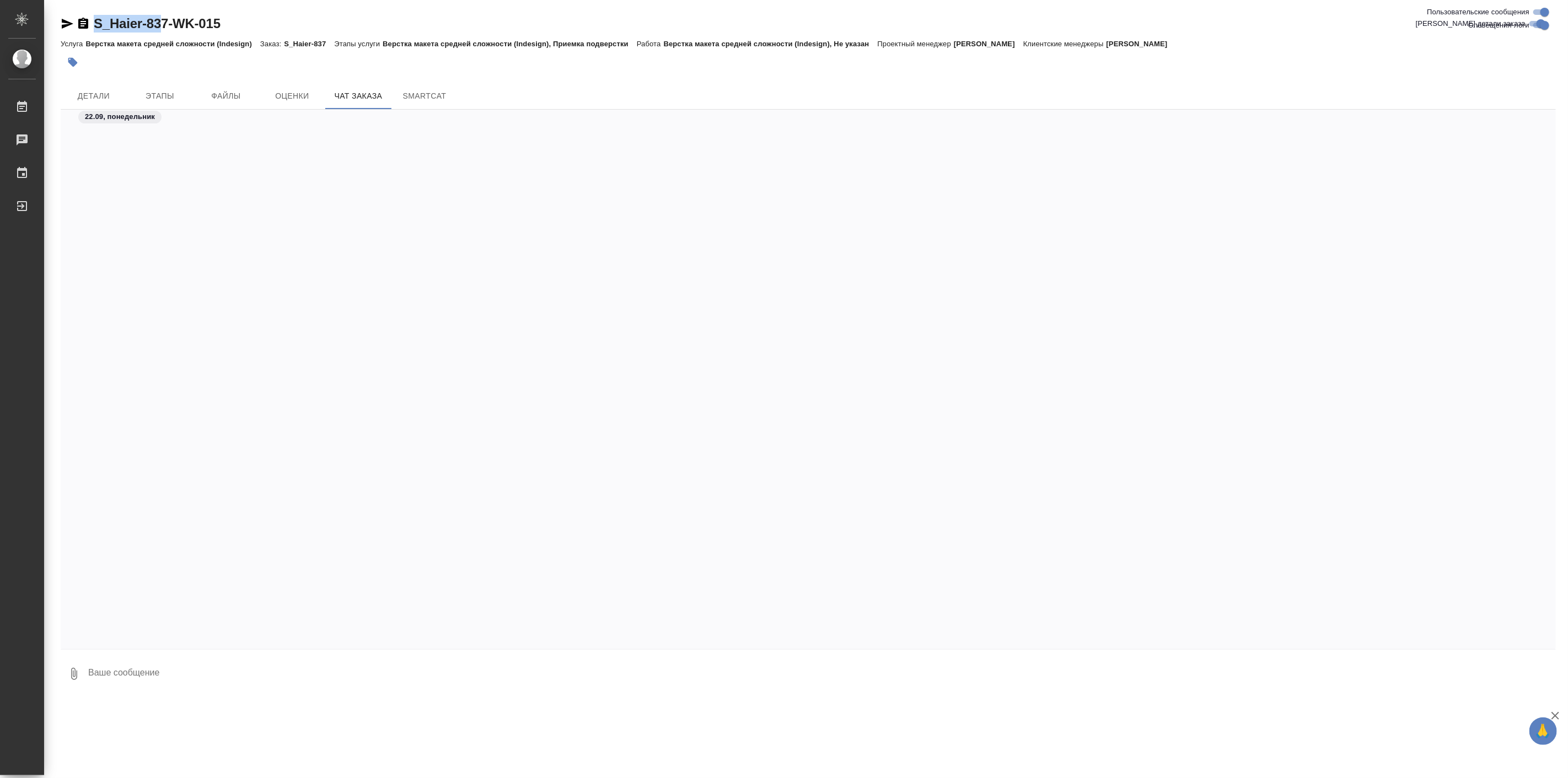
scroll to position [20407, 0]
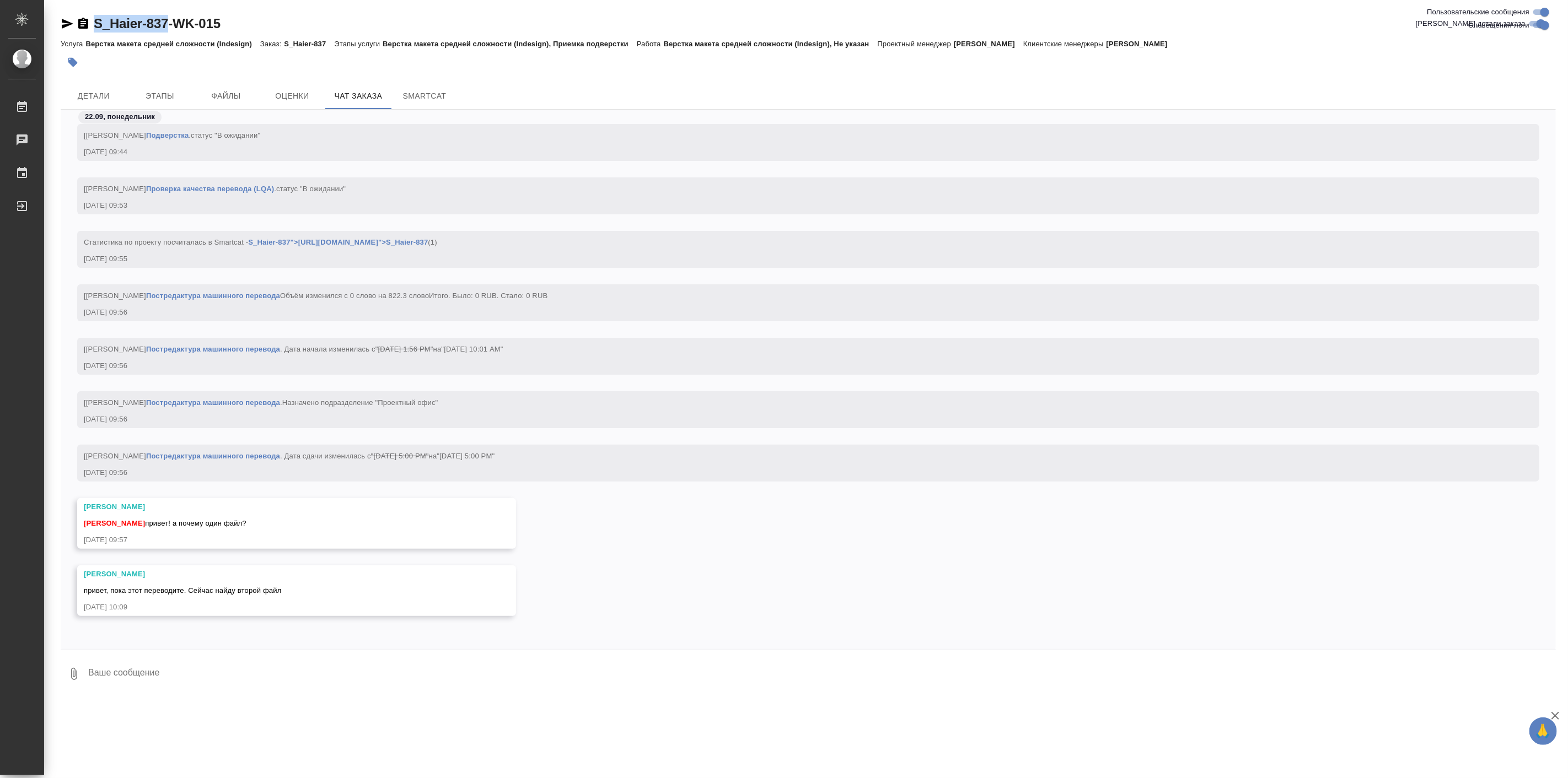
drag, startPoint x: 76, startPoint y: 12, endPoint x: 169, endPoint y: 30, distance: 94.7
click at [169, 30] on div "S_Haier-837-WK-015 Кратко детали заказа Услуга Верстка макета средней сложности…" at bounding box center [808, 349] width 1507 height 700
copy link "S_Haier-837"
drag, startPoint x: 65, startPoint y: 23, endPoint x: 65, endPoint y: 29, distance: 6.0
click at [65, 23] on icon "button" at bounding box center [67, 23] width 12 height 10
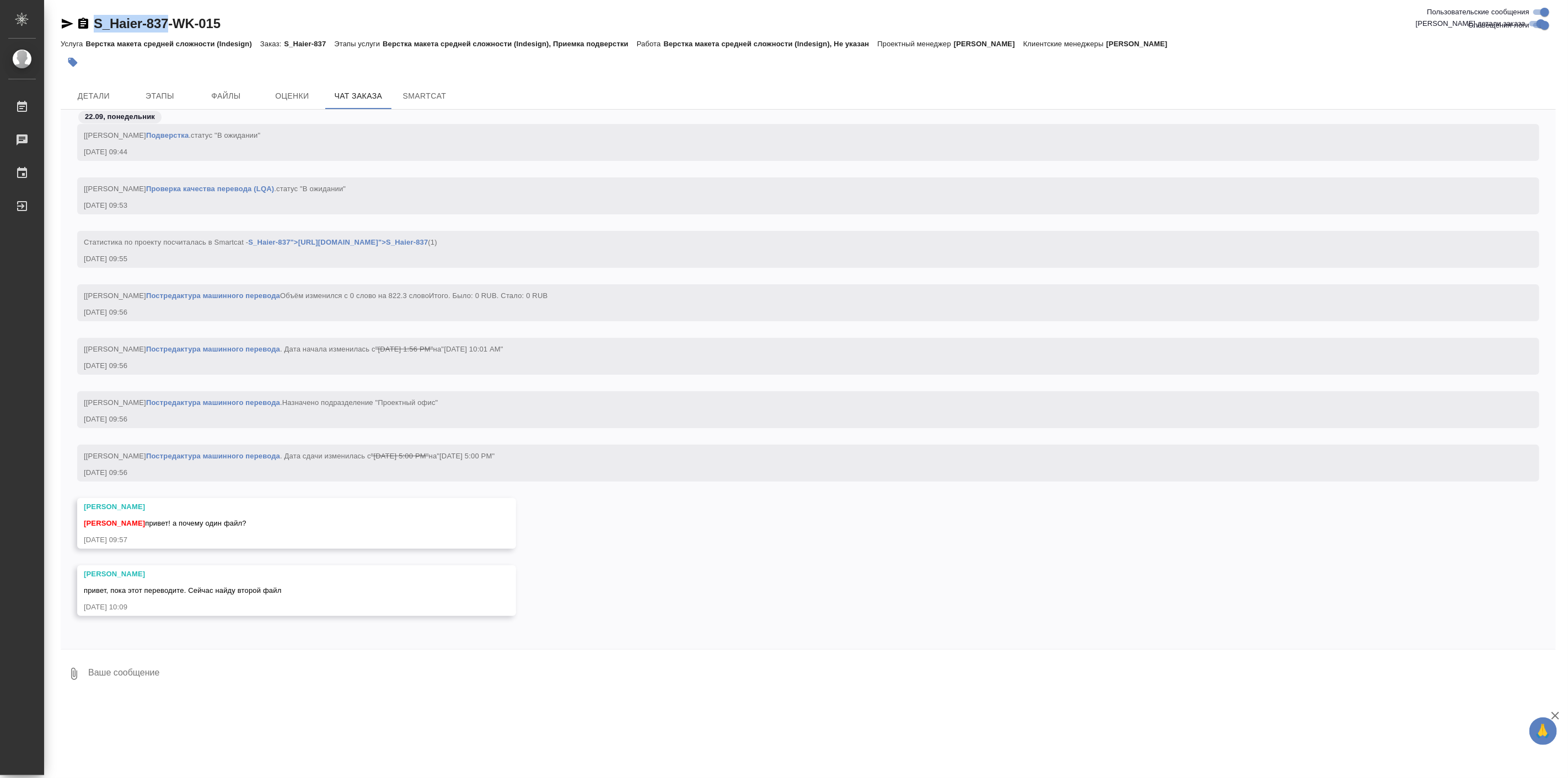
copy link "S_Haier-837"
click at [263, 668] on textarea at bounding box center [821, 674] width 1469 height 38
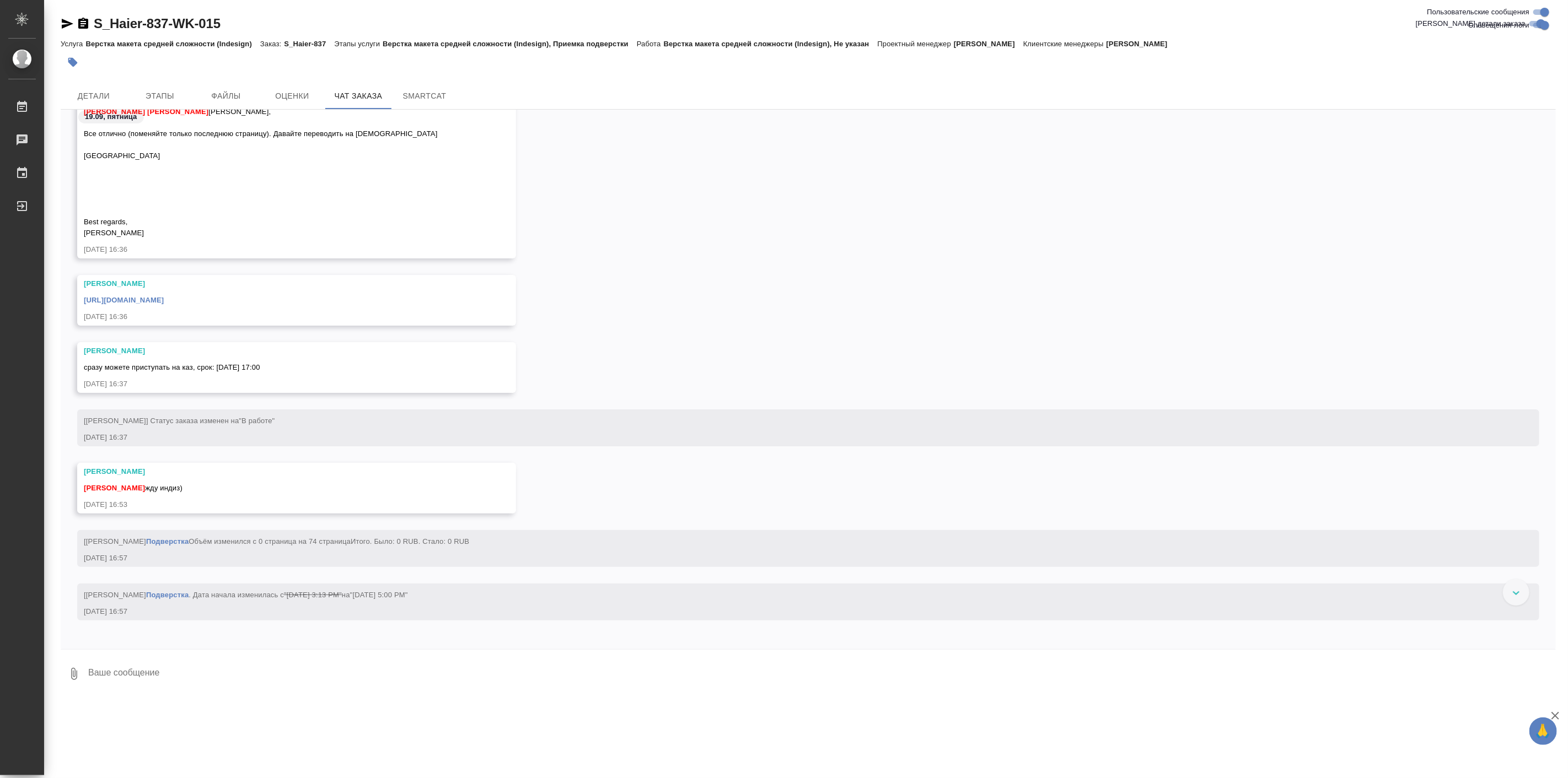
scroll to position [17847, 0]
click at [164, 298] on link "[URL][DOMAIN_NAME]" at bounding box center [123, 301] width 80 height 8
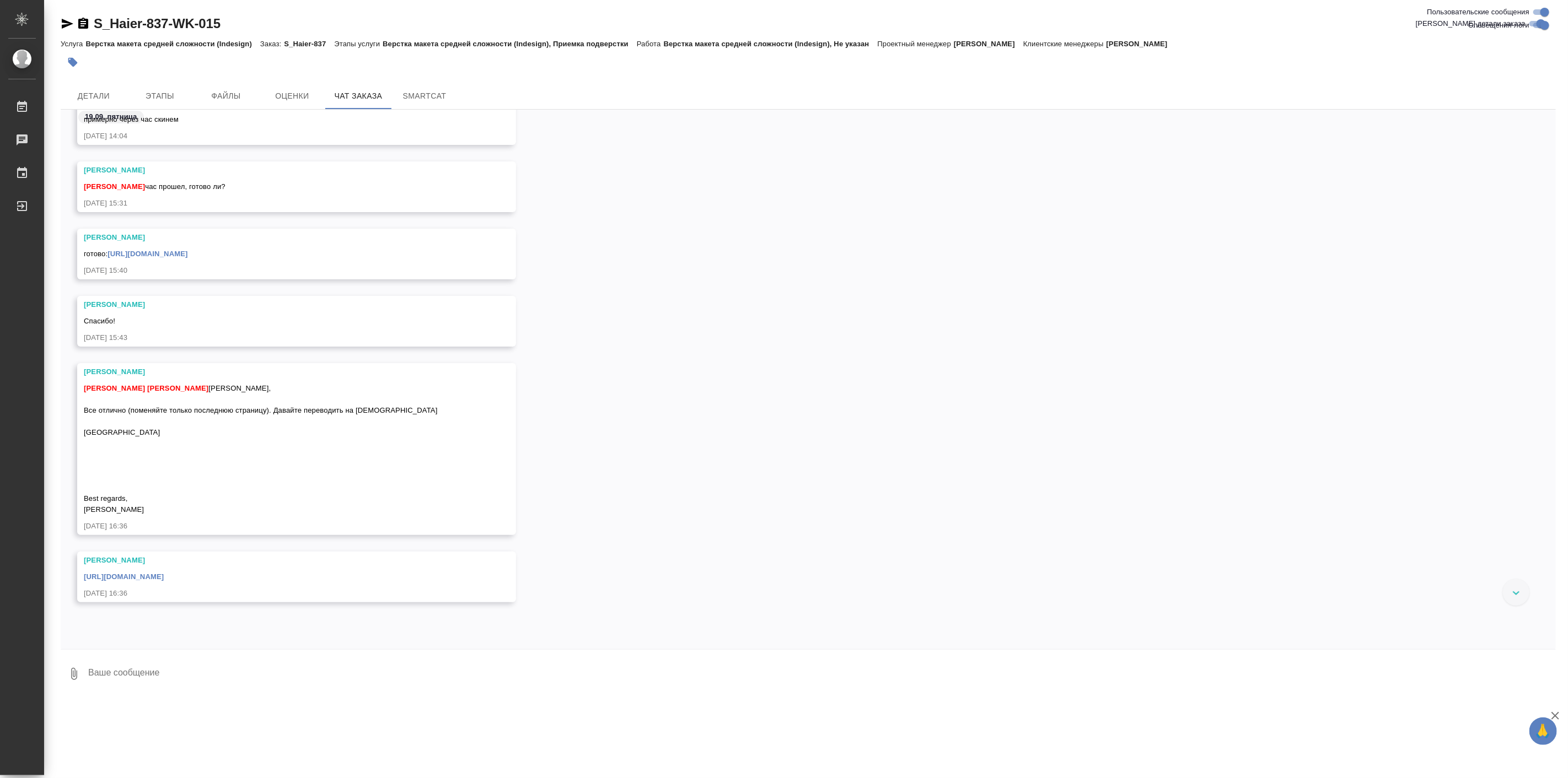
scroll to position [17314, 0]
click at [523, 508] on div "[PERSON_NAME] [PERSON_NAME] [PERSON_NAME] [PERSON_NAME], Все отлично (поменяйте…" at bounding box center [809, 453] width 1495 height 189
